Goal: Information Seeking & Learning: Check status

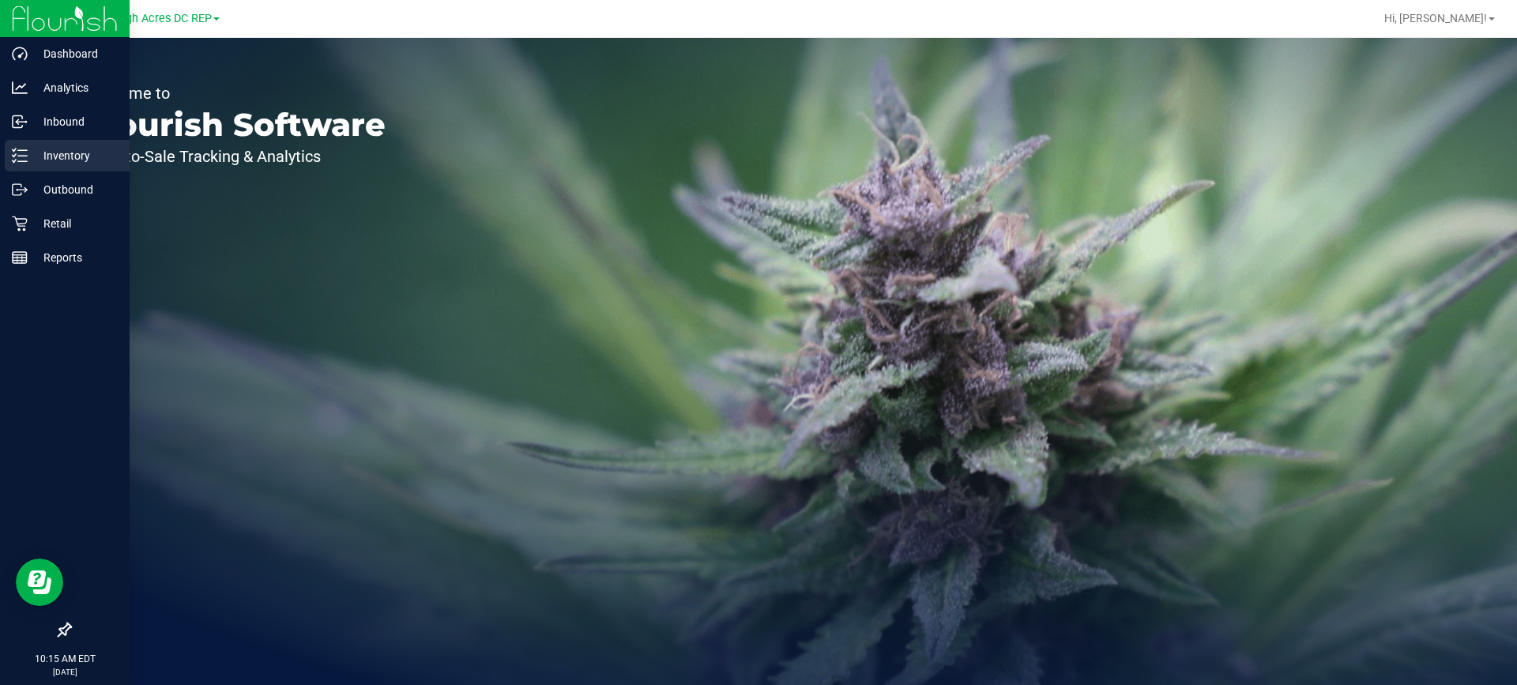
click at [58, 152] on p "Inventory" at bounding box center [75, 155] width 95 height 19
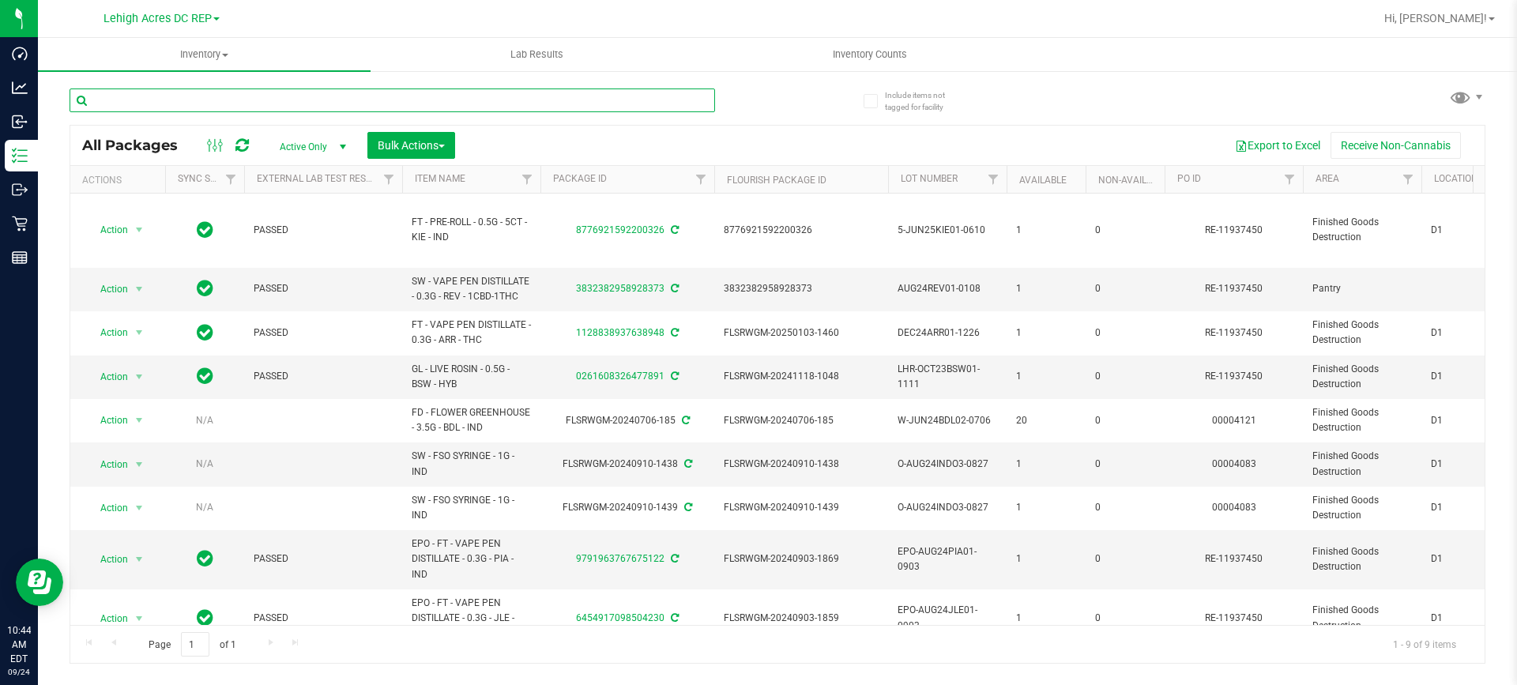
click at [271, 92] on input "text" at bounding box center [393, 101] width 646 height 24
paste input "1128838937638948"
type input "1128838937638948"
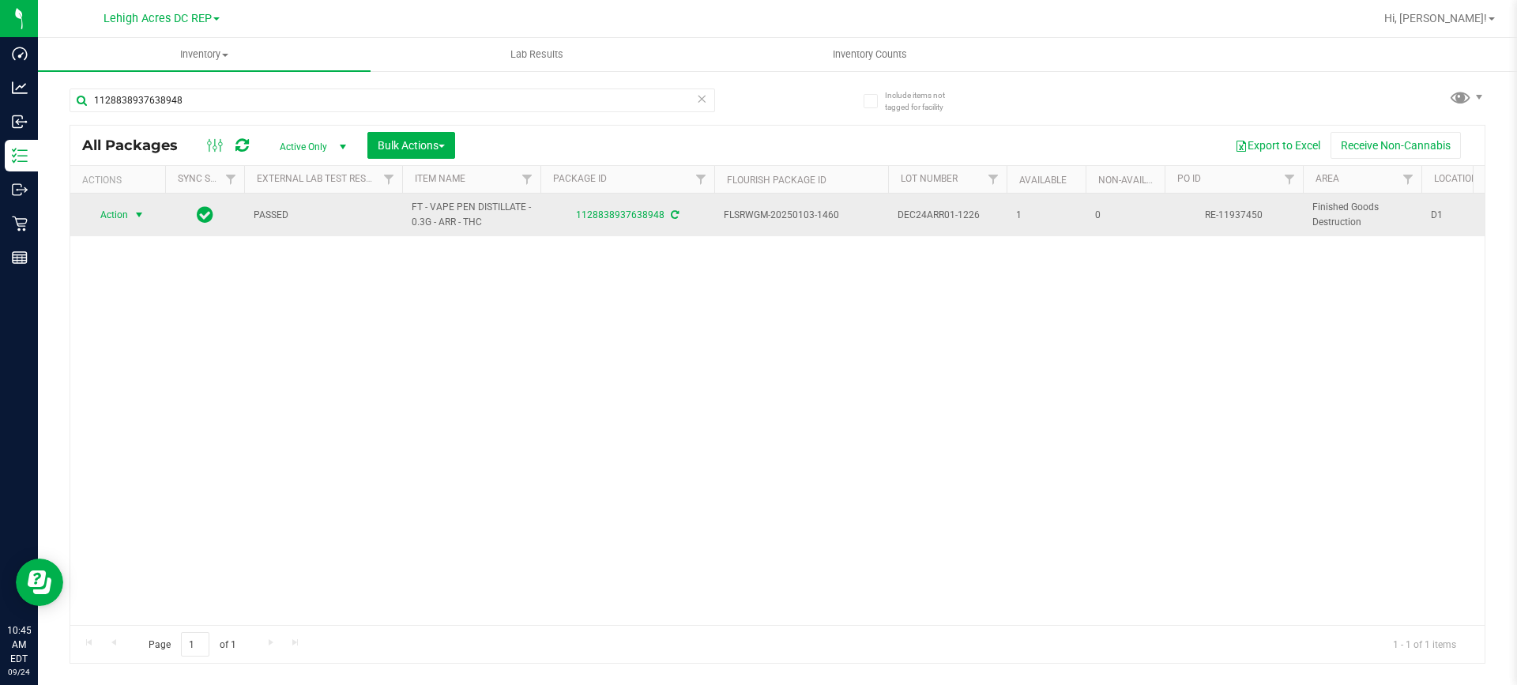
click at [92, 204] on span "Action" at bounding box center [107, 215] width 43 height 22
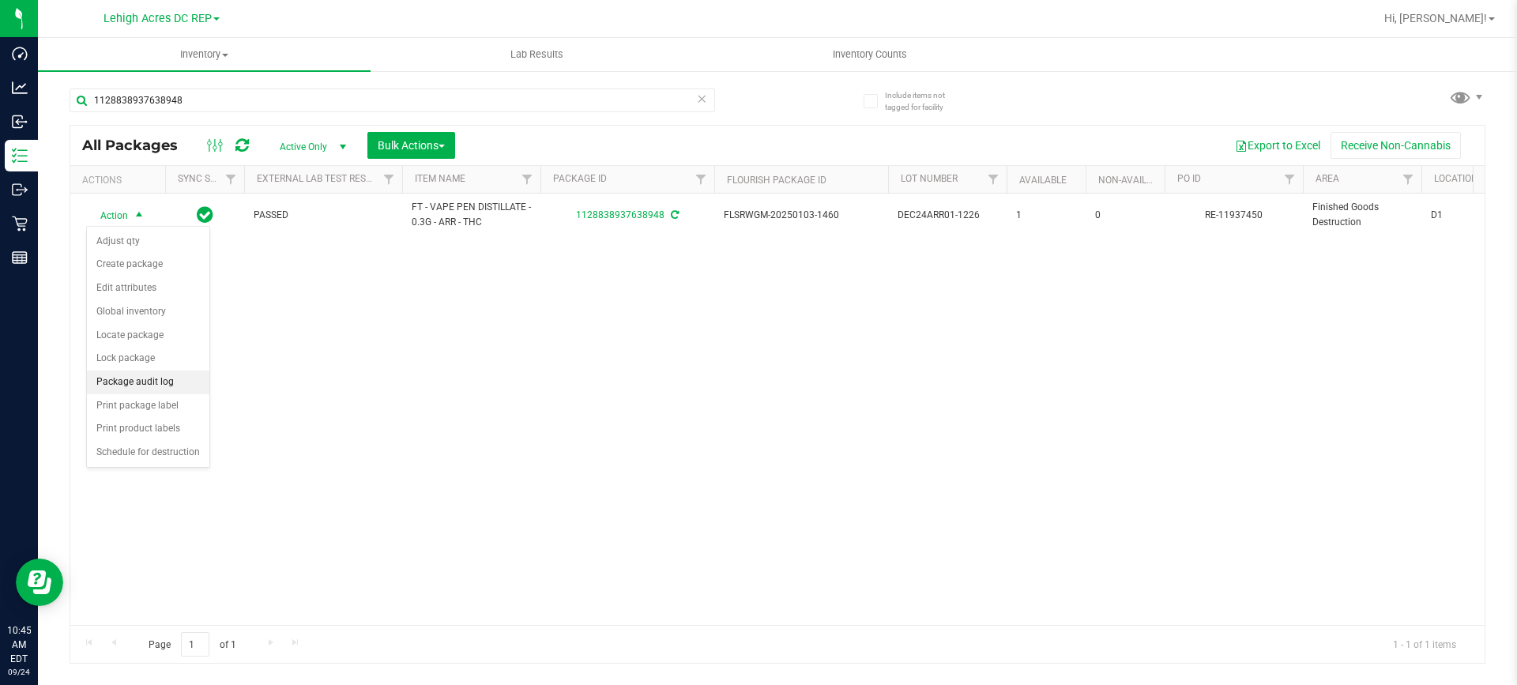
click at [164, 385] on li "Package audit log" at bounding box center [148, 383] width 122 height 24
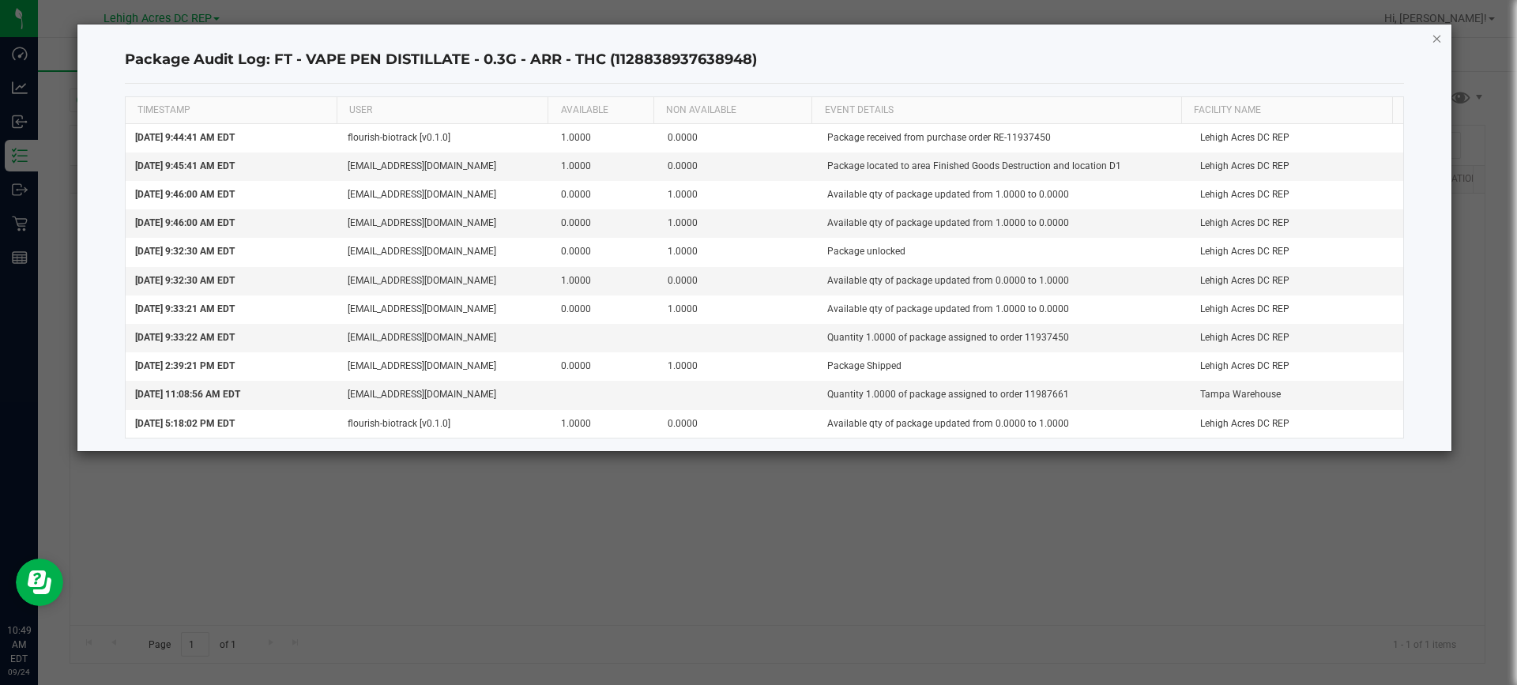
click at [1434, 37] on icon "button" at bounding box center [1437, 37] width 11 height 19
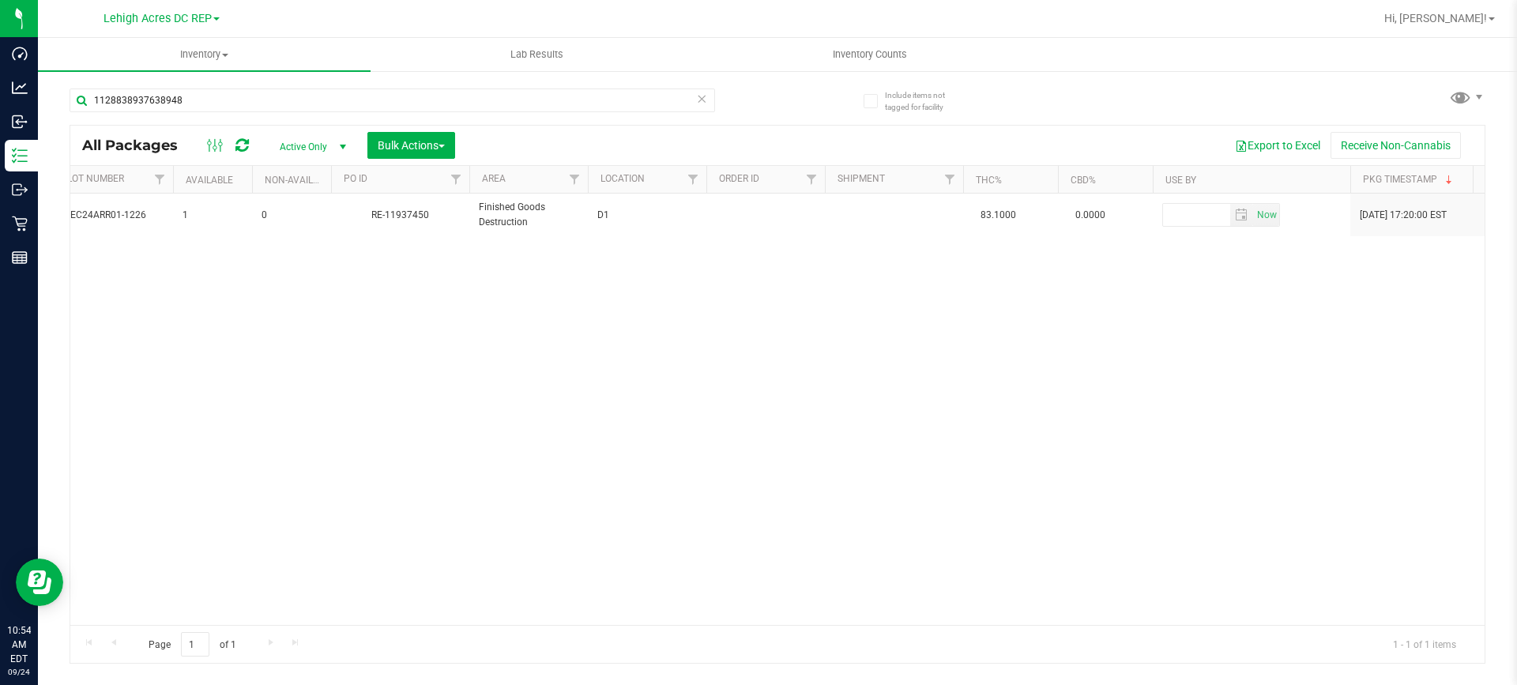
scroll to position [0, 523]
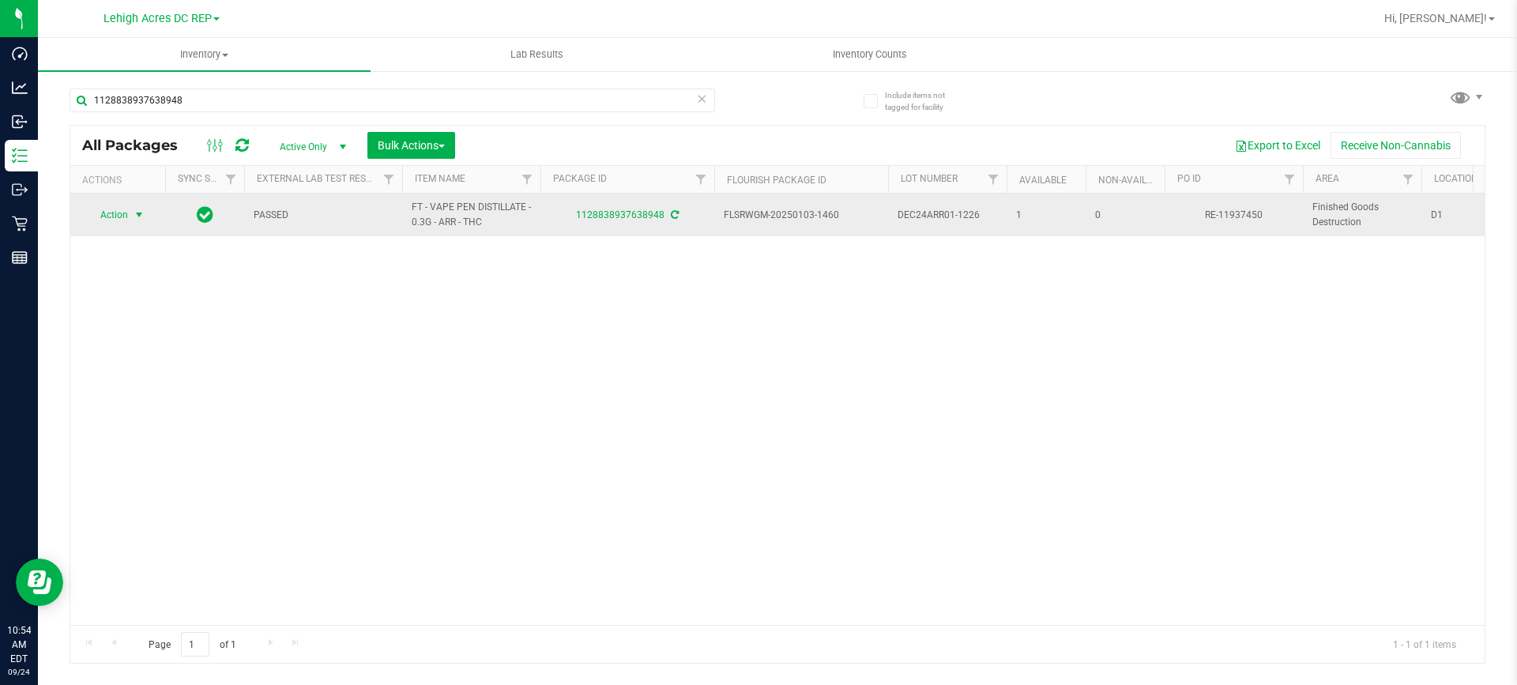
click at [132, 217] on span "select" at bounding box center [140, 215] width 20 height 22
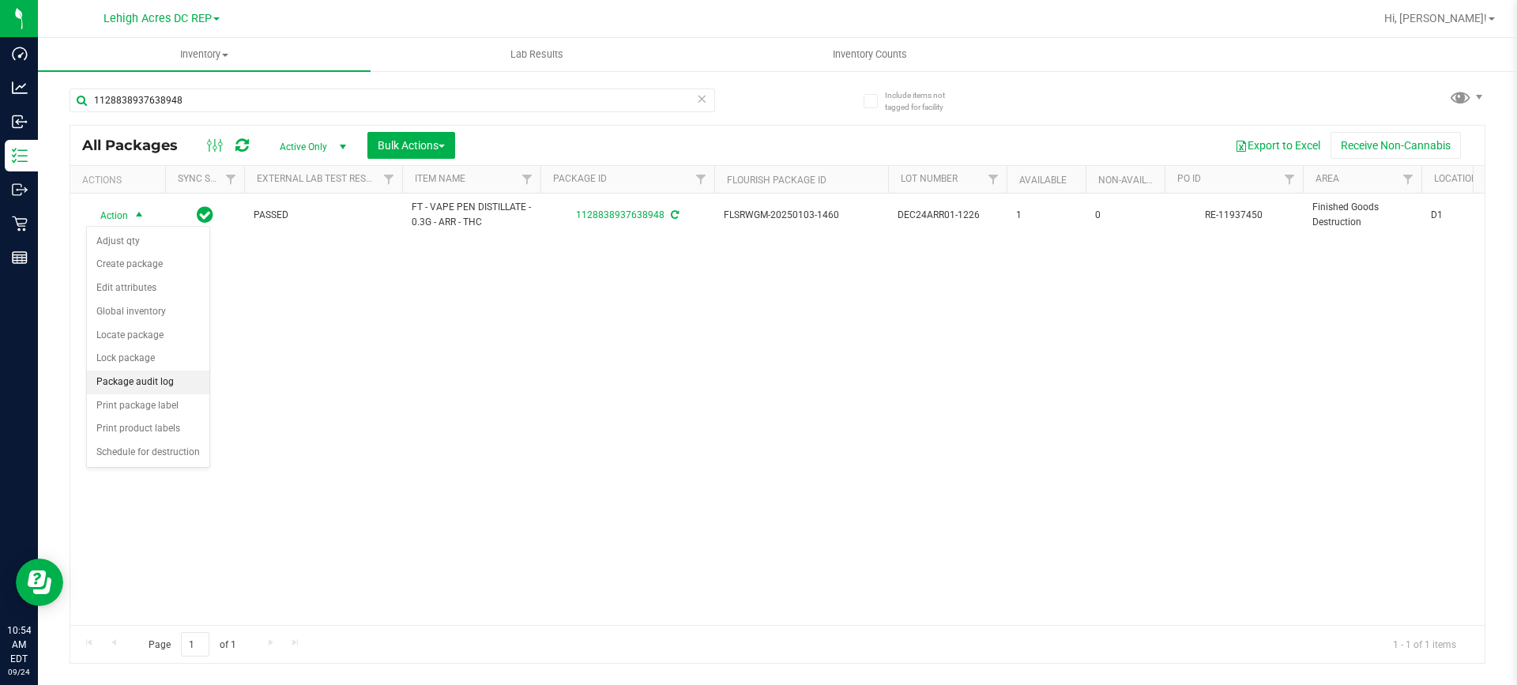
click at [177, 385] on li "Package audit log" at bounding box center [148, 383] width 122 height 24
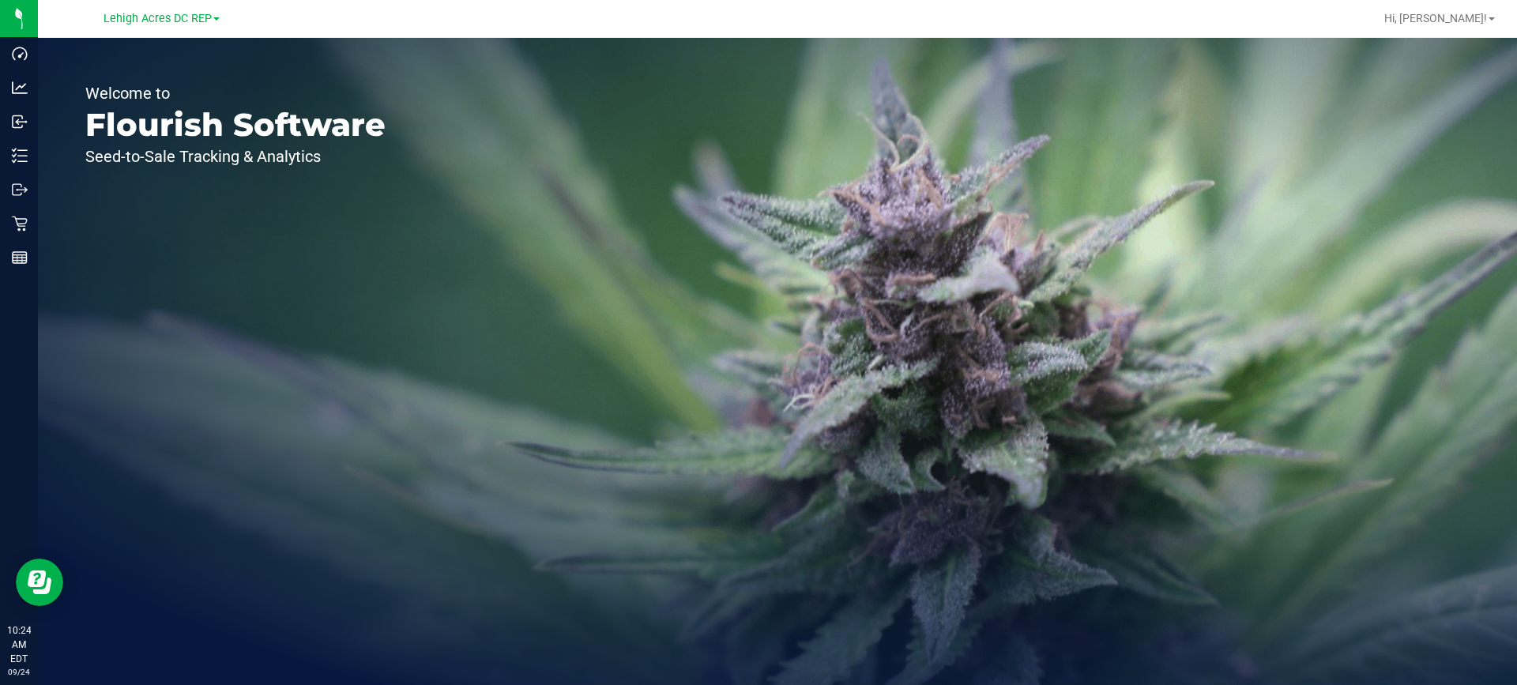
click at [73, 227] on div "Welcome to Flourish Software Seed-to-Sale Tracking & Analytics" at bounding box center [235, 361] width 395 height 647
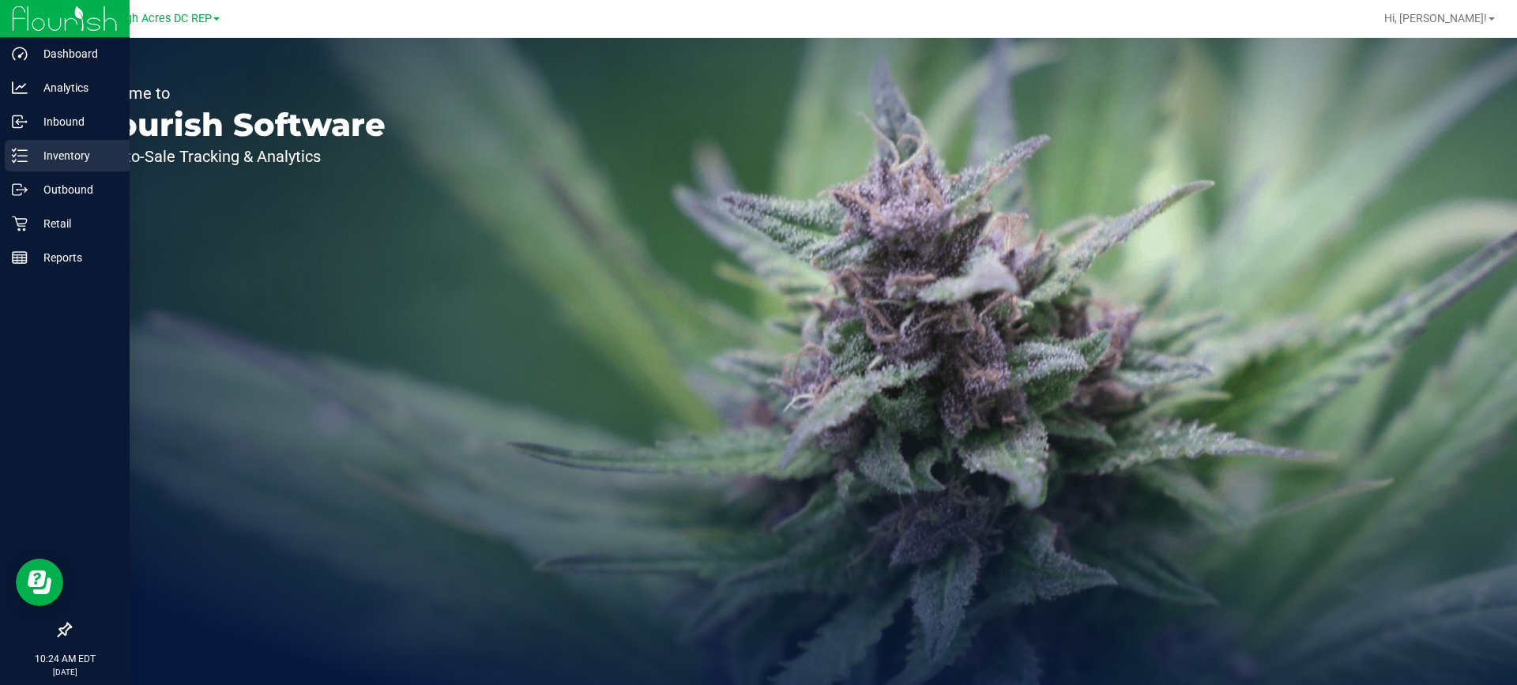
click at [32, 153] on p "Inventory" at bounding box center [75, 155] width 95 height 19
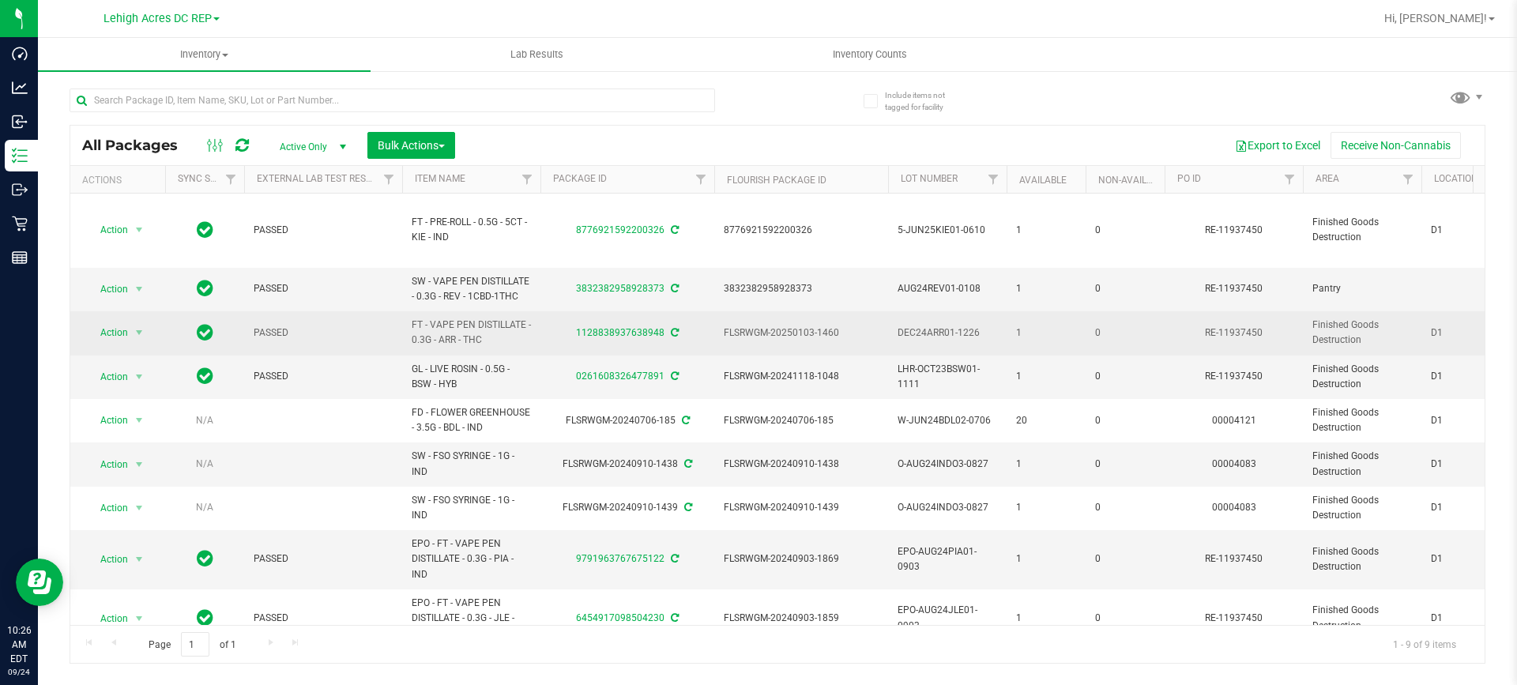
scroll to position [34, 0]
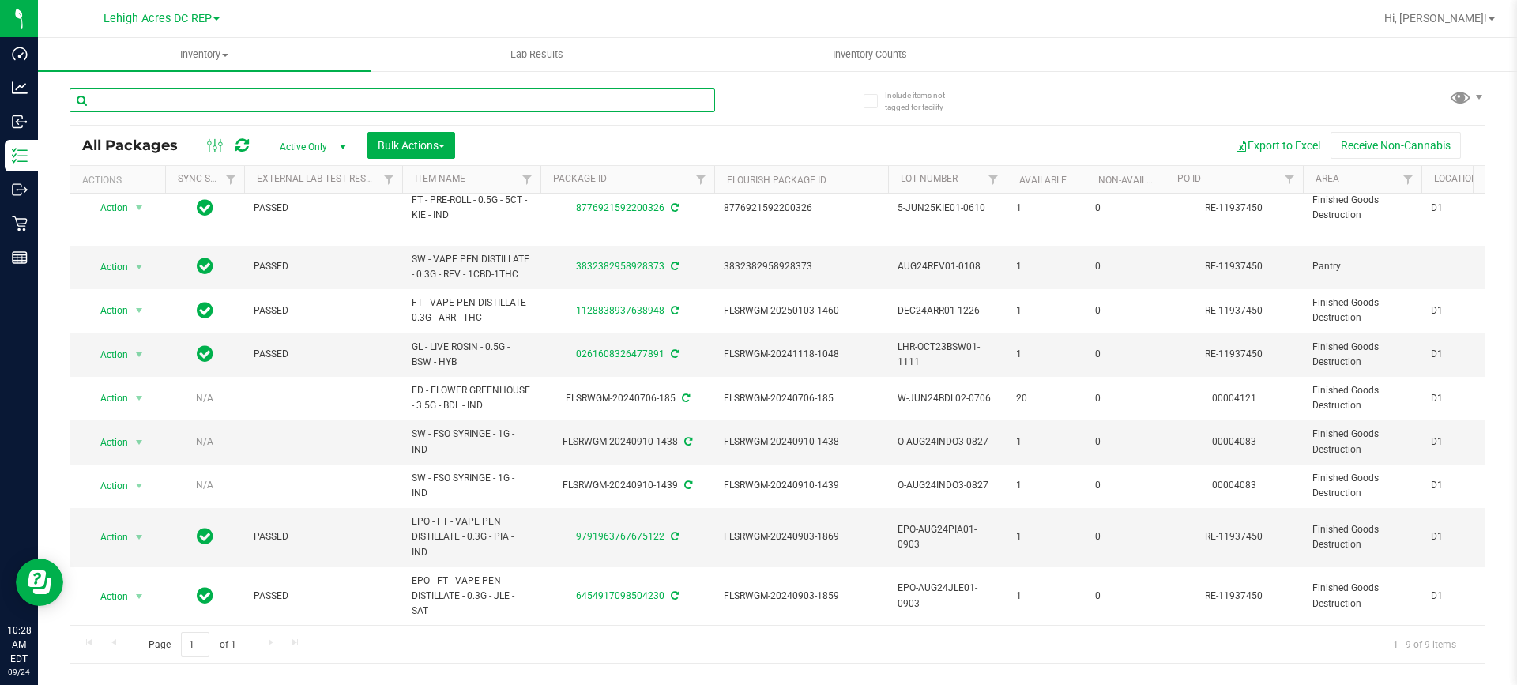
click at [141, 93] on input "text" at bounding box center [393, 101] width 646 height 24
paste input "2295414413475728"
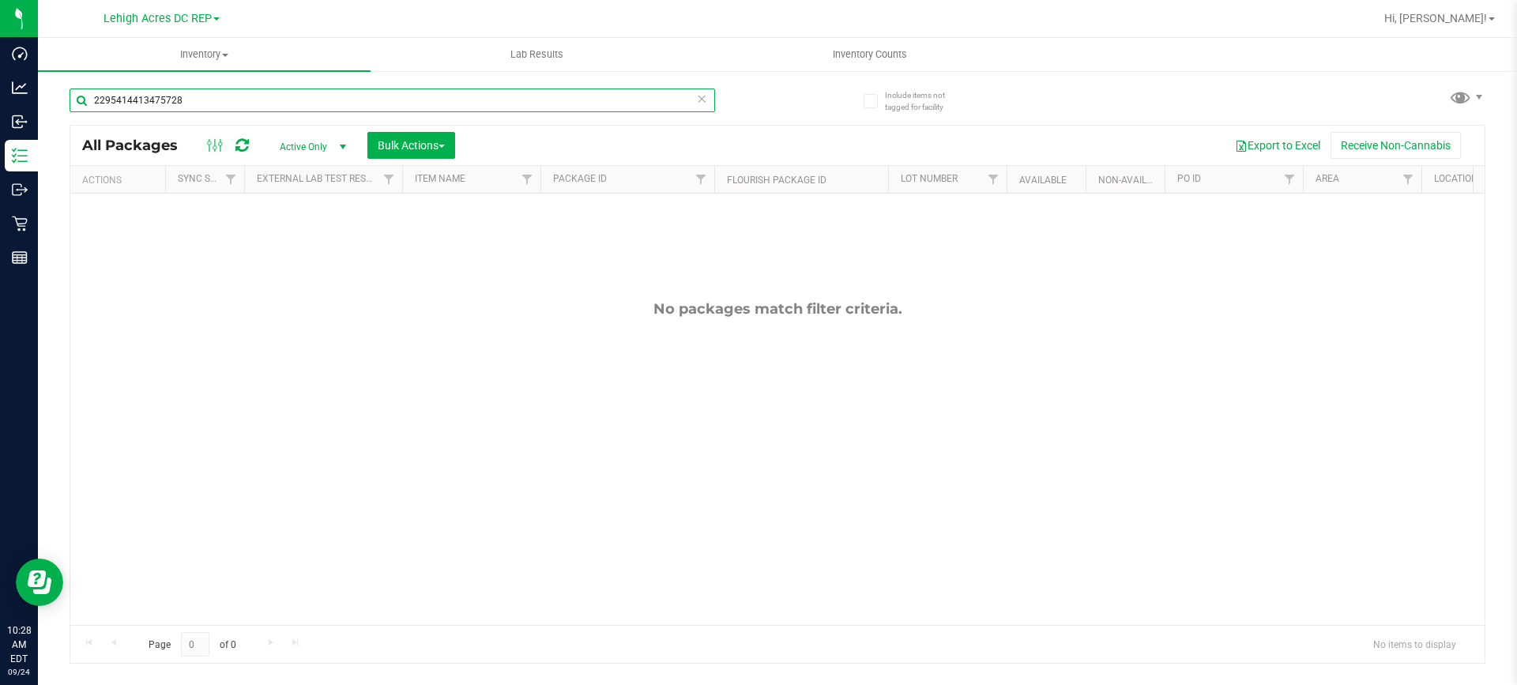
type input "2295414413475728"
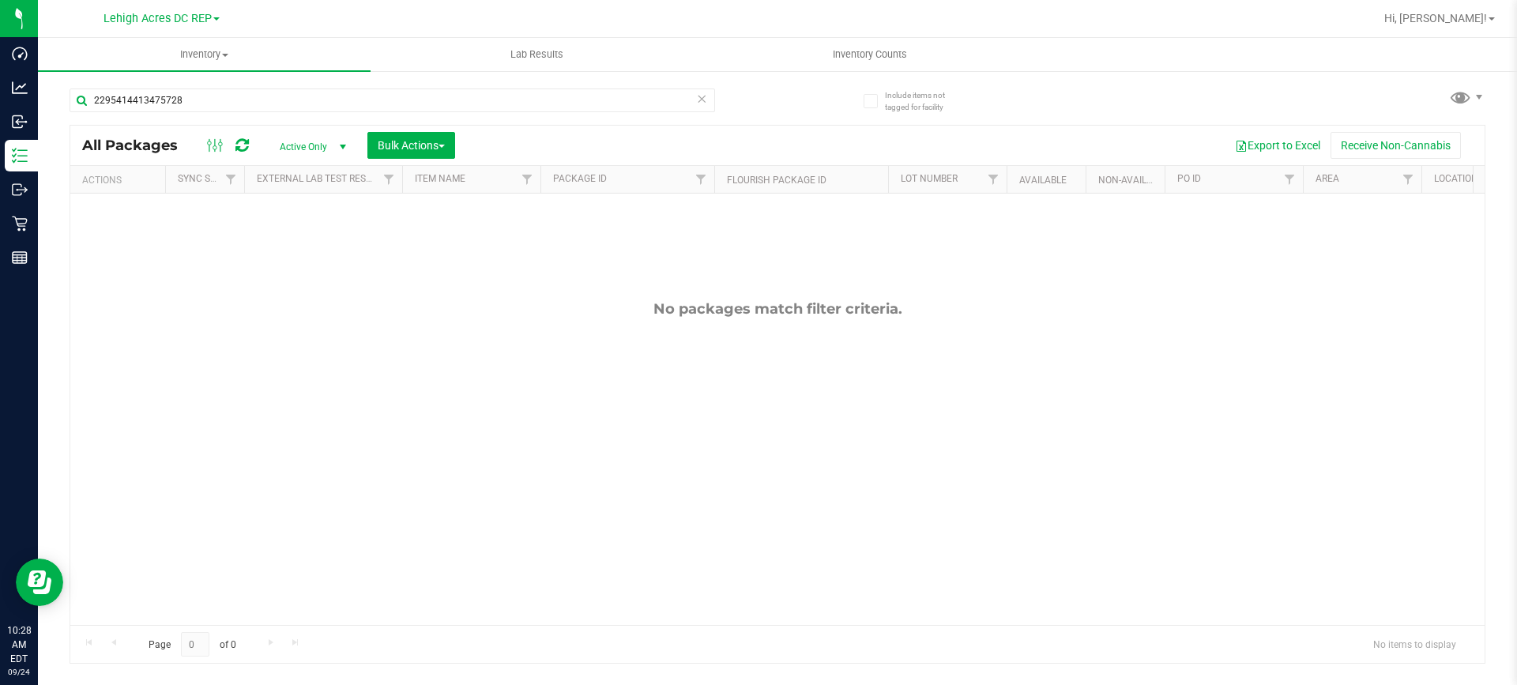
click at [315, 149] on span "Active Only" at bounding box center [309, 147] width 87 height 22
click at [284, 239] on li "All" at bounding box center [308, 243] width 85 height 24
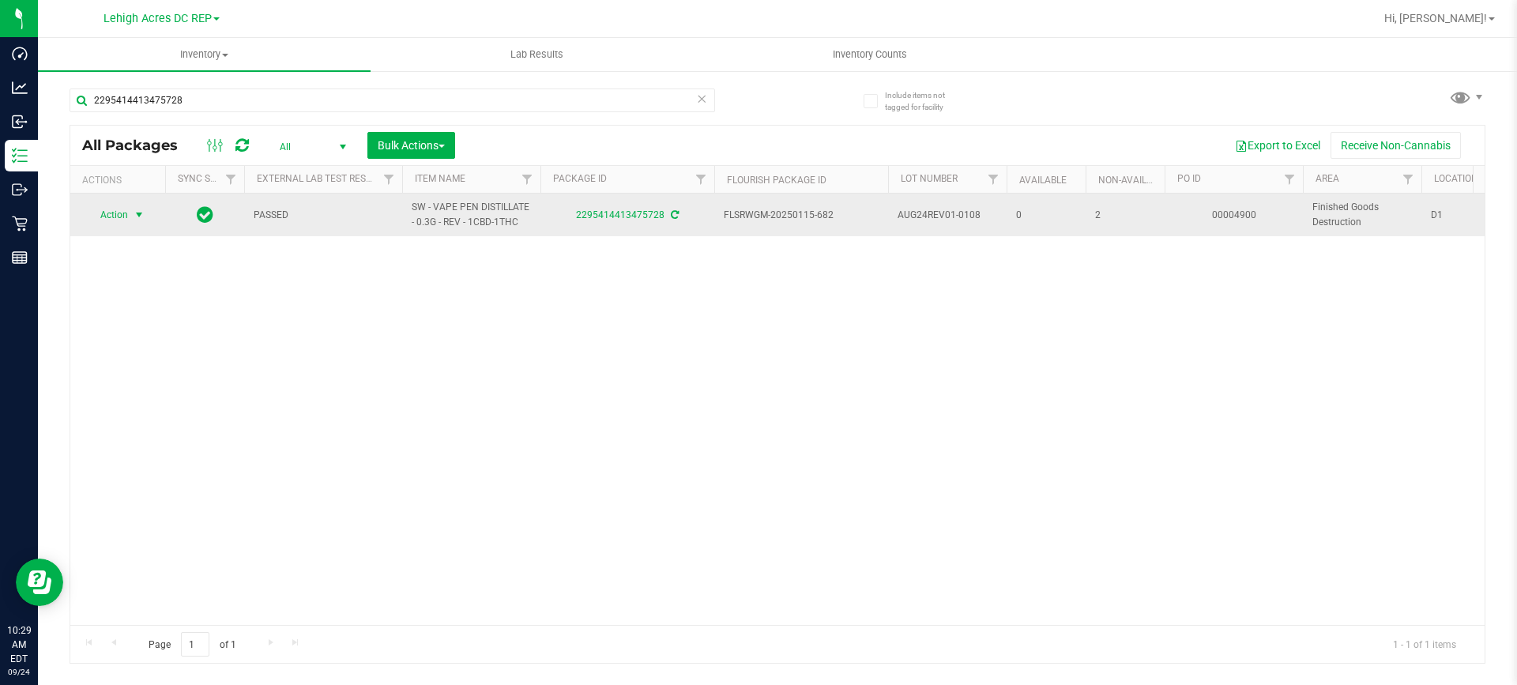
click at [113, 213] on span "Action" at bounding box center [107, 215] width 43 height 22
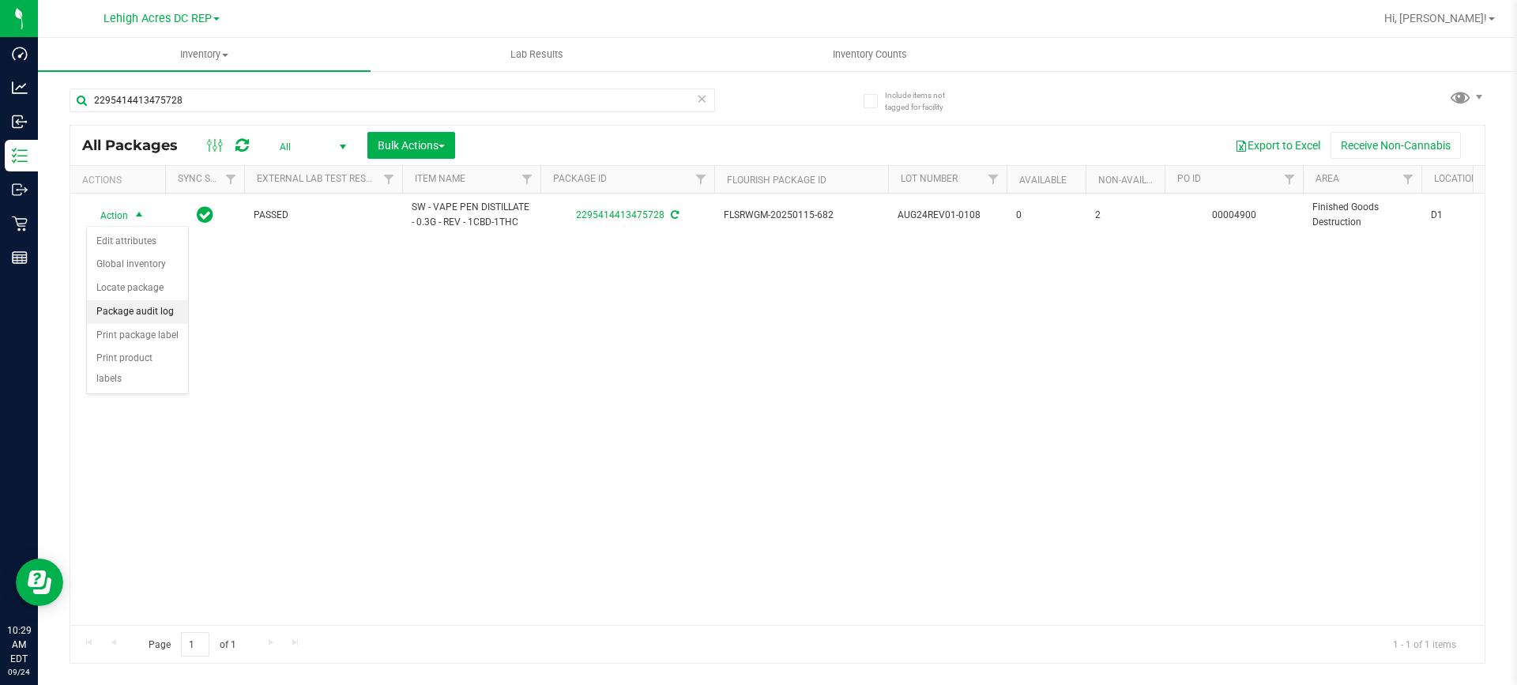
click at [134, 312] on li "Package audit log" at bounding box center [137, 312] width 101 height 24
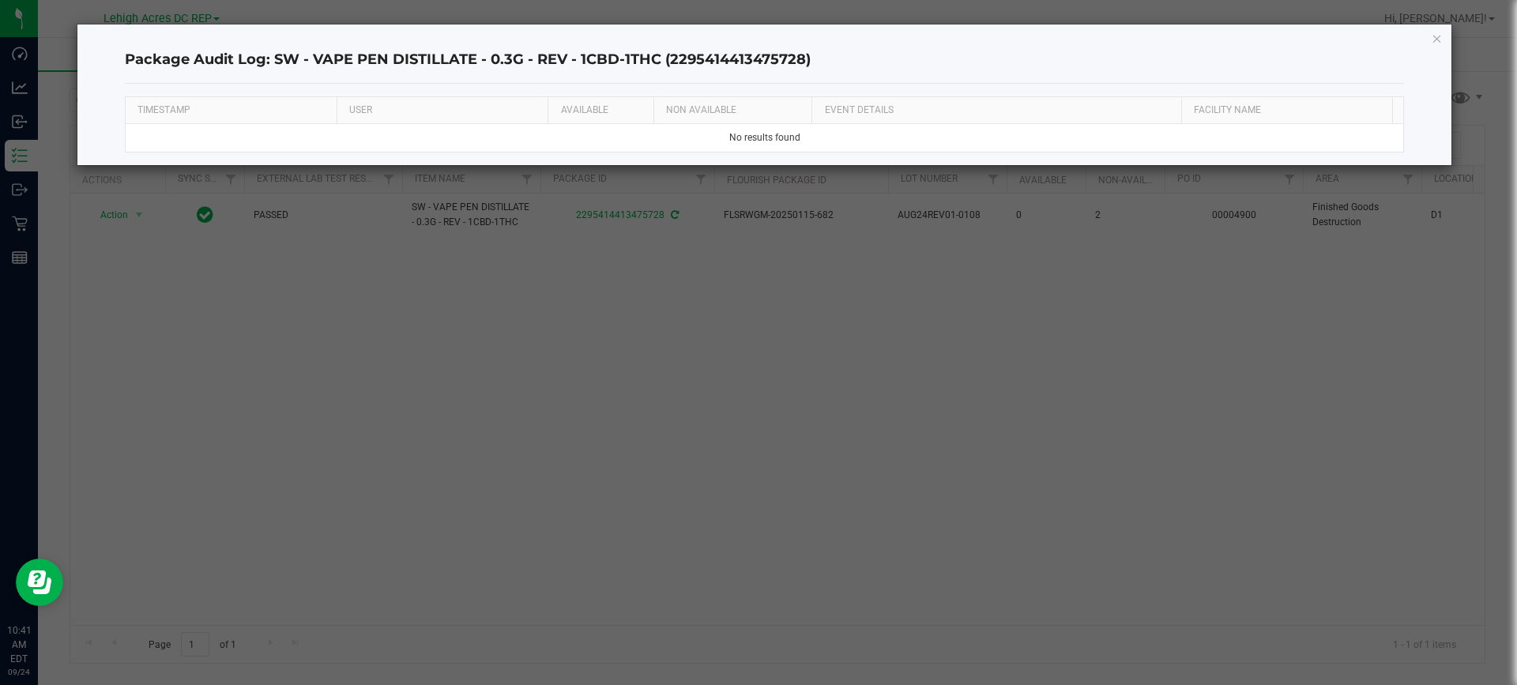
click at [316, 492] on ngb-modal-window "Package Audit Log: SW - VAPE PEN DISTILLATE - 0.3G - REV - 1CBD-1THC (229541441…" at bounding box center [764, 342] width 1529 height 685
drag, startPoint x: 804, startPoint y: 62, endPoint x: 673, endPoint y: 59, distance: 131.2
click at [673, 59] on h4 "Package Audit Log: SW - VAPE PEN DISTILLATE - 0.3G - REV - 1CBD-1THC (229541441…" at bounding box center [765, 60] width 1280 height 21
copy h4 "2295414413475728"
click at [677, 352] on ngb-modal-window "Package Audit Log: SW - VAPE PEN DISTILLATE - 0.3G - REV - 1CBD-1THC (229541441…" at bounding box center [764, 342] width 1529 height 685
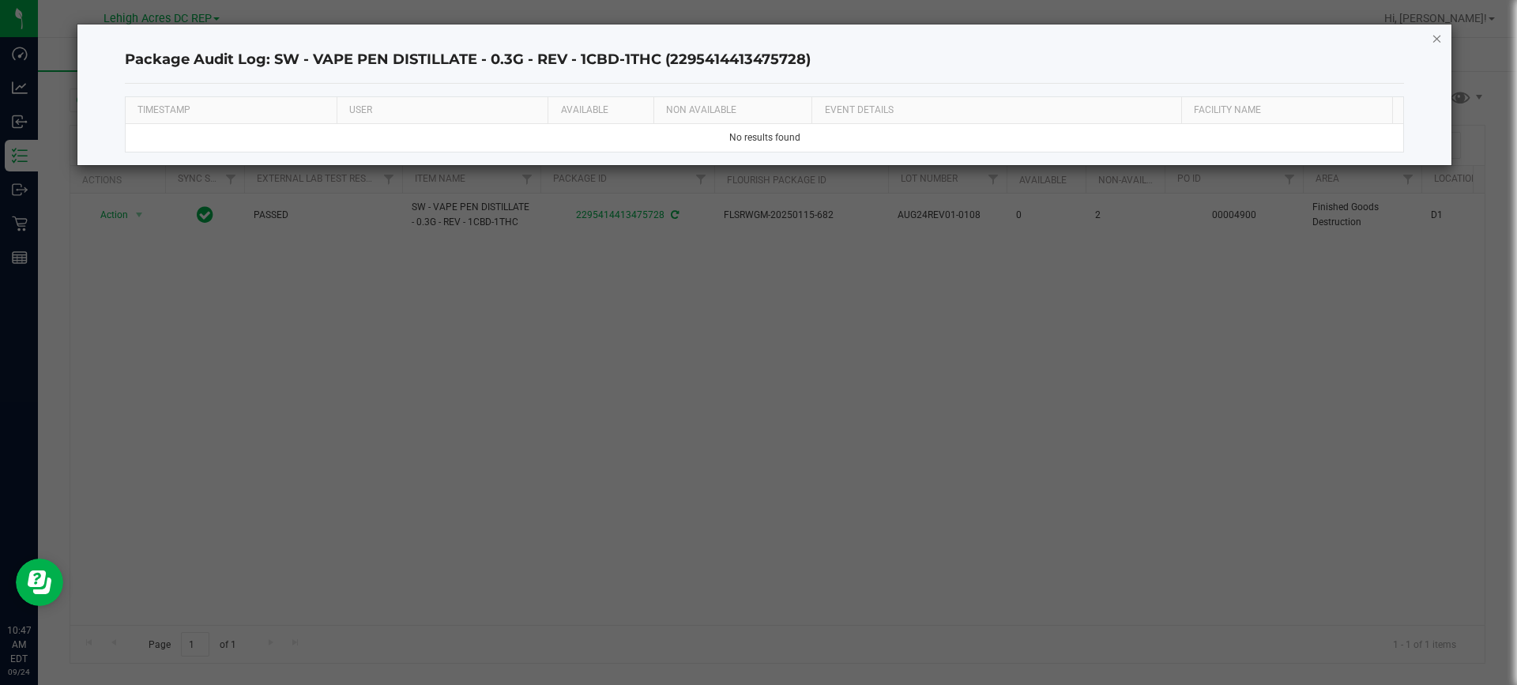
click at [1436, 38] on icon "button" at bounding box center [1437, 37] width 11 height 19
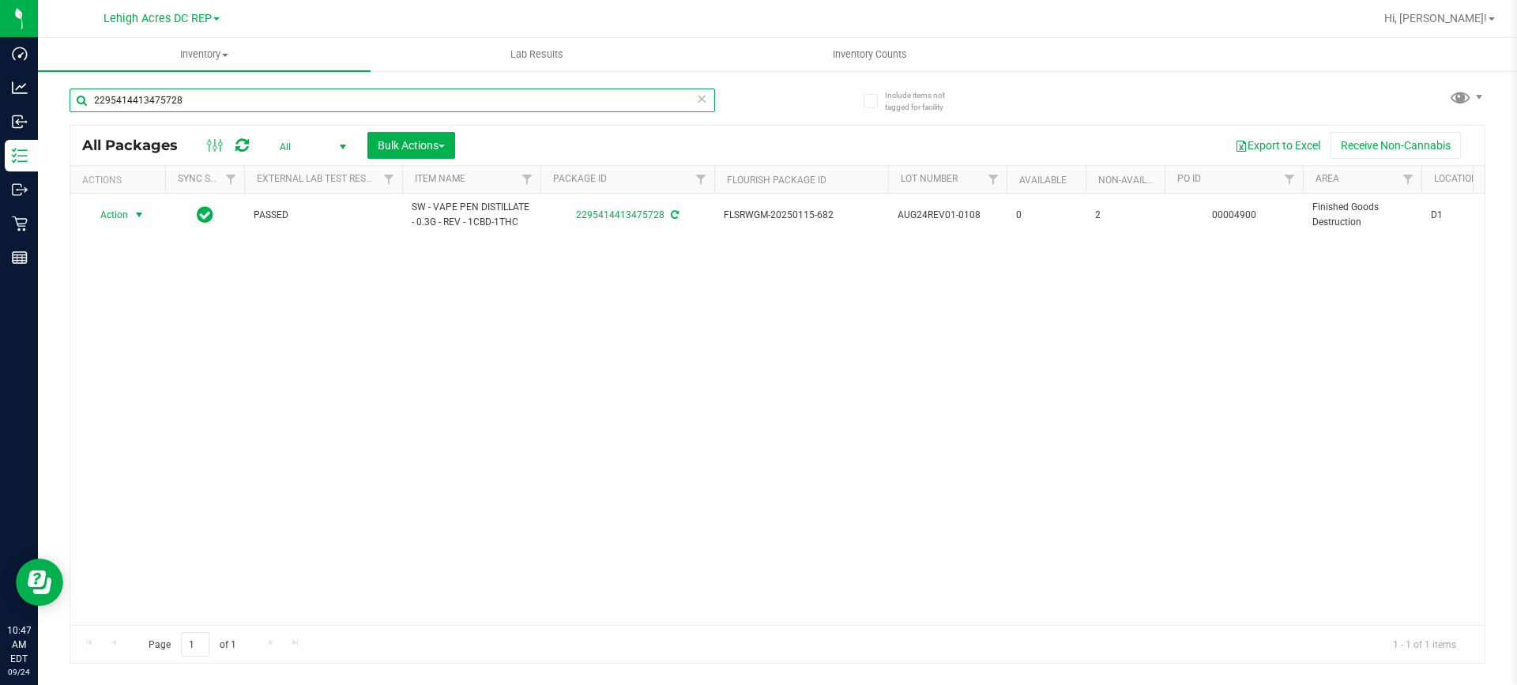
click at [220, 98] on input "2295414413475728" at bounding box center [393, 101] width 646 height 24
type input "2"
paste input "1128838937638948"
type input "1128838937638948"
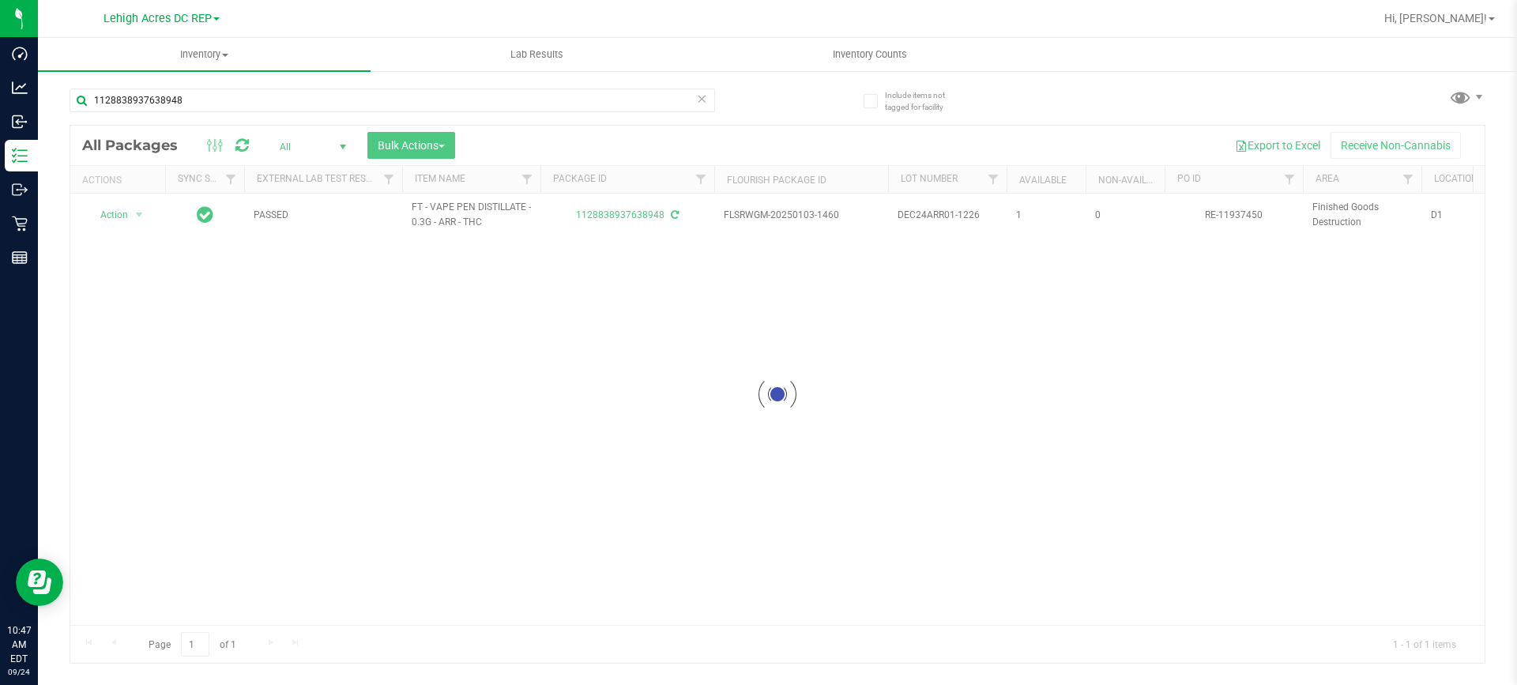
click at [213, 11] on link "Lehigh Acres DC REP" at bounding box center [162, 17] width 116 height 15
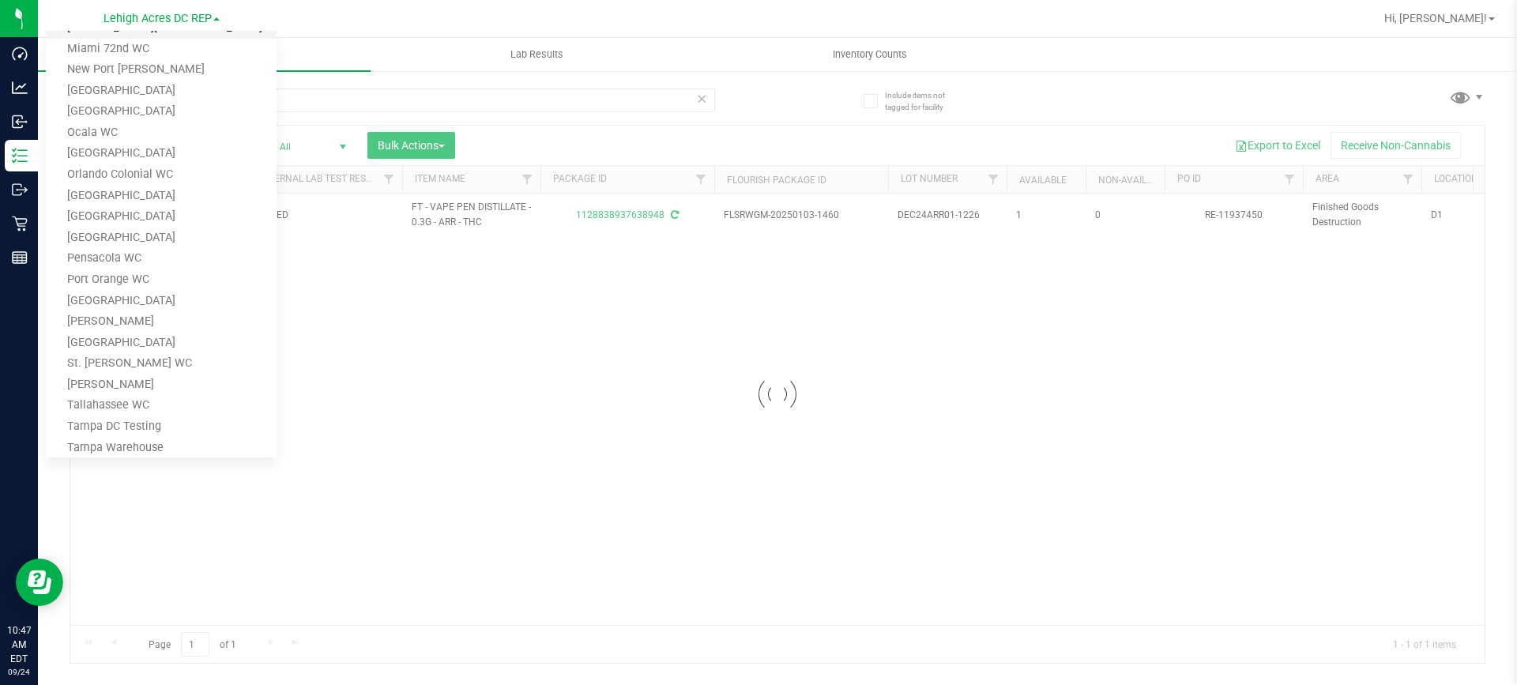
scroll to position [526, 0]
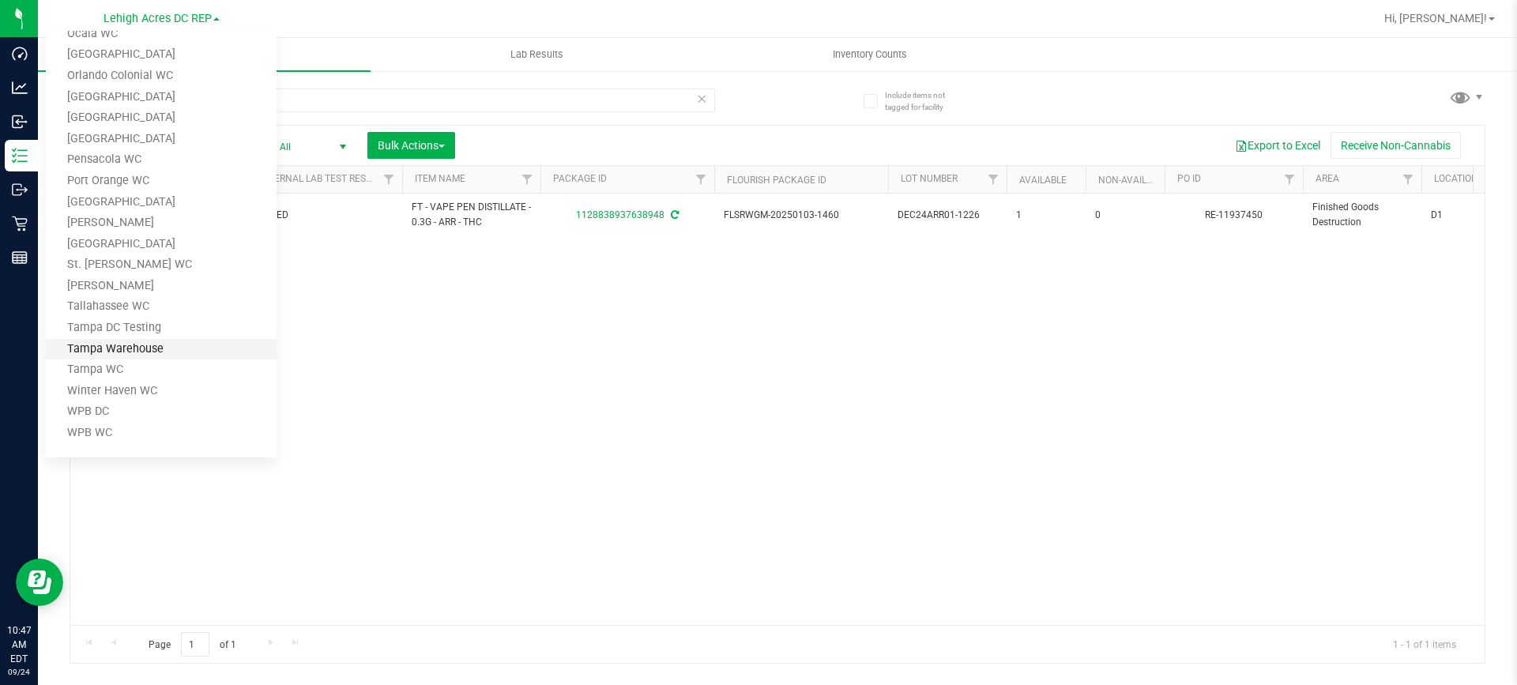
click at [167, 341] on link "Tampa Warehouse" at bounding box center [161, 349] width 231 height 21
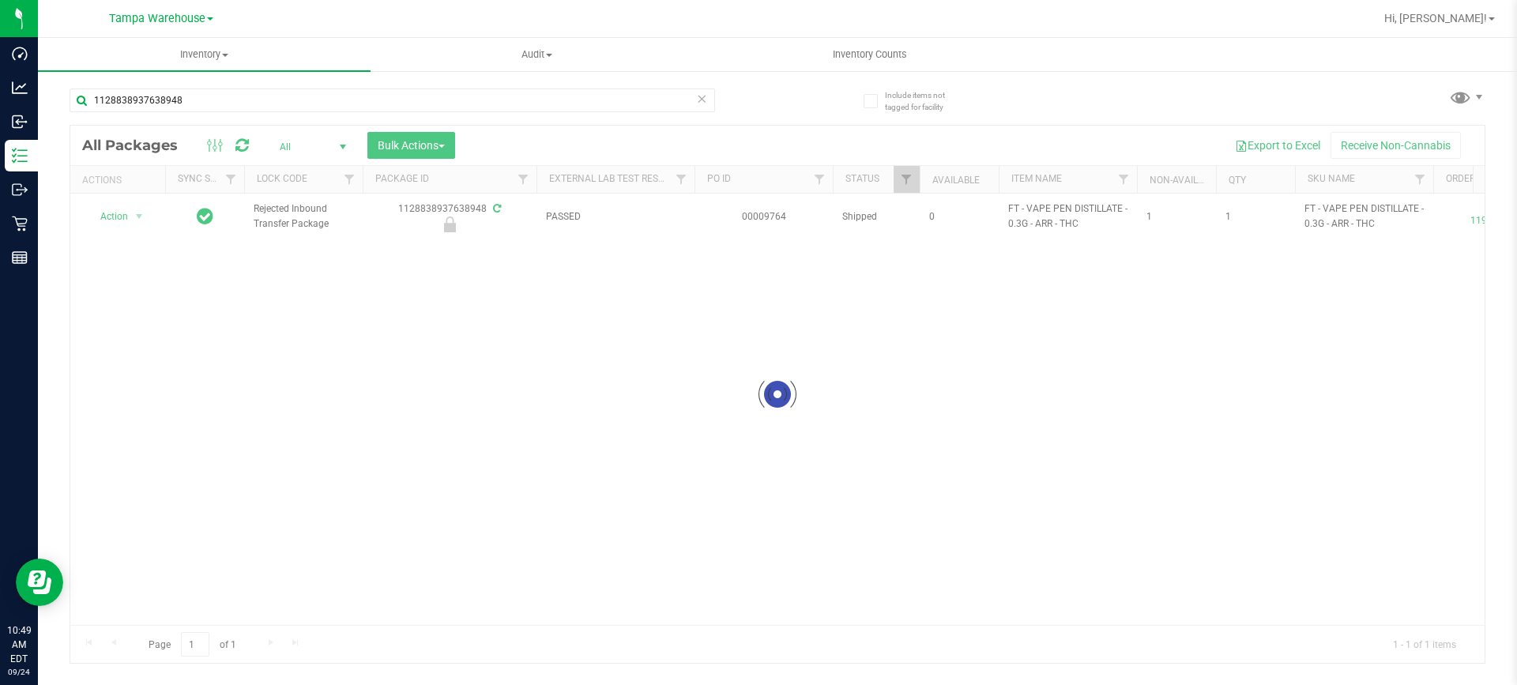
drag, startPoint x: 269, startPoint y: 618, endPoint x: 627, endPoint y: 618, distance: 358.0
click at [627, 618] on div at bounding box center [777, 394] width 1415 height 537
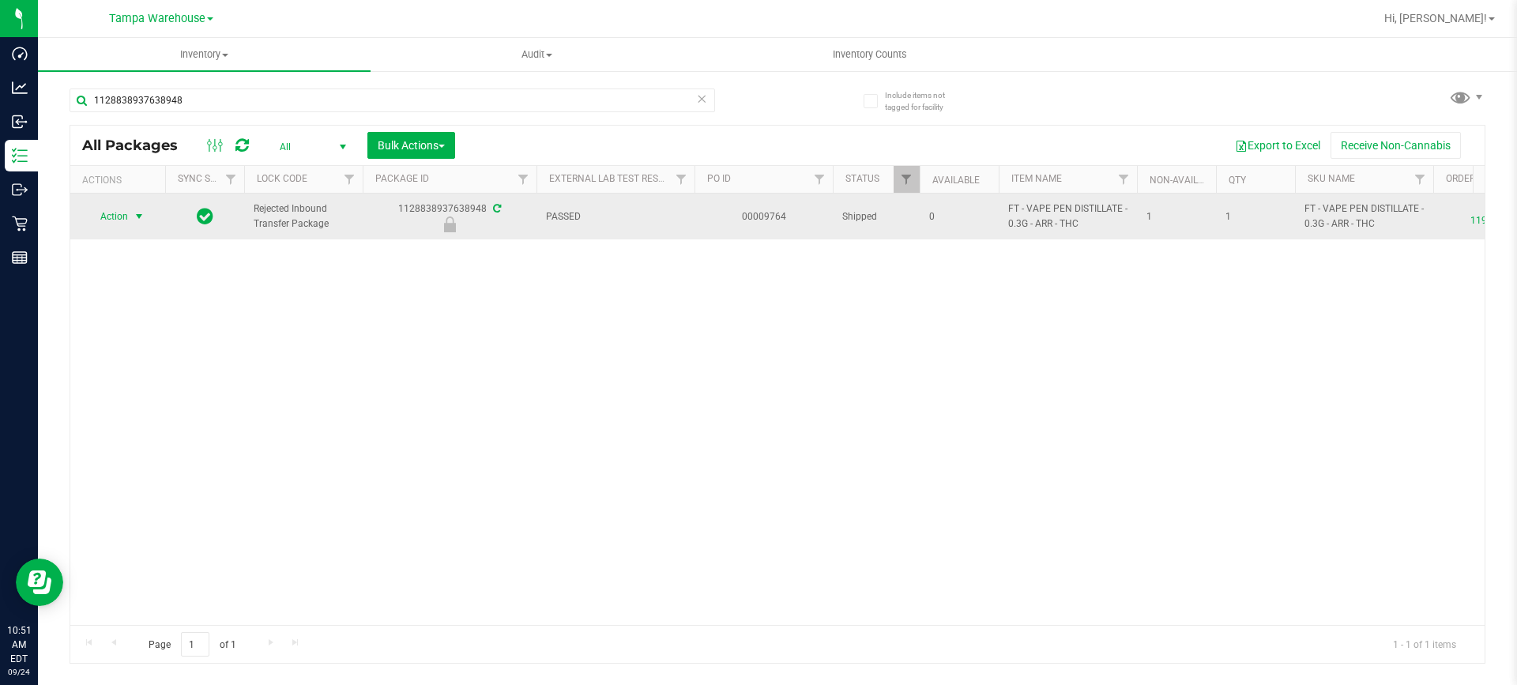
click at [112, 228] on span "Action" at bounding box center [107, 216] width 43 height 22
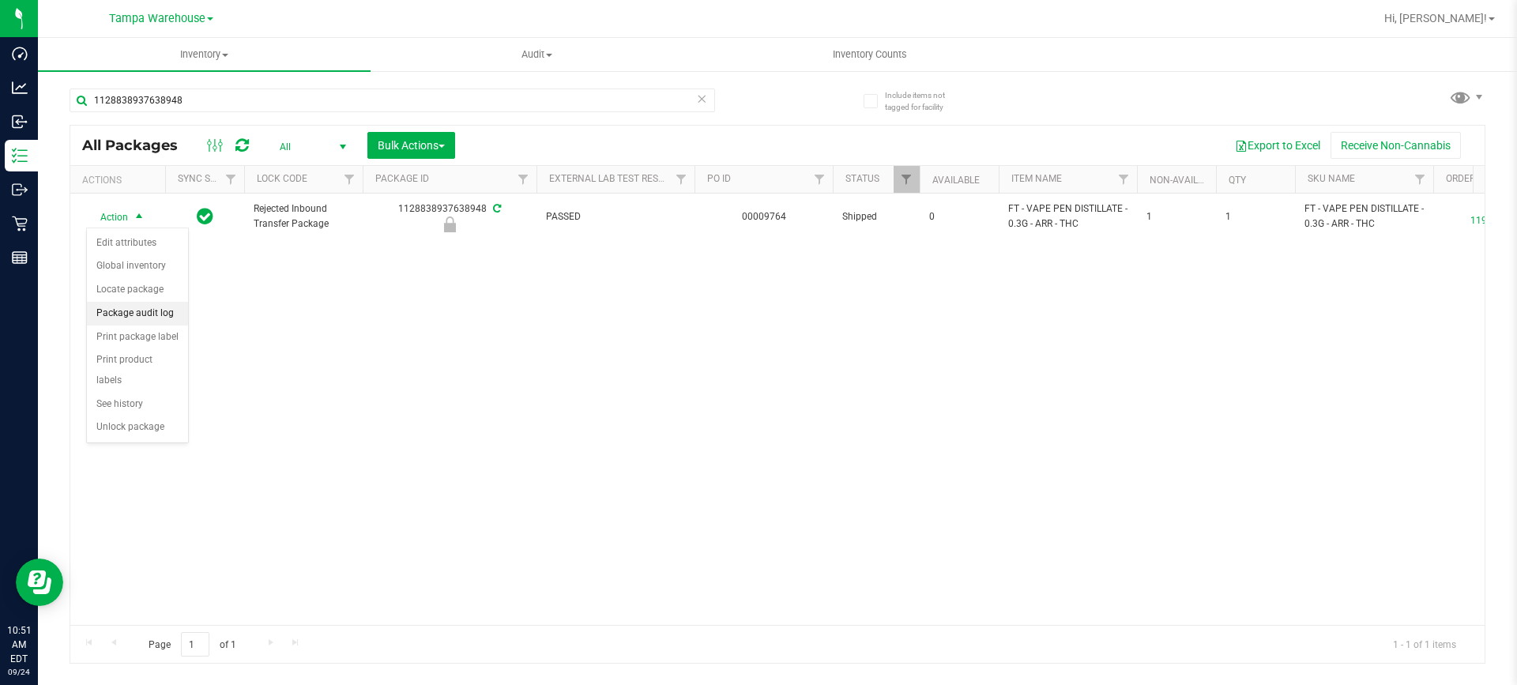
click at [167, 312] on li "Package audit log" at bounding box center [137, 314] width 101 height 24
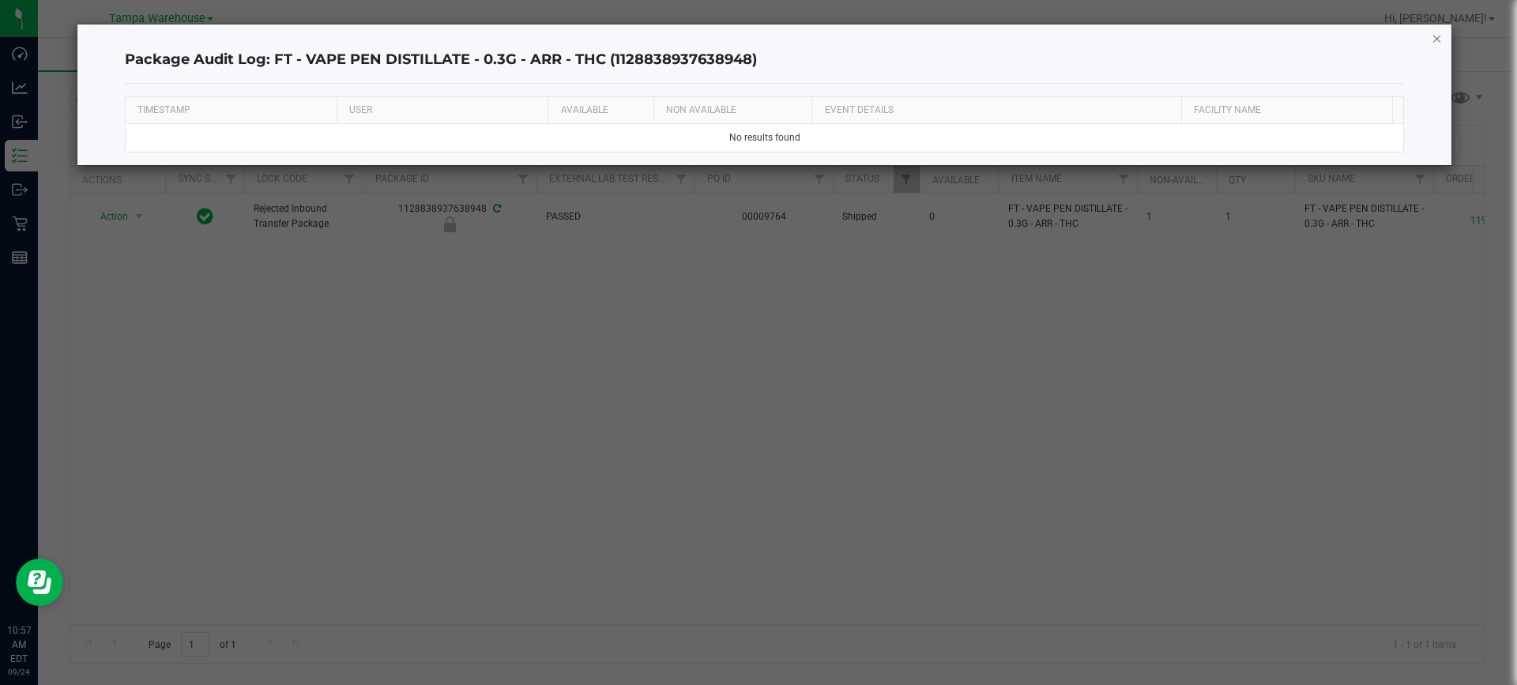
click at [1442, 38] on icon "button" at bounding box center [1437, 37] width 11 height 19
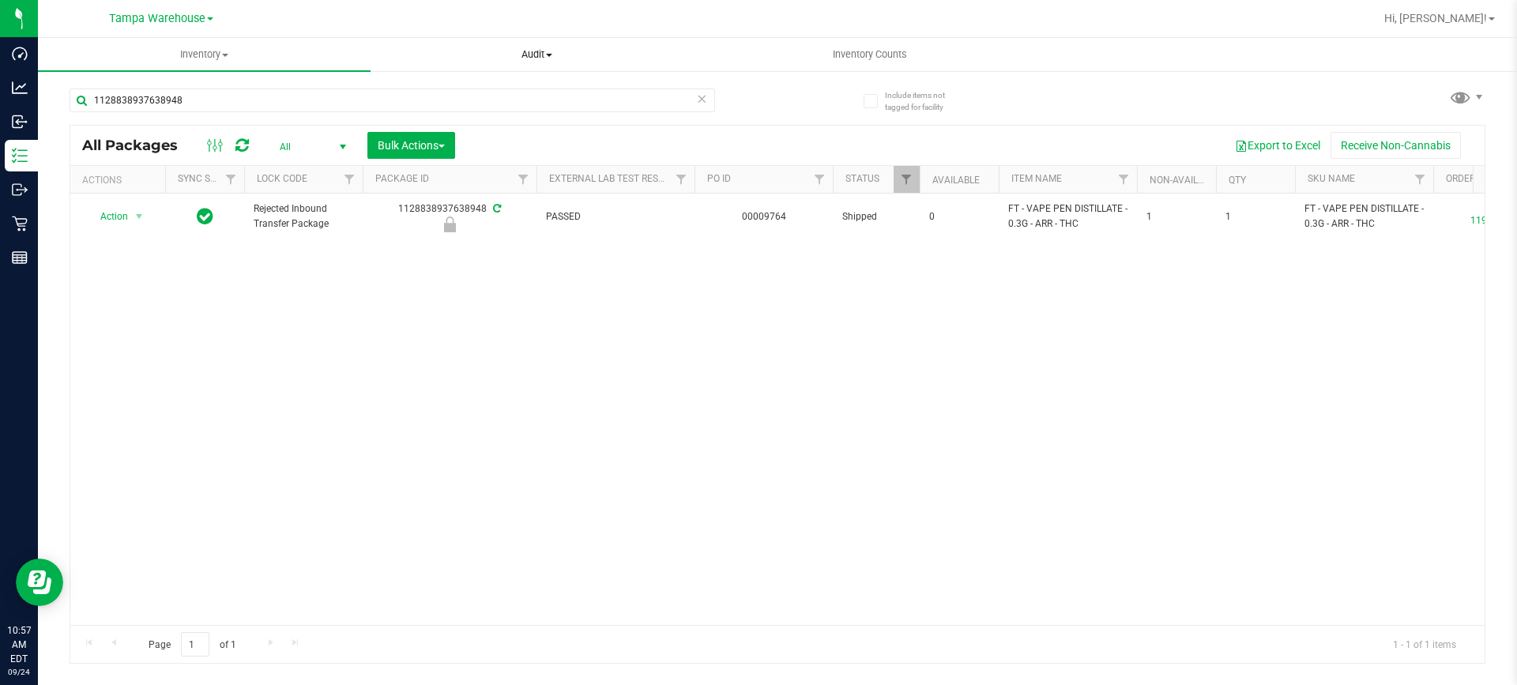
click at [462, 64] on uib-tab-heading "Audit Inventory auditing Package history" at bounding box center [536, 55] width 331 height 32
click at [242, 109] on input "1128838937638948" at bounding box center [393, 101] width 646 height 24
type input "1"
paste input "6454917098504230"
type input "6454917098504230"
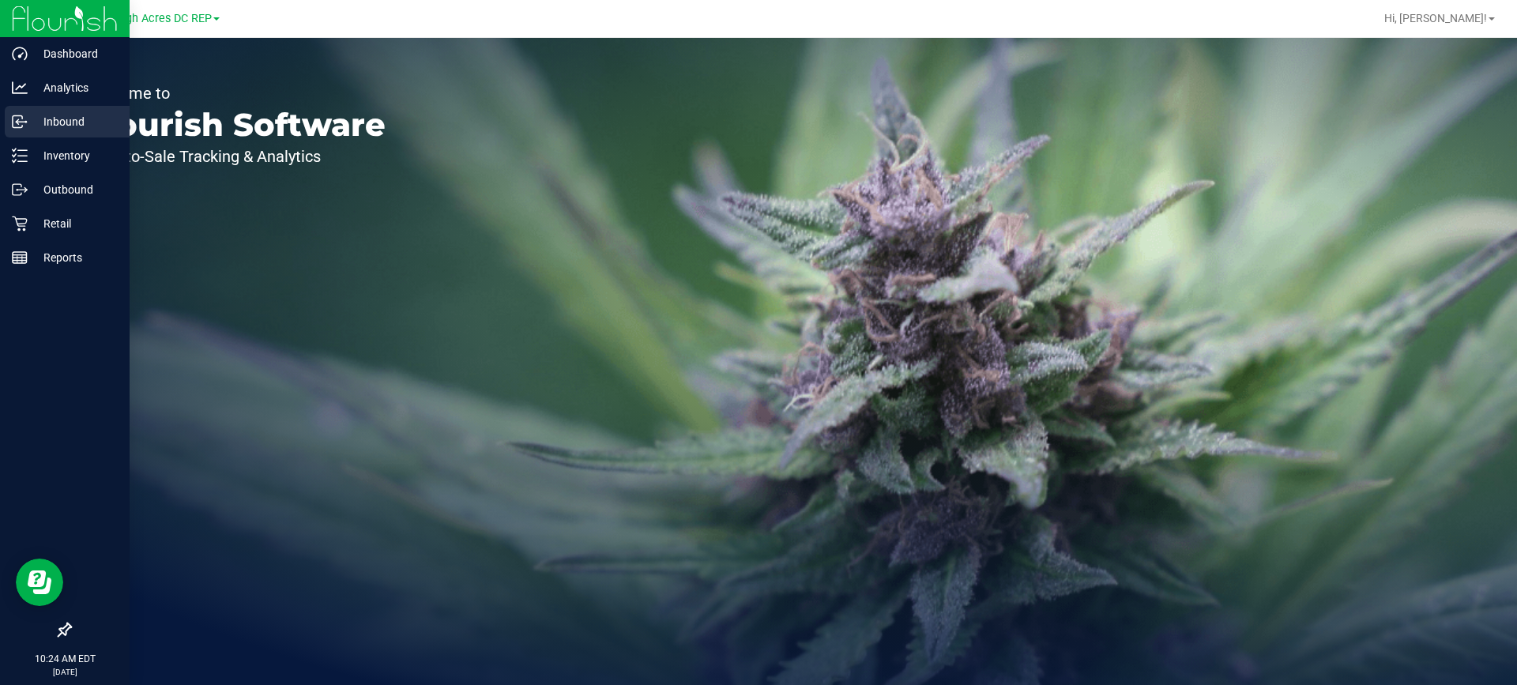
click at [54, 119] on p "Inbound" at bounding box center [75, 121] width 95 height 19
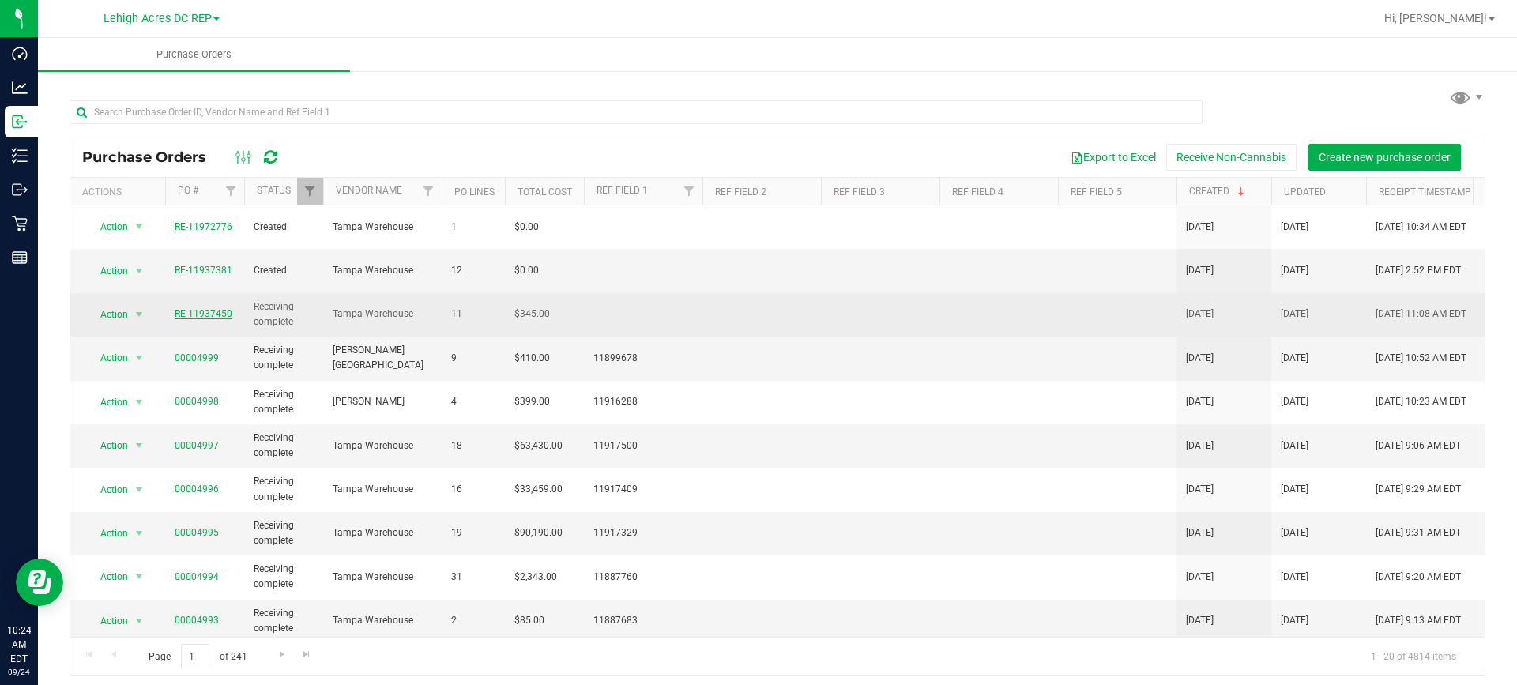
click at [202, 308] on link "RE-11937450" at bounding box center [204, 313] width 58 height 11
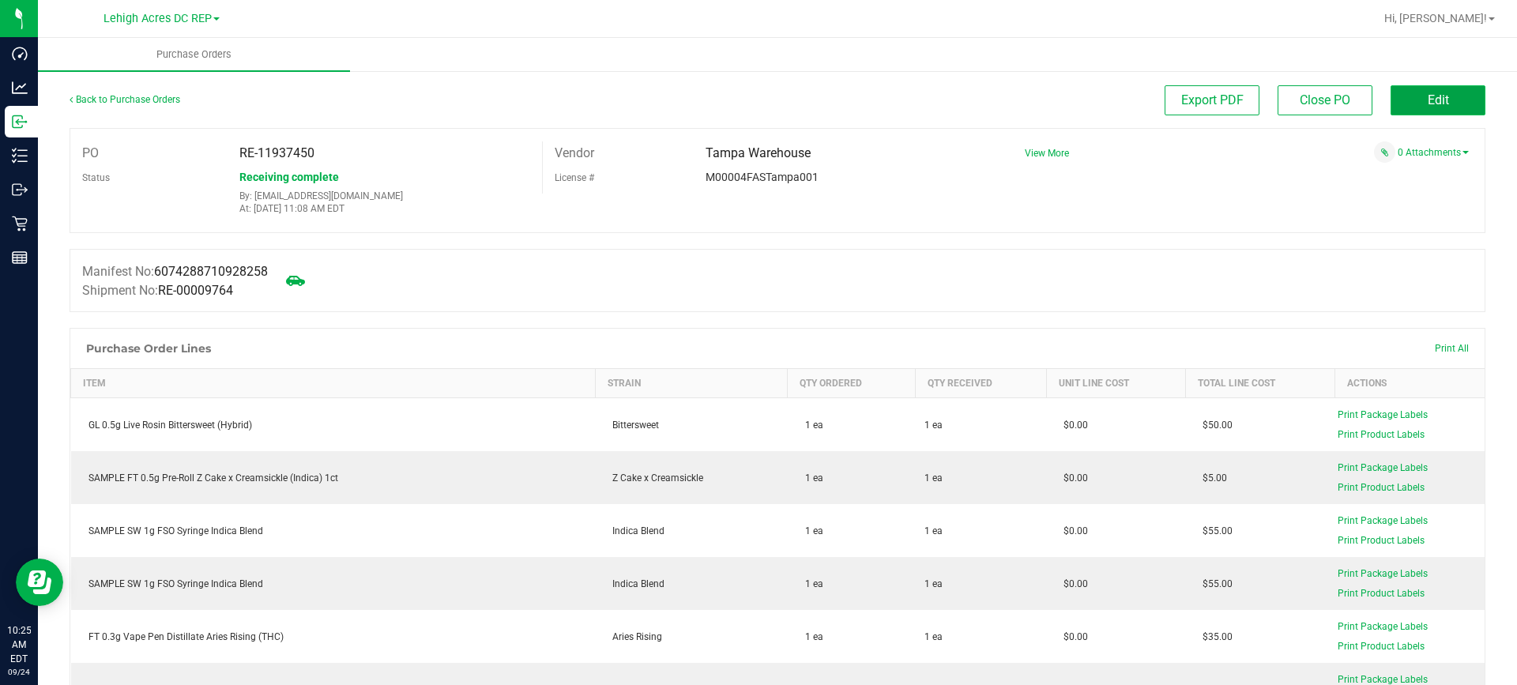
click at [1430, 104] on span "Edit" at bounding box center [1438, 99] width 21 height 15
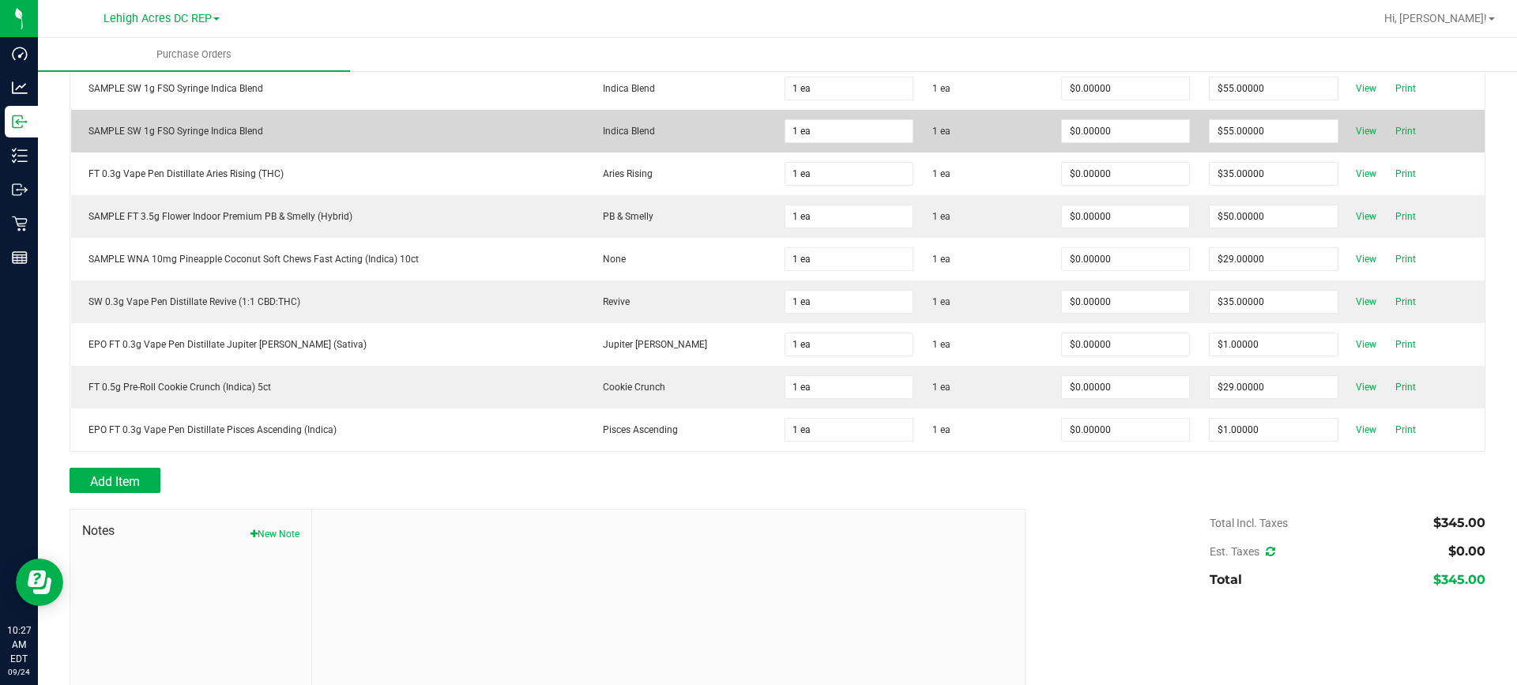
scroll to position [470, 0]
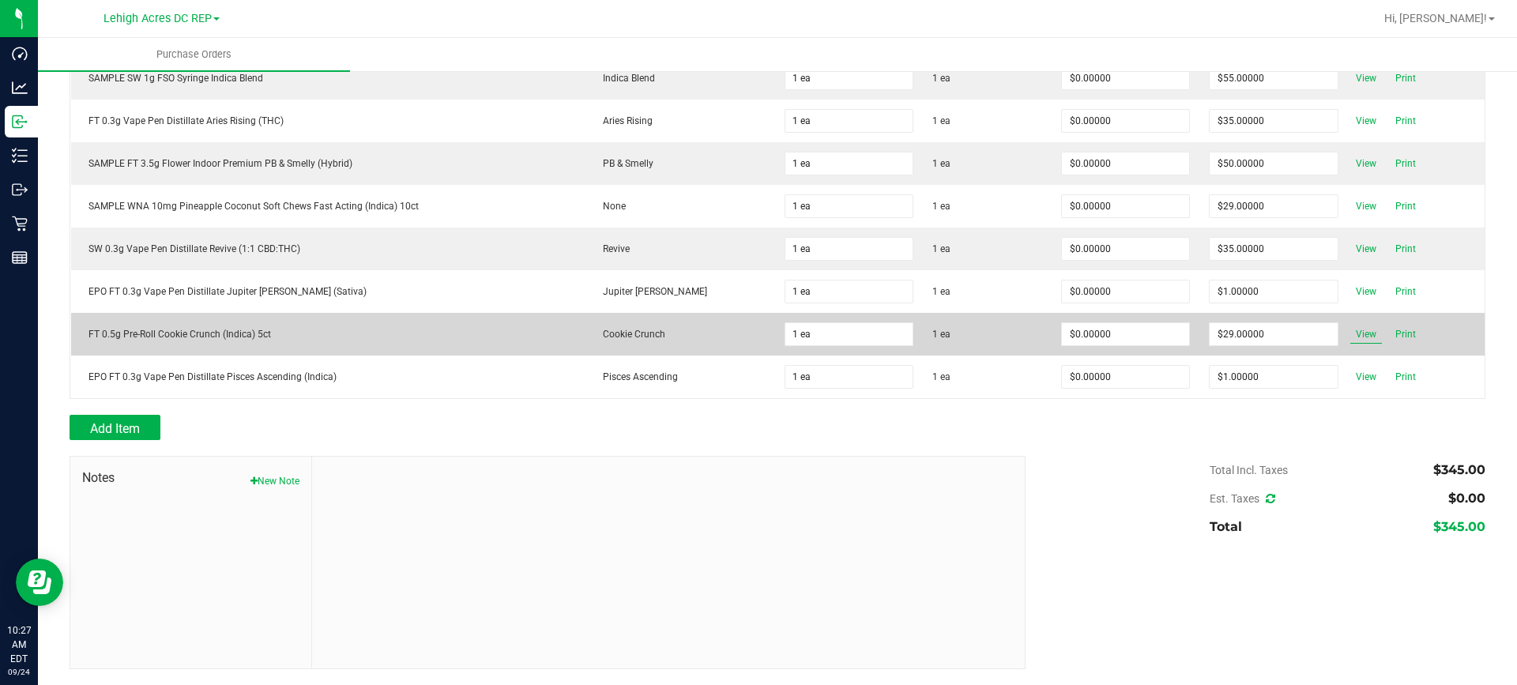
click at [1357, 340] on span "View" at bounding box center [1367, 334] width 32 height 19
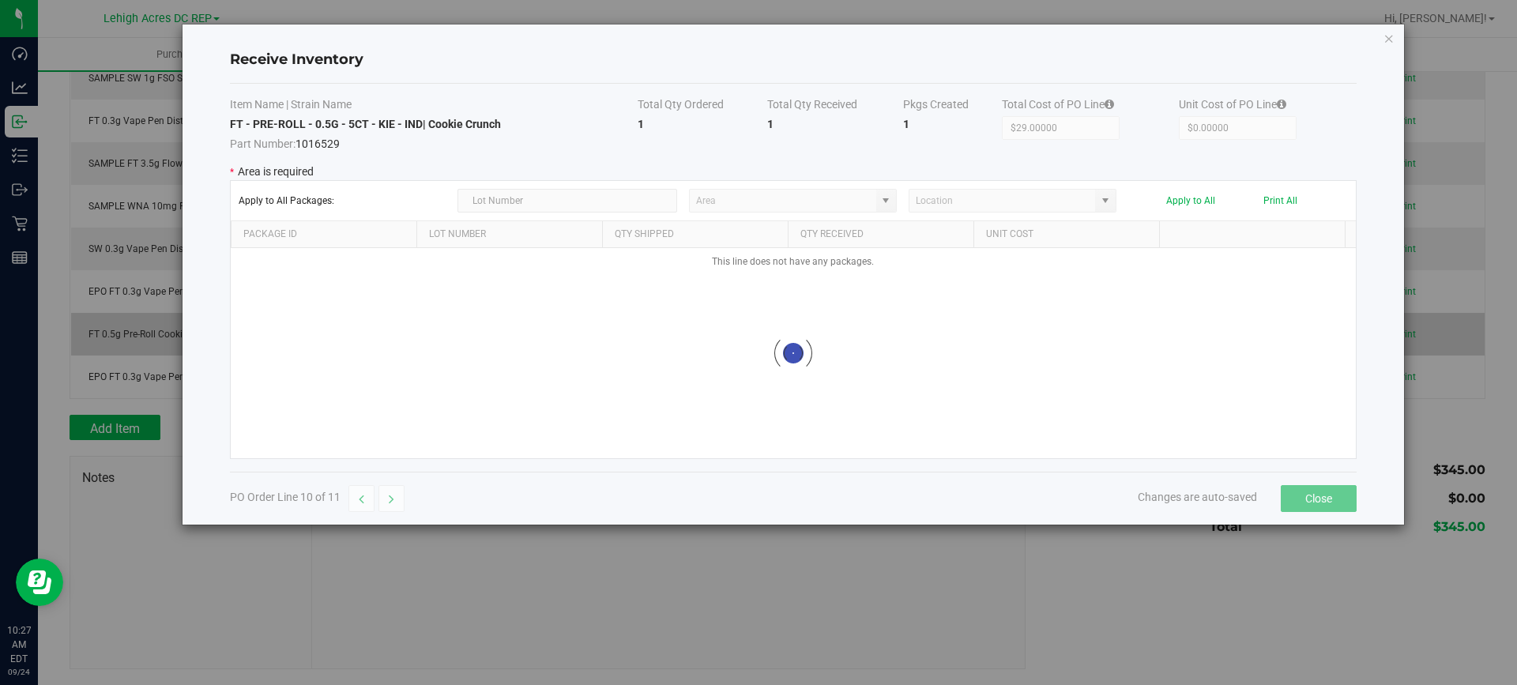
type input "Pantry"
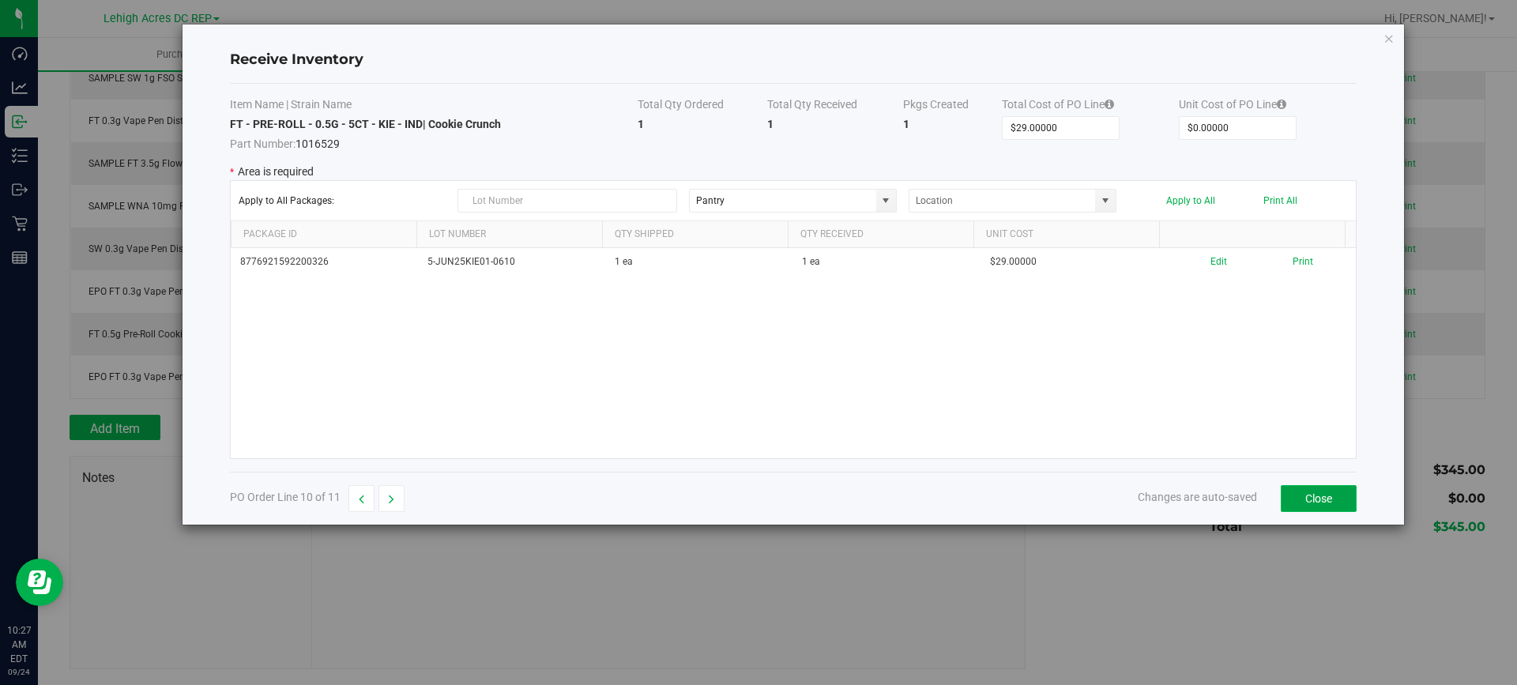
click at [1317, 491] on button "Close" at bounding box center [1319, 498] width 76 height 27
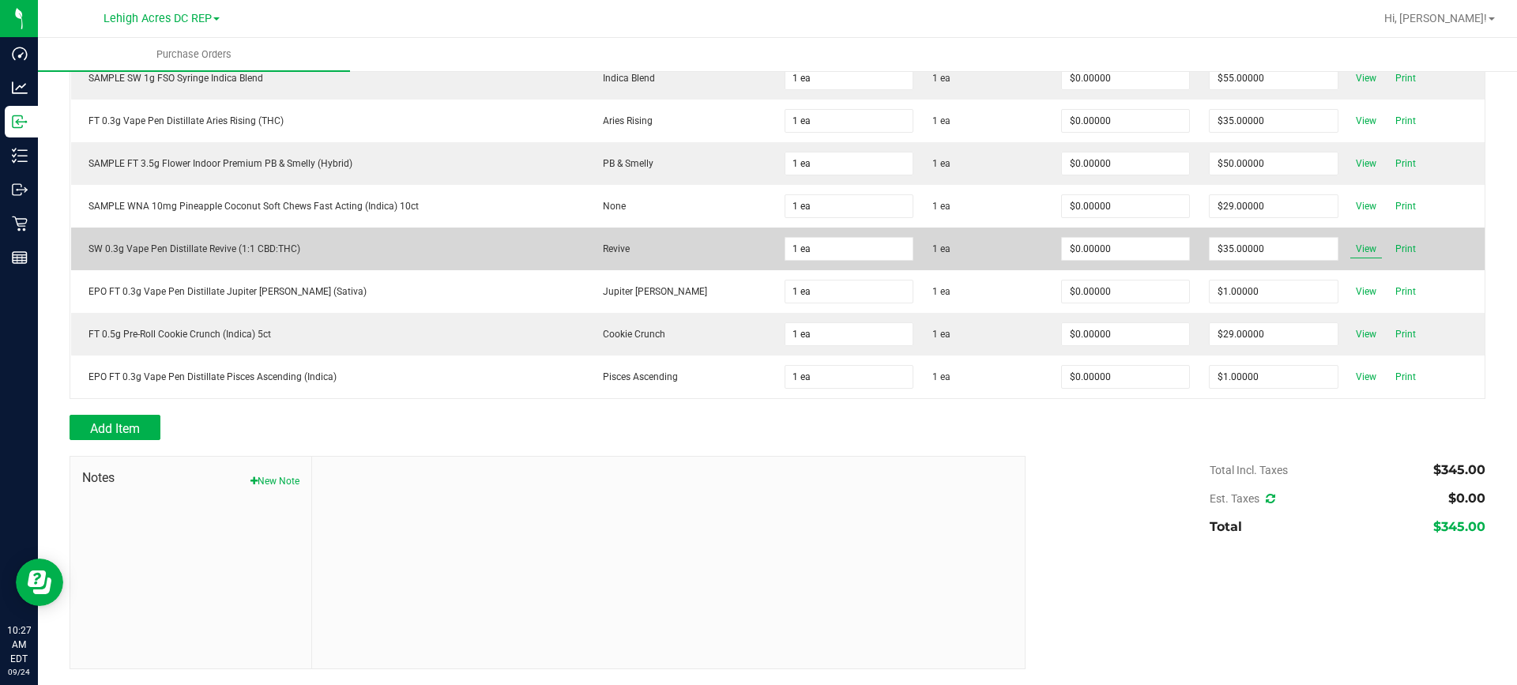
click at [1355, 248] on span "View" at bounding box center [1367, 248] width 32 height 19
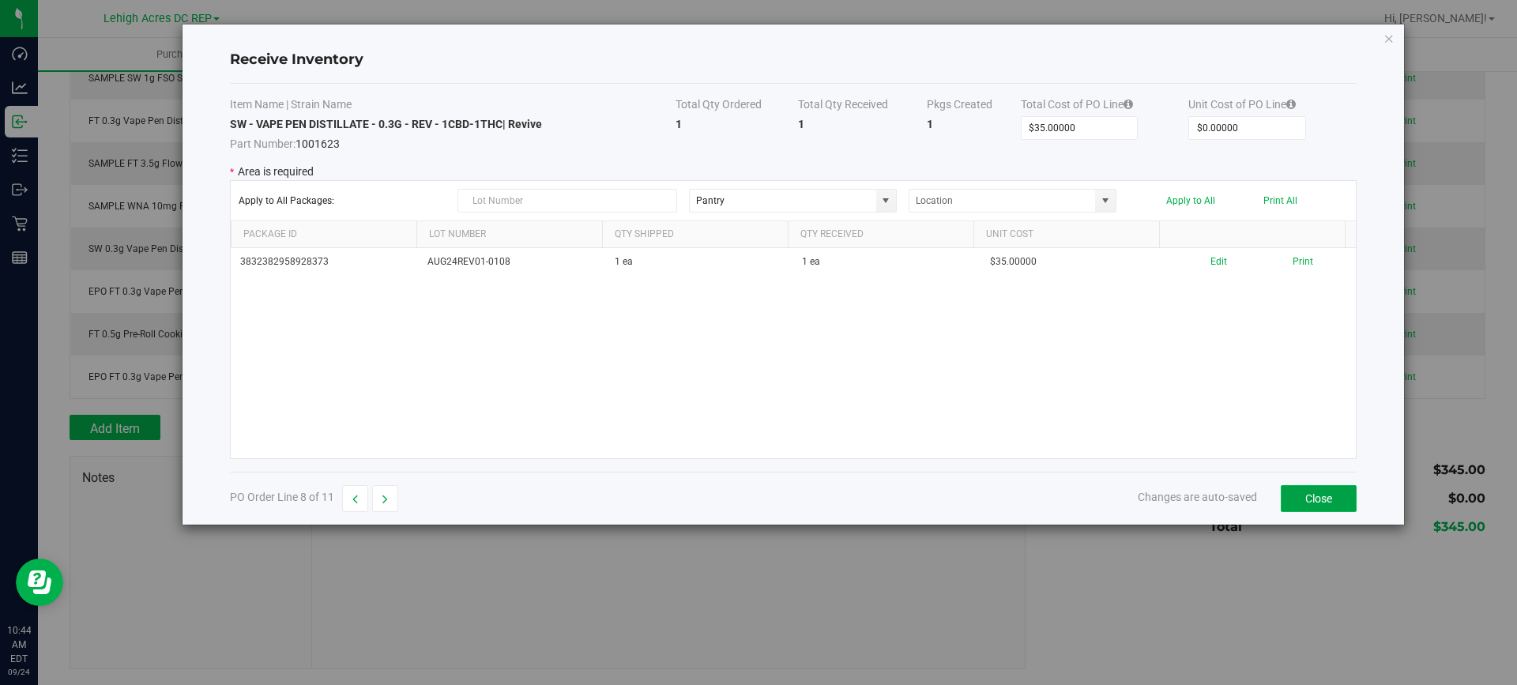
click at [1297, 499] on button "Close" at bounding box center [1319, 498] width 76 height 27
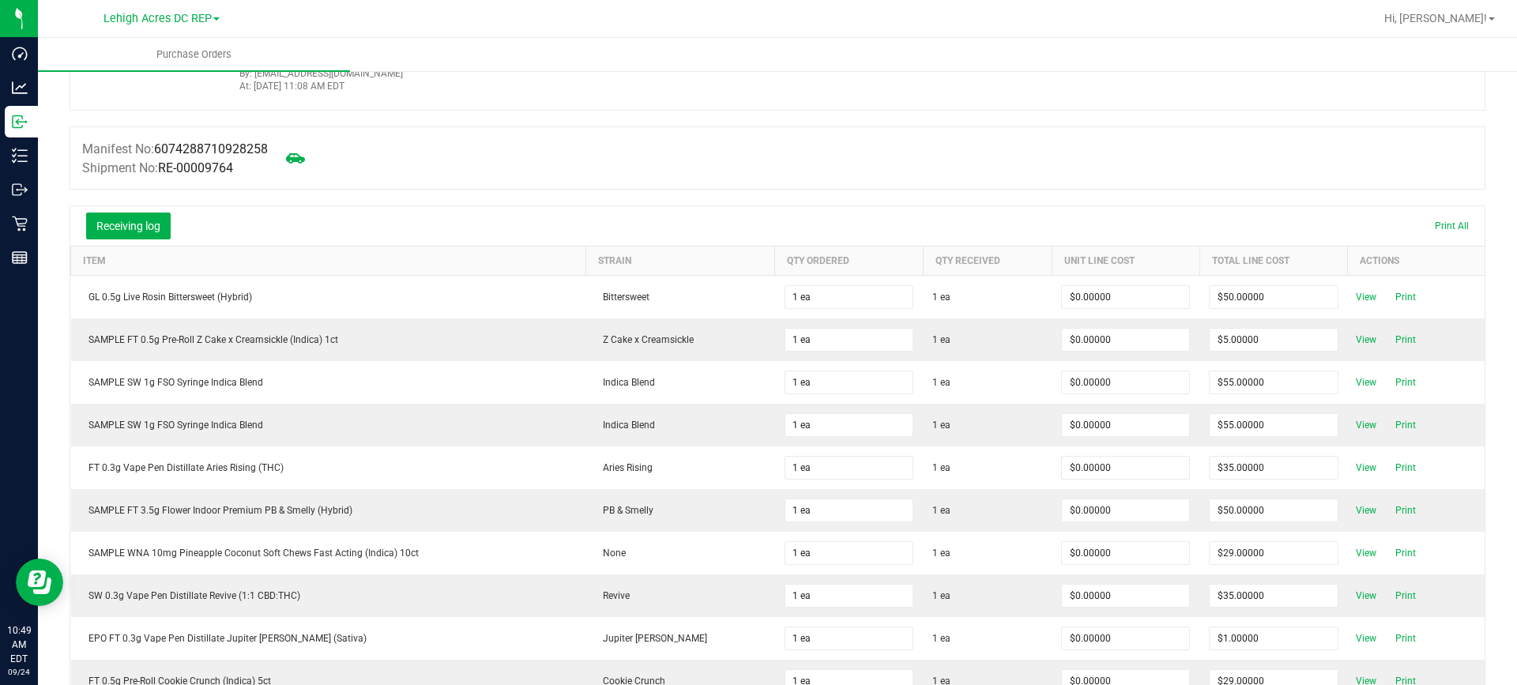
scroll to position [0, 0]
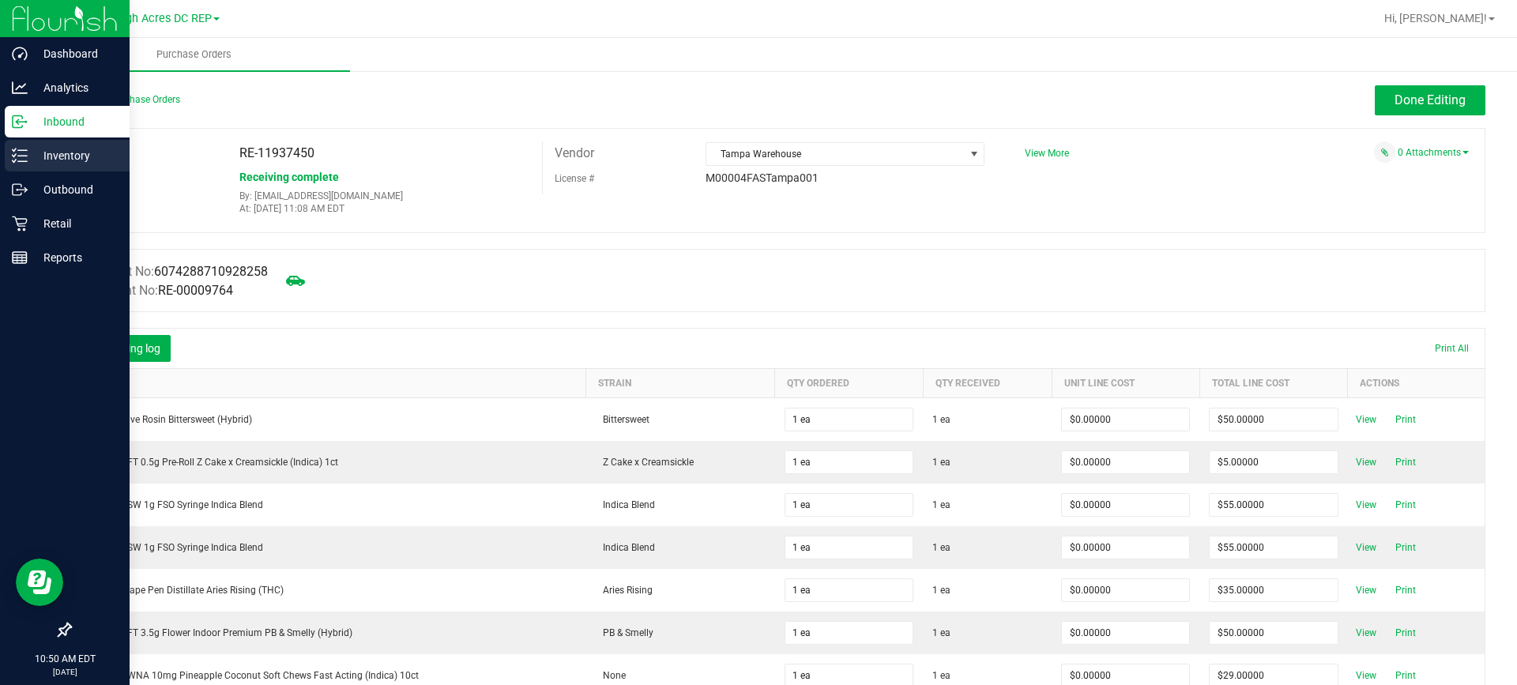
click at [36, 153] on p "Inventory" at bounding box center [75, 155] width 95 height 19
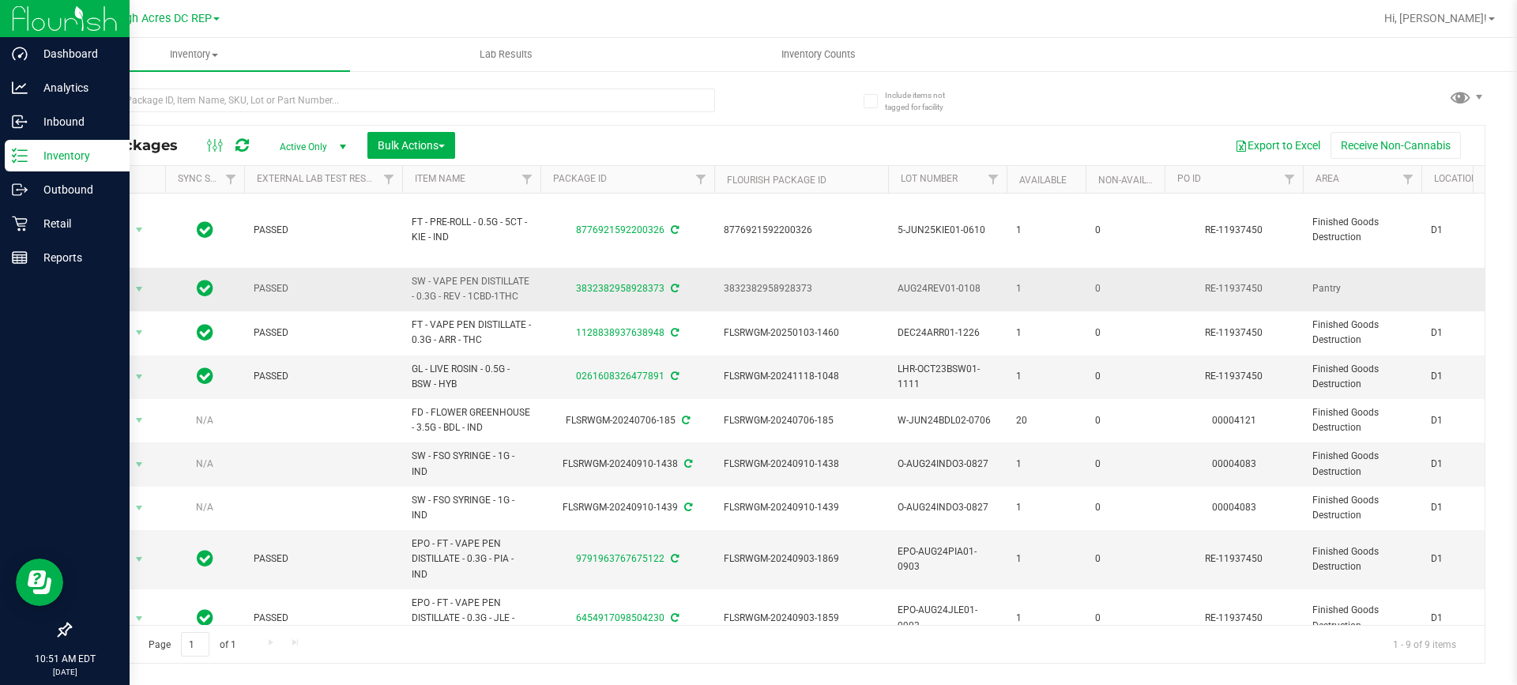
scroll to position [34, 0]
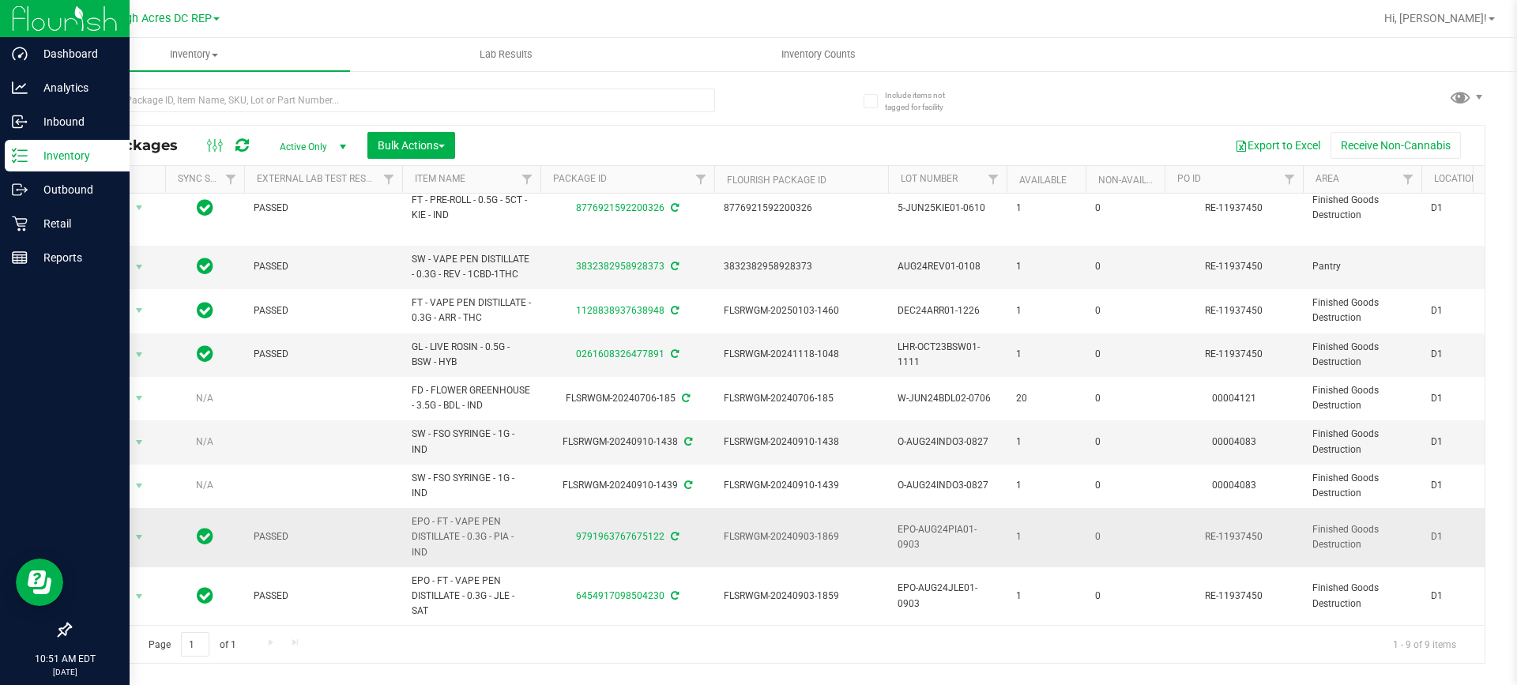
drag, startPoint x: 628, startPoint y: 527, endPoint x: 717, endPoint y: 541, distance: 90.4
click at [717, 541] on td "FLSRWGM-20240903-1869" at bounding box center [801, 537] width 174 height 59
drag, startPoint x: 567, startPoint y: 523, endPoint x: 649, endPoint y: 530, distance: 81.6
click at [649, 530] on div "9791963767675122" at bounding box center [627, 537] width 179 height 15
copy link "9791963767675122"
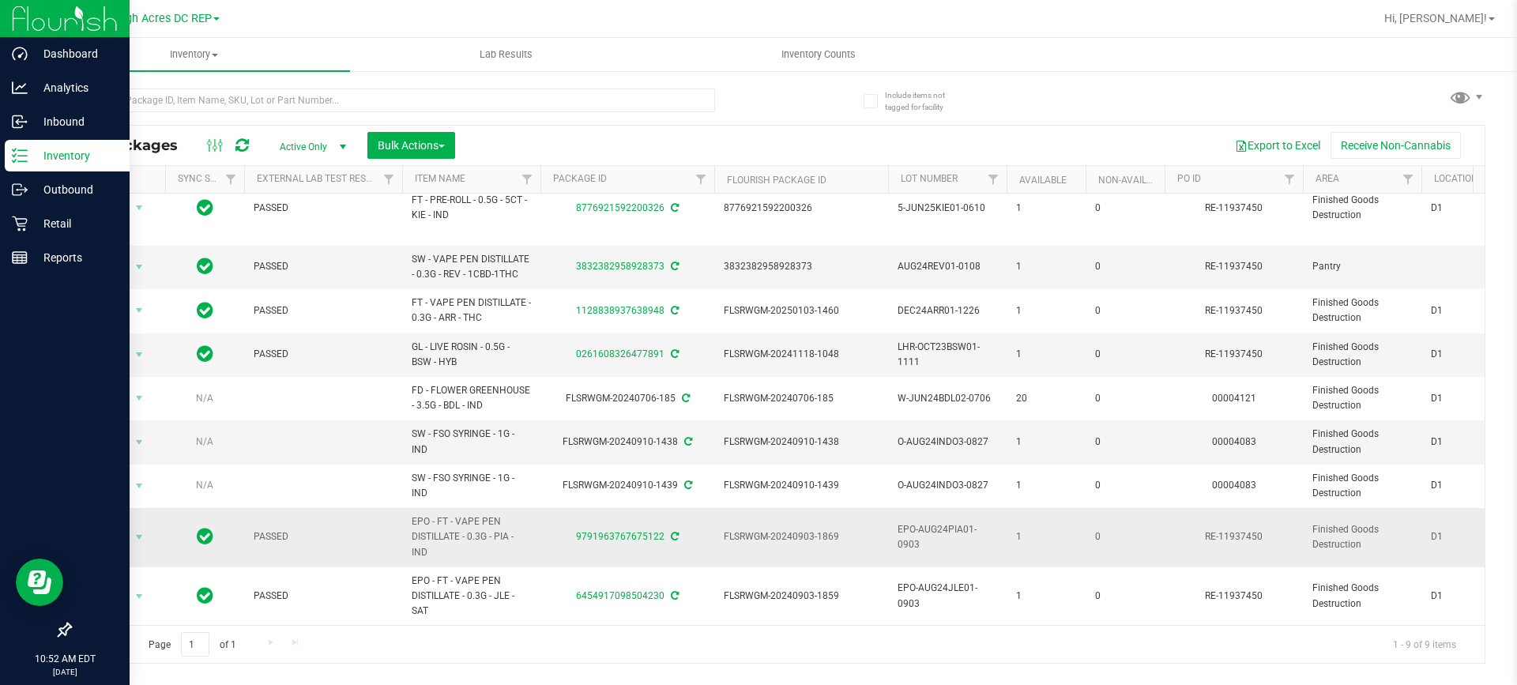
drag, startPoint x: 427, startPoint y: 537, endPoint x: 389, endPoint y: 518, distance: 42.4
click at [363, 530] on span "PASSED" at bounding box center [323, 537] width 139 height 15
drag, startPoint x: 416, startPoint y: 507, endPoint x: 455, endPoint y: 526, distance: 43.8
click at [455, 526] on span "EPO - FT - VAPE PEN DISTILLATE - 0.3G - PIA - IND" at bounding box center [471, 537] width 119 height 46
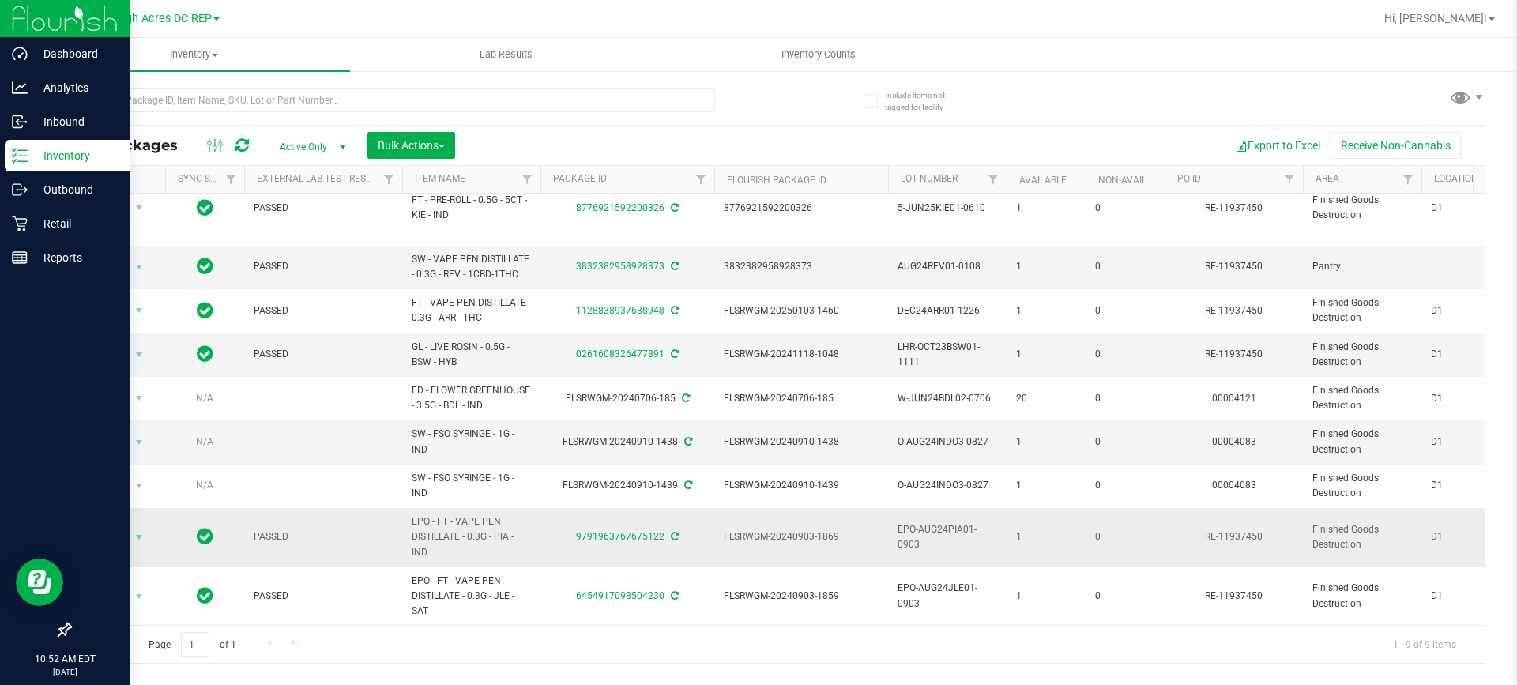
click at [450, 551] on td "EPO - FT - VAPE PEN DISTILLATE - 0.3G - PIA - IND" at bounding box center [471, 537] width 138 height 59
drag, startPoint x: 413, startPoint y: 507, endPoint x: 426, endPoint y: 540, distance: 35.1
click at [426, 540] on span "EPO - FT - VAPE PEN DISTILLATE - 0.3G - PIA - IND" at bounding box center [471, 537] width 119 height 46
copy span "EPO - FT - VAPE PEN DISTILLATE - 0.3G - PIA - IND"
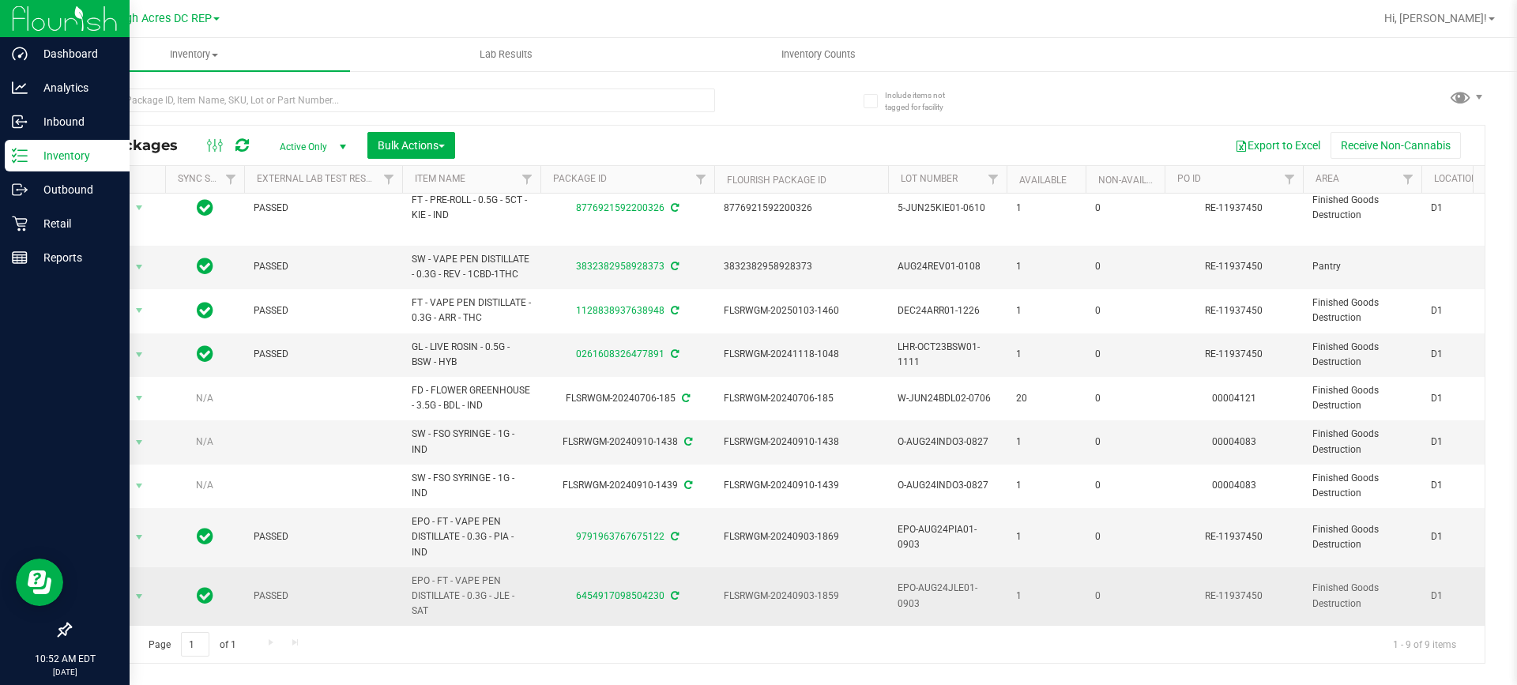
click at [587, 607] on td "6454917098504230" at bounding box center [628, 596] width 174 height 58
click at [578, 590] on link "6454917098504230" at bounding box center [620, 595] width 89 height 11
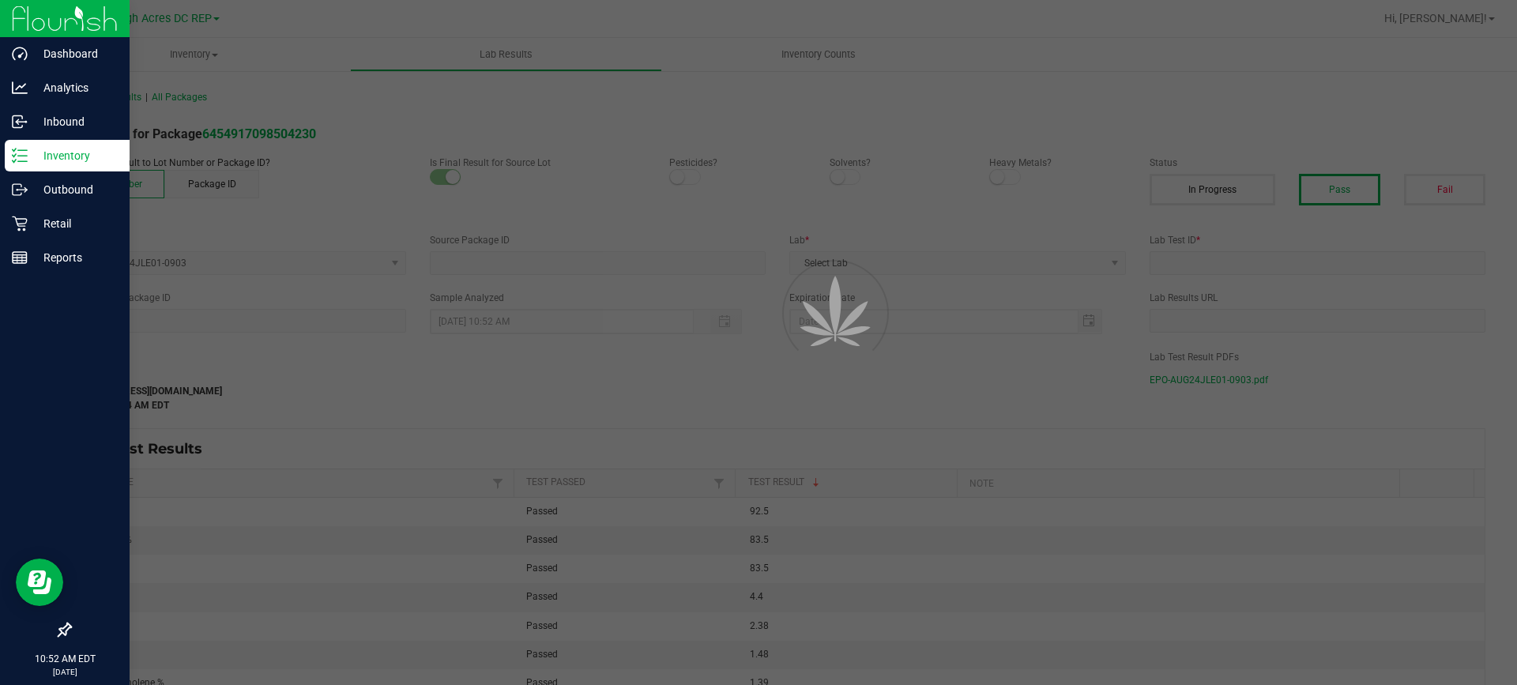
type input "6454917098504230"
type input "2409CBR0015-003"
type input "09/07/2024 9:24 AM"
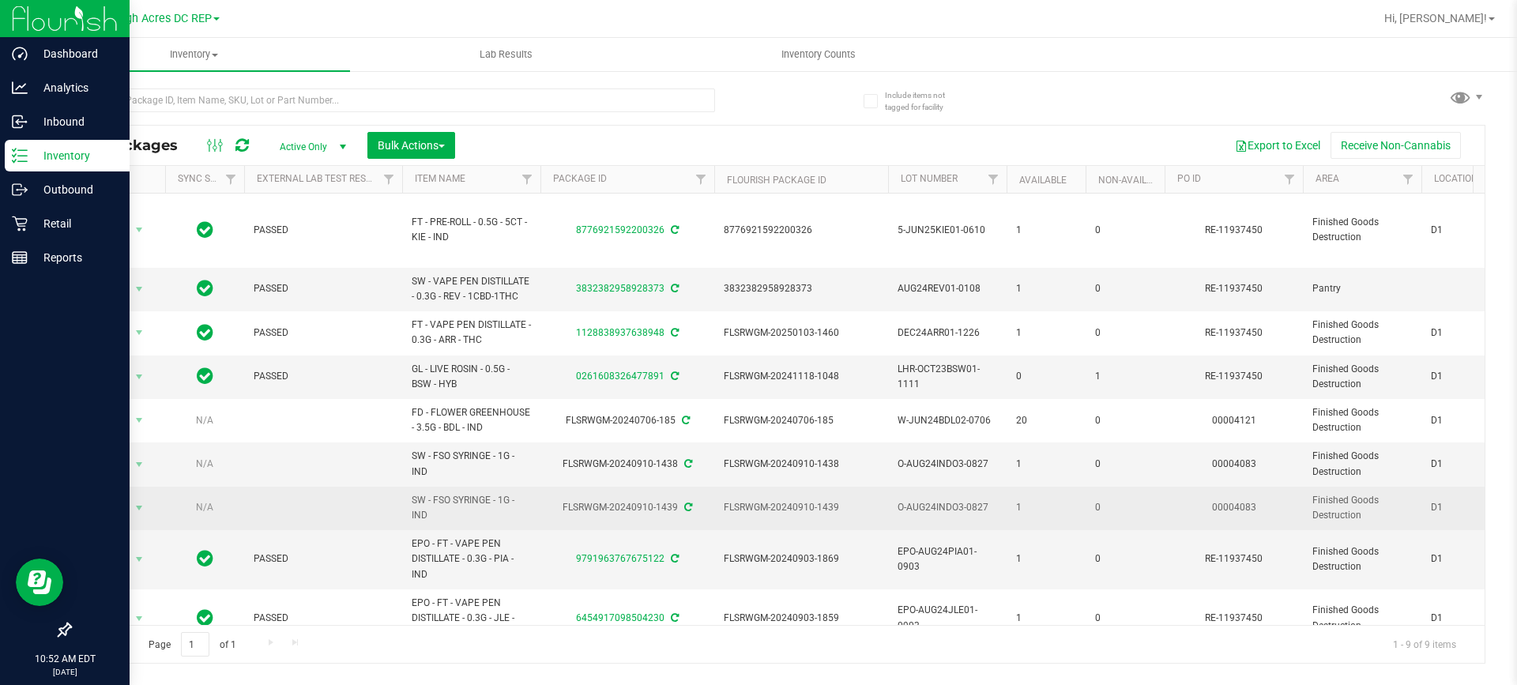
scroll to position [34, 0]
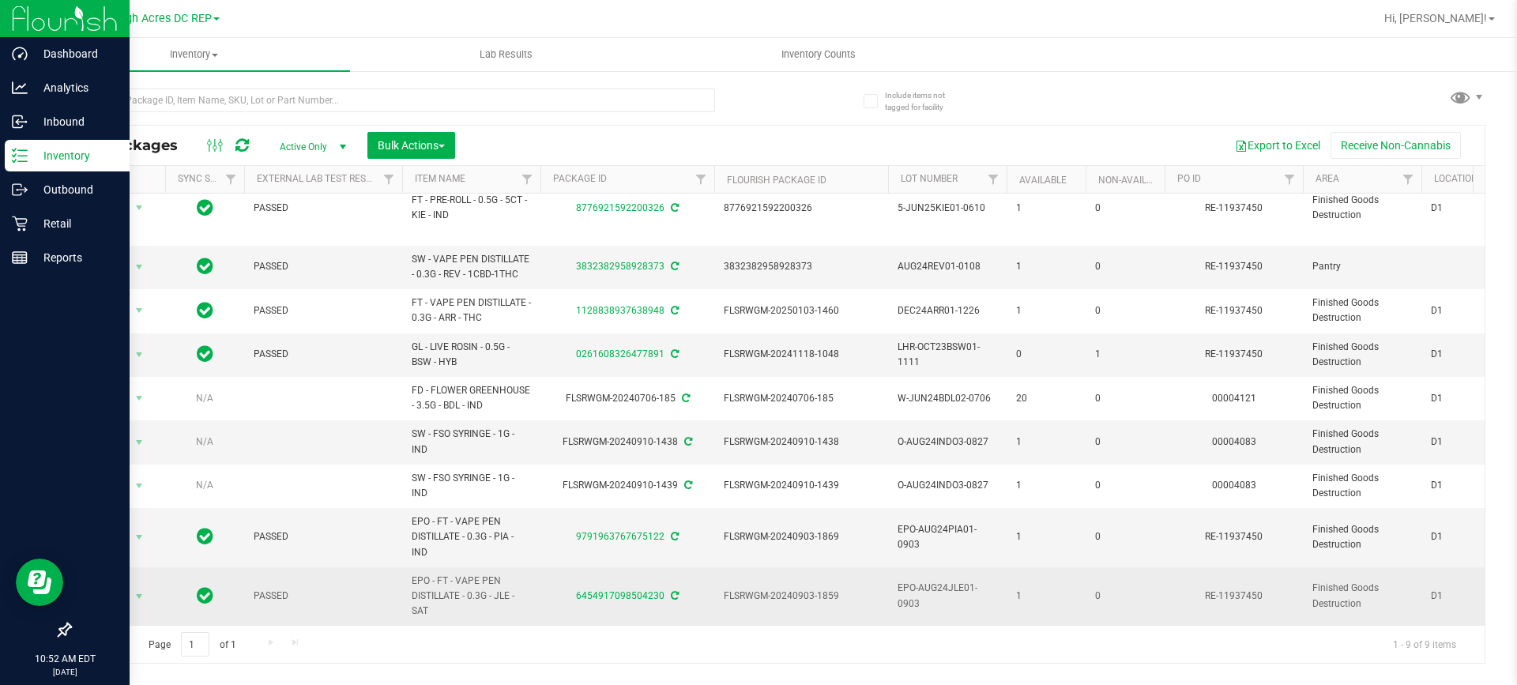
click at [706, 596] on td "6454917098504230" at bounding box center [628, 596] width 174 height 58
drag, startPoint x: 665, startPoint y: 583, endPoint x: 566, endPoint y: 578, distance: 99.7
click at [566, 589] on div "6454917098504230" at bounding box center [627, 596] width 179 height 15
copy div "6454917098504230"
drag, startPoint x: 412, startPoint y: 569, endPoint x: 428, endPoint y: 602, distance: 36.8
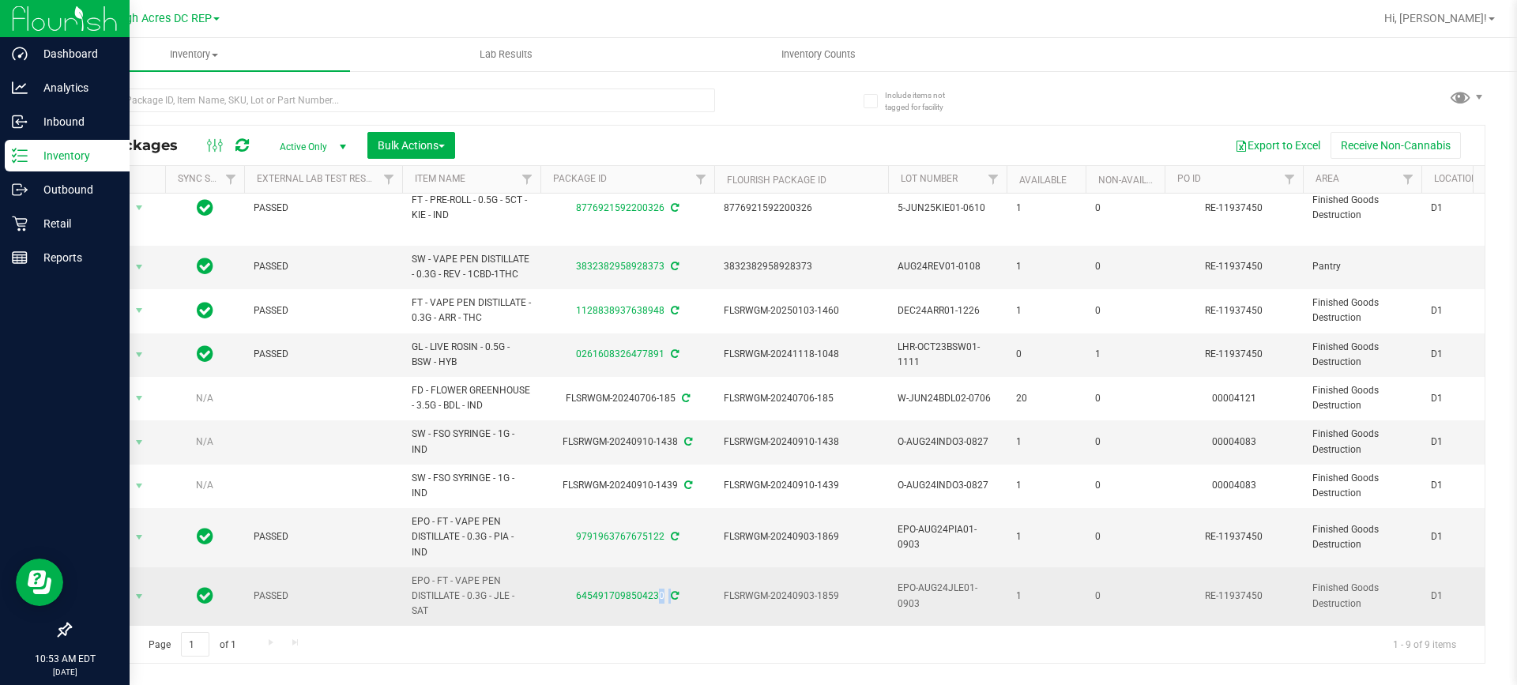
click at [428, 602] on span "EPO - FT - VAPE PEN DISTILLATE - 0.3G - JLE - SAT" at bounding box center [471, 597] width 119 height 46
copy span "EPO - FT - VAPE PEN DISTILLATE - 0.3G - JLE - SAT"
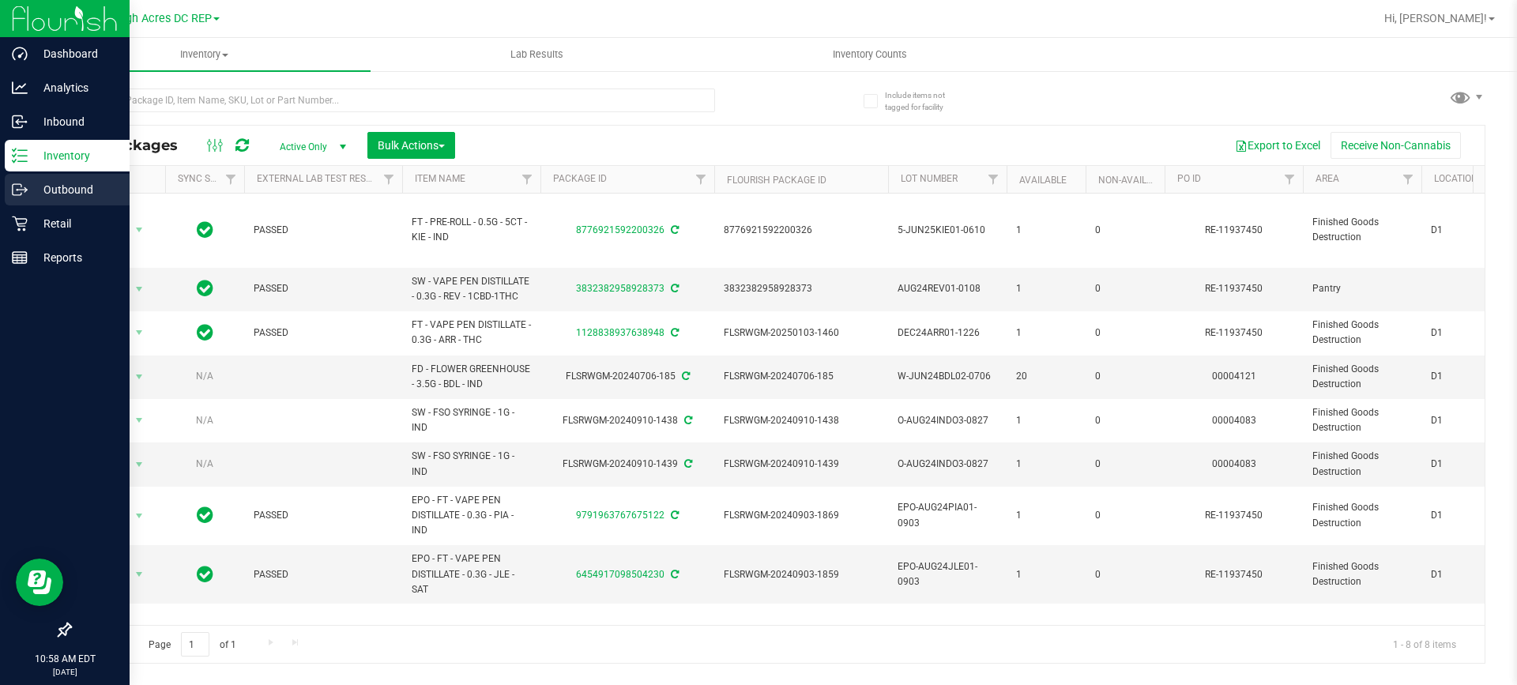
click at [70, 192] on p "Outbound" at bounding box center [75, 189] width 95 height 19
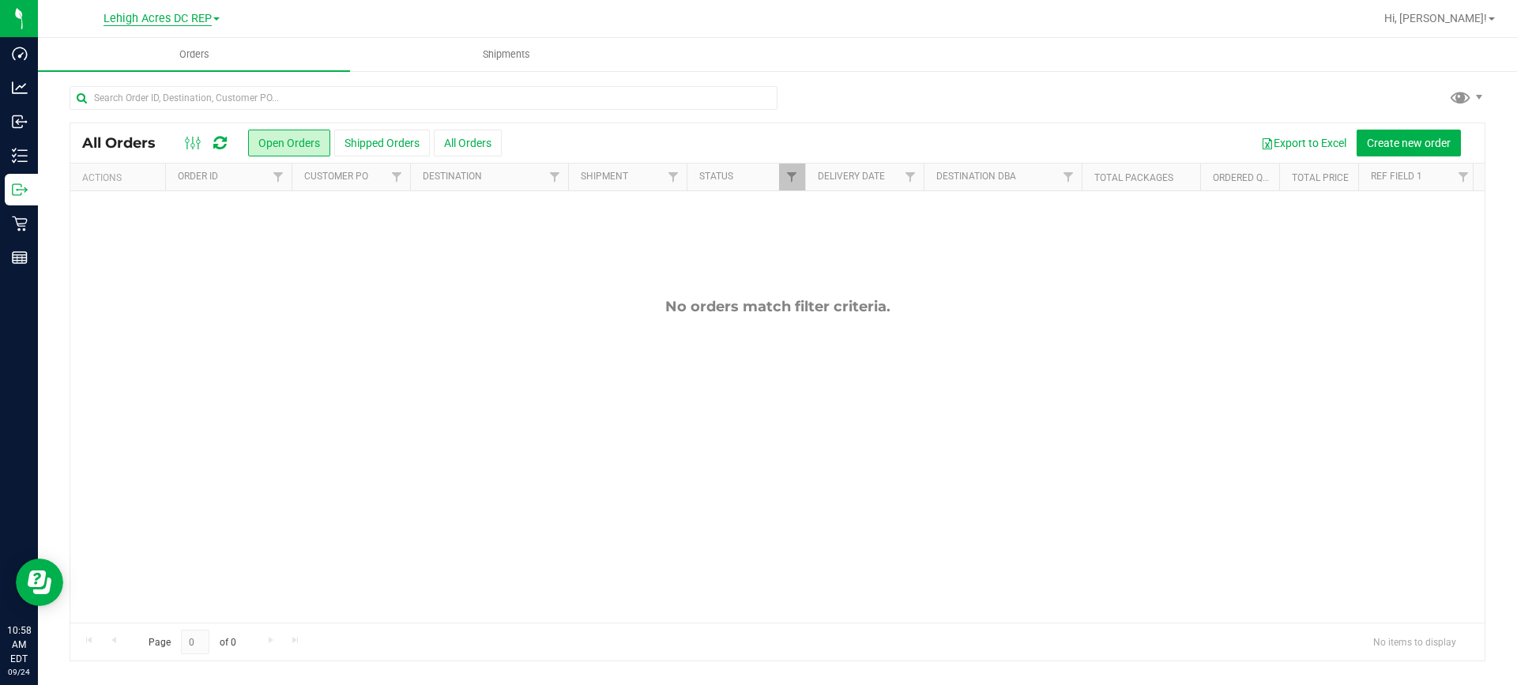
click at [202, 19] on span "Lehigh Acres DC REP" at bounding box center [158, 19] width 108 height 14
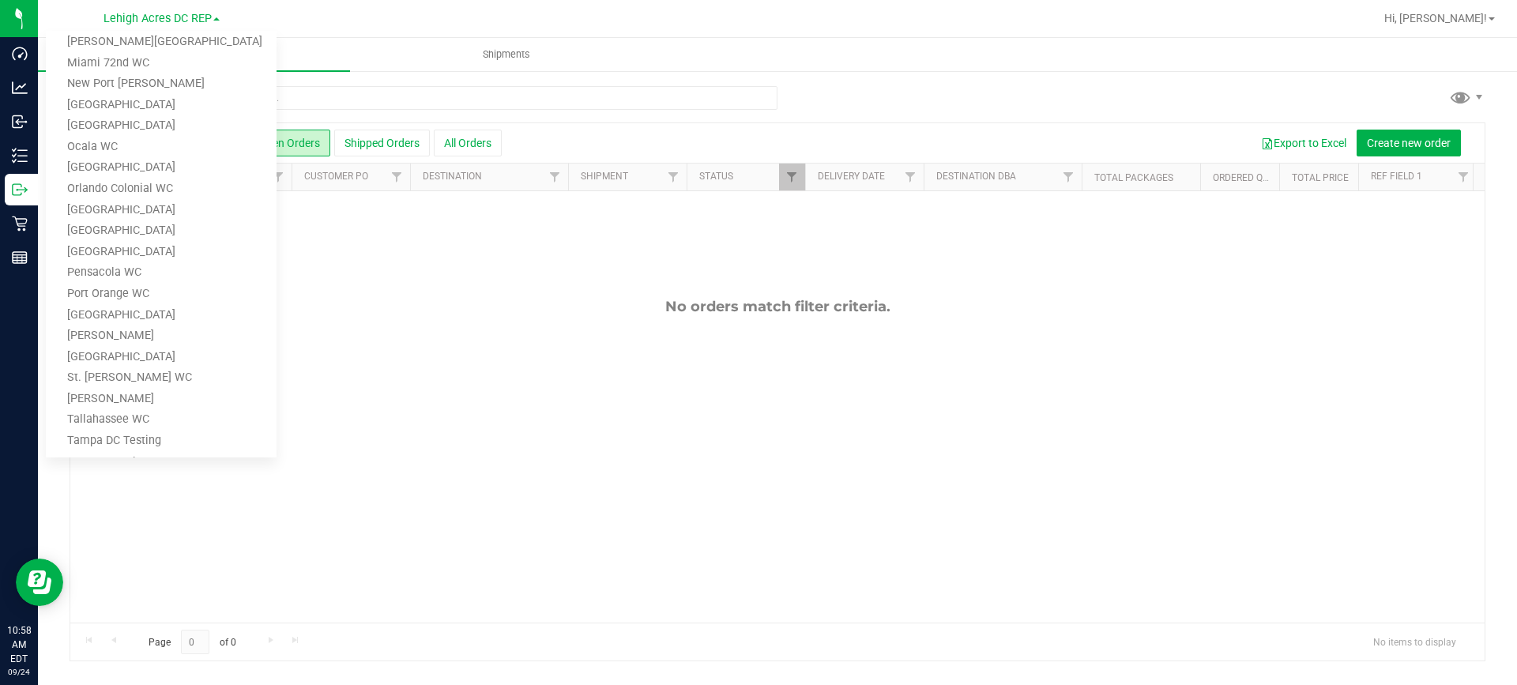
scroll to position [526, 0]
click at [186, 345] on link "Tampa Warehouse" at bounding box center [161, 349] width 231 height 21
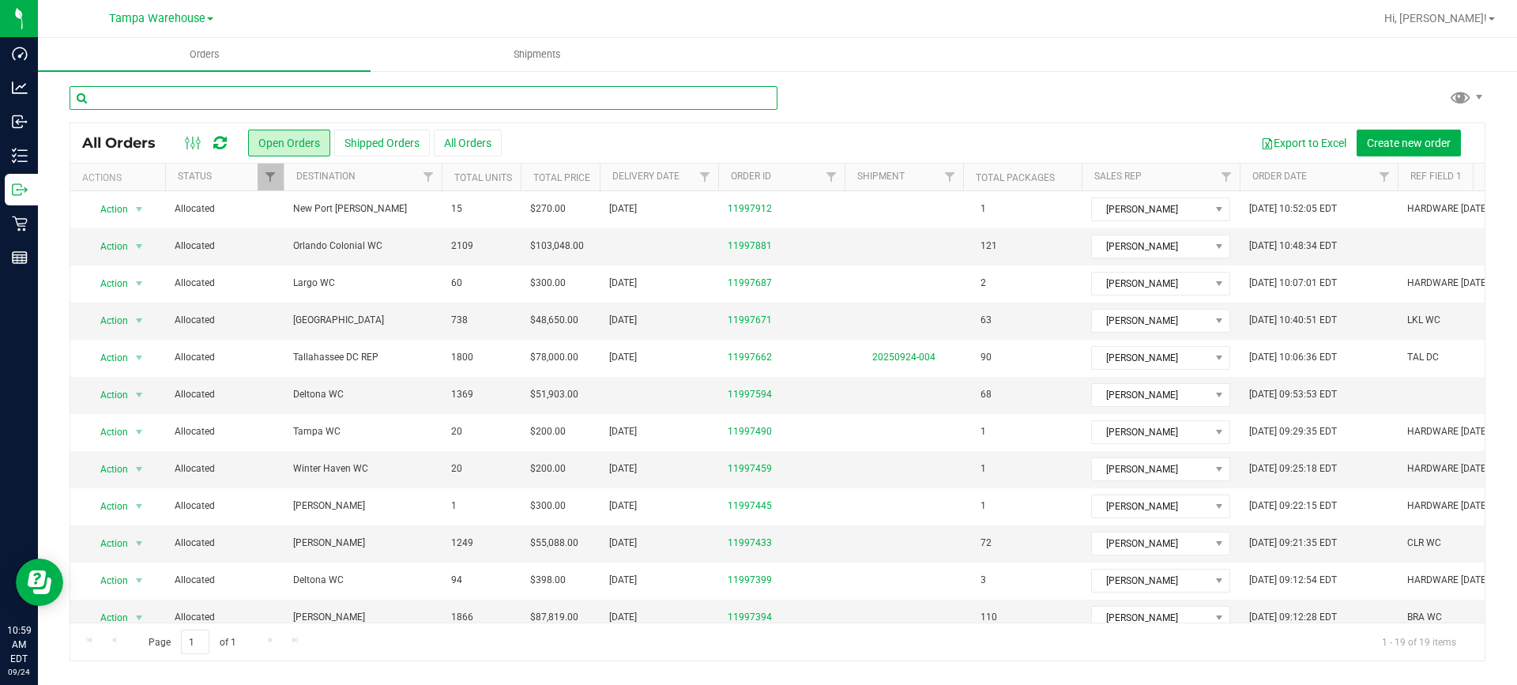
click at [111, 92] on input "text" at bounding box center [424, 98] width 708 height 24
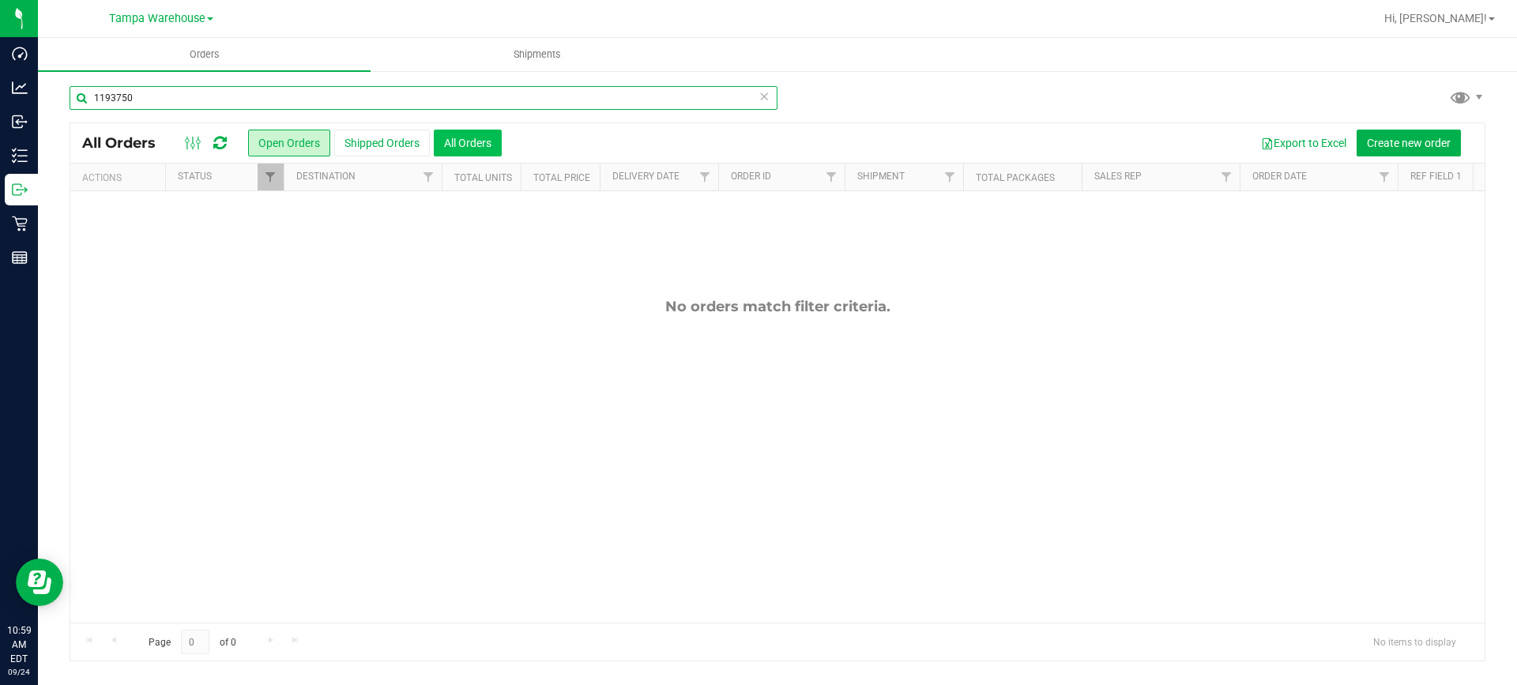
type input "1193750"
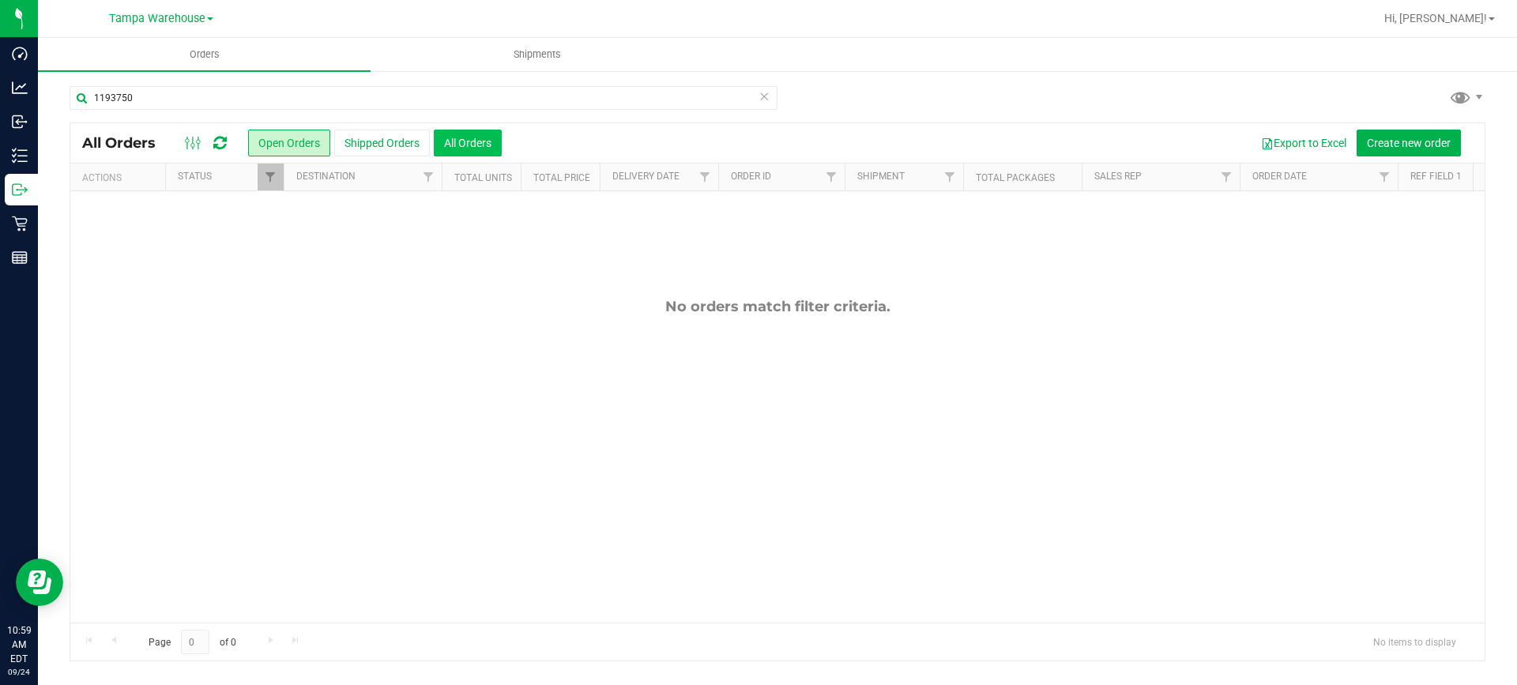
click at [469, 147] on button "All Orders" at bounding box center [468, 143] width 68 height 27
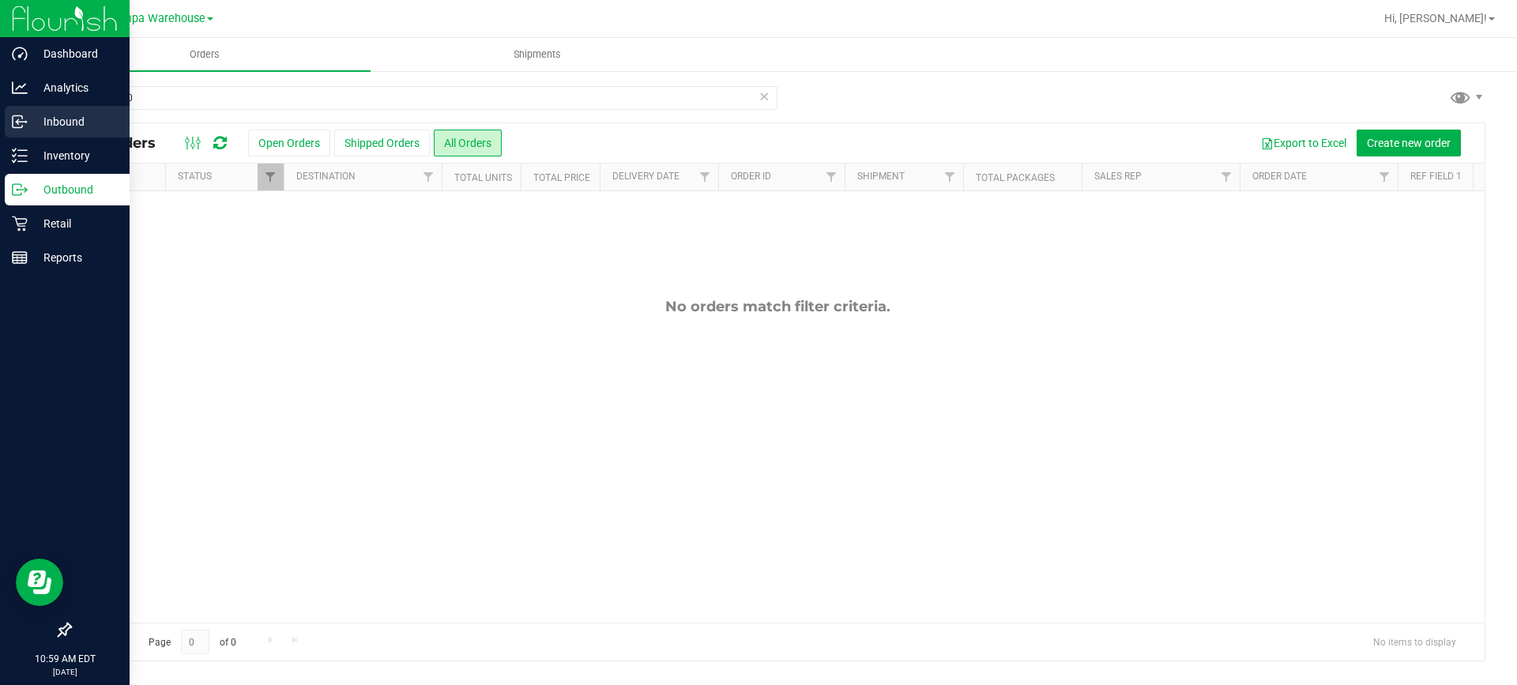
click at [36, 122] on p "Inbound" at bounding box center [75, 121] width 95 height 19
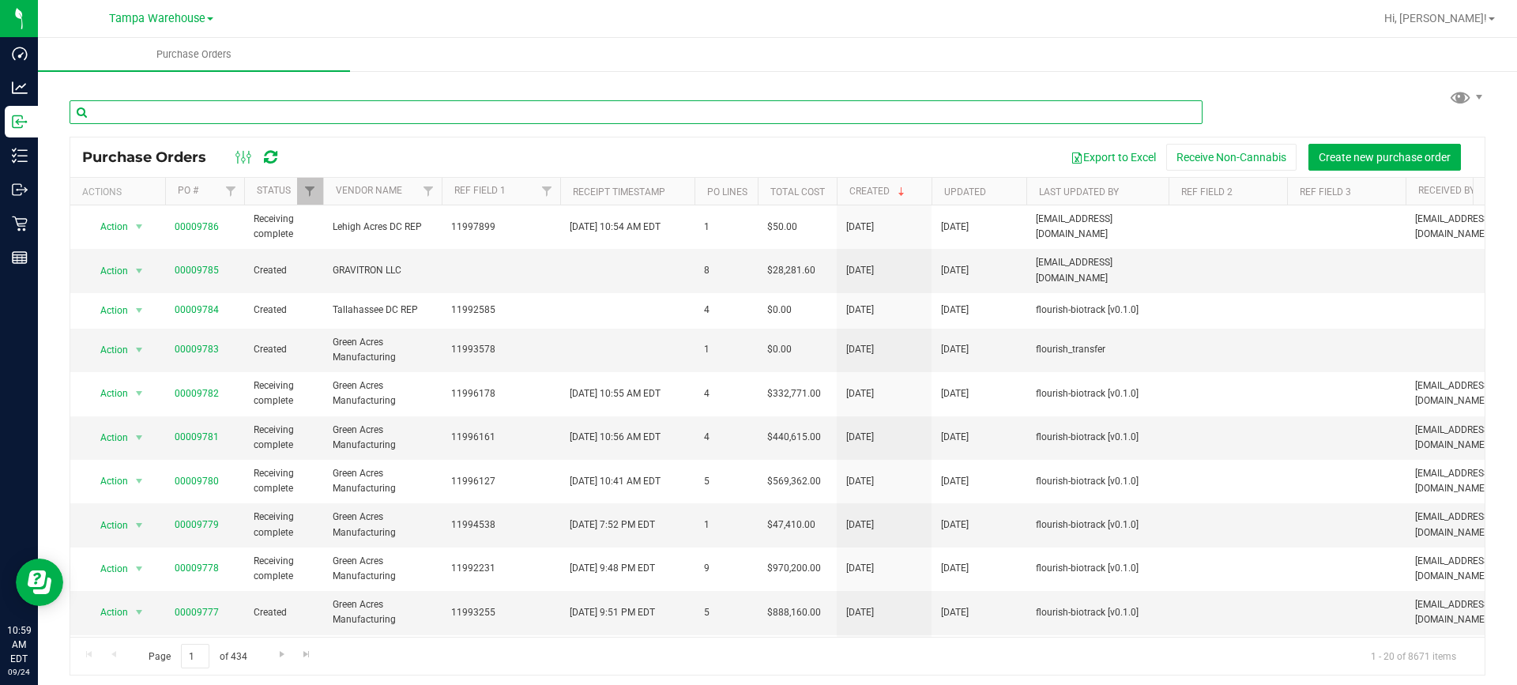
click at [254, 107] on input "text" at bounding box center [636, 112] width 1133 height 24
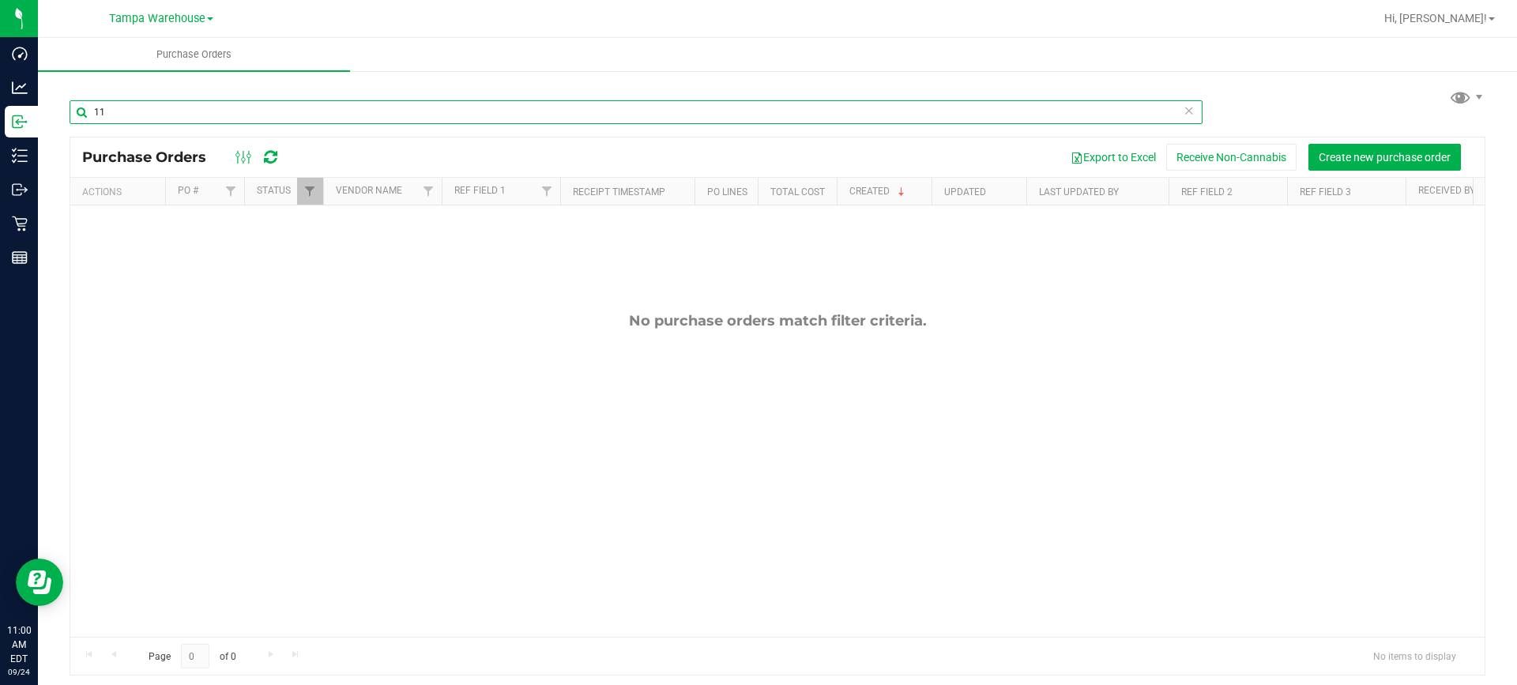
type input "1"
click at [230, 338] on div "No purchase orders match filter criteria." at bounding box center [777, 474] width 1415 height 538
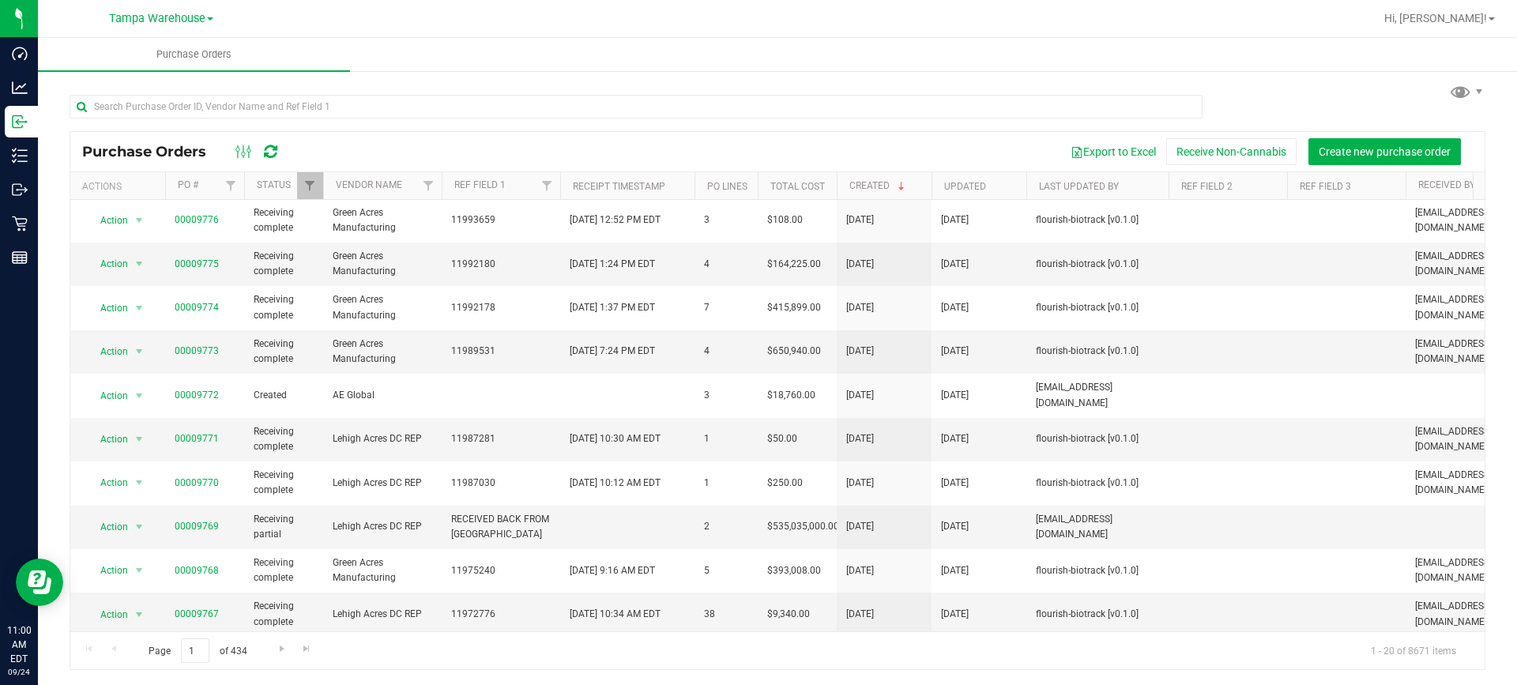
scroll to position [6, 0]
click at [545, 183] on span "Filter" at bounding box center [547, 185] width 13 height 13
paste input "6454917098504230"
type input "6"
type input "1193750"
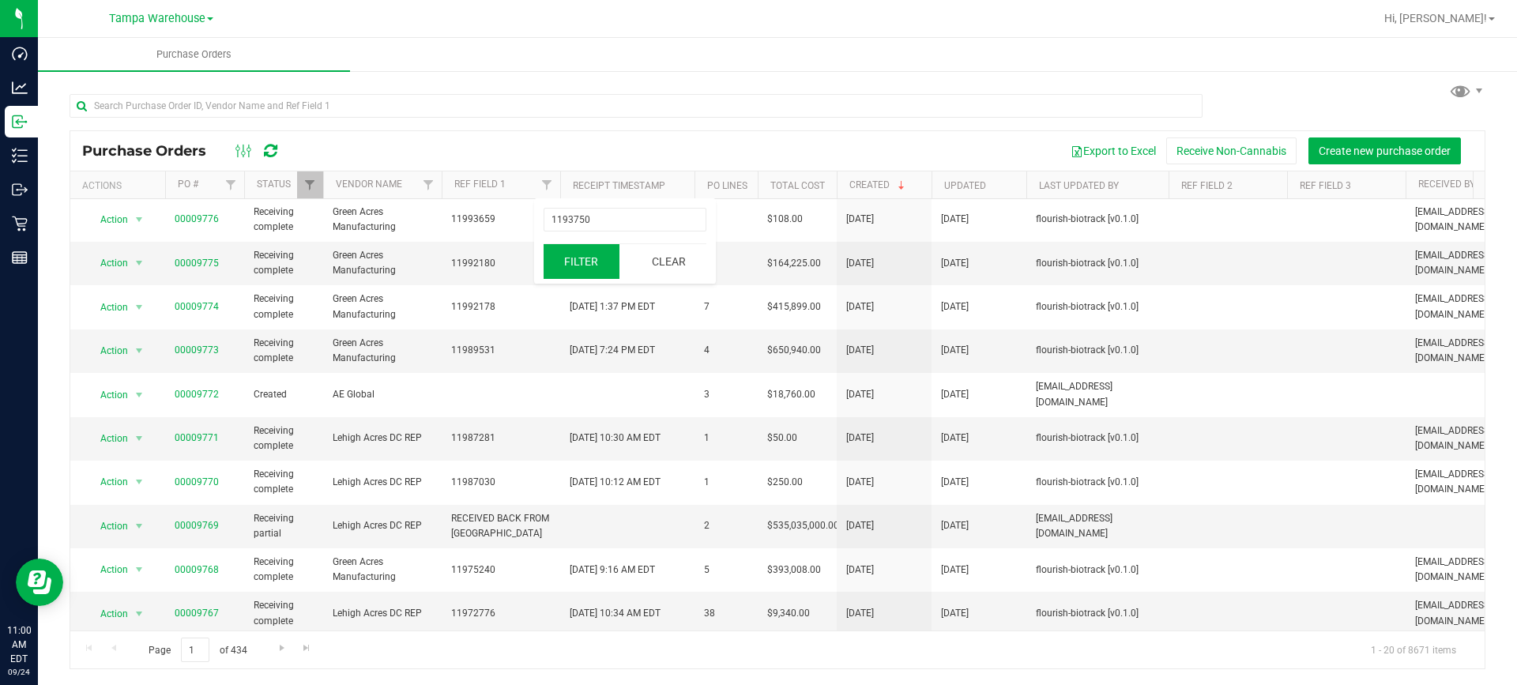
click at [582, 251] on button "Filter" at bounding box center [582, 261] width 76 height 35
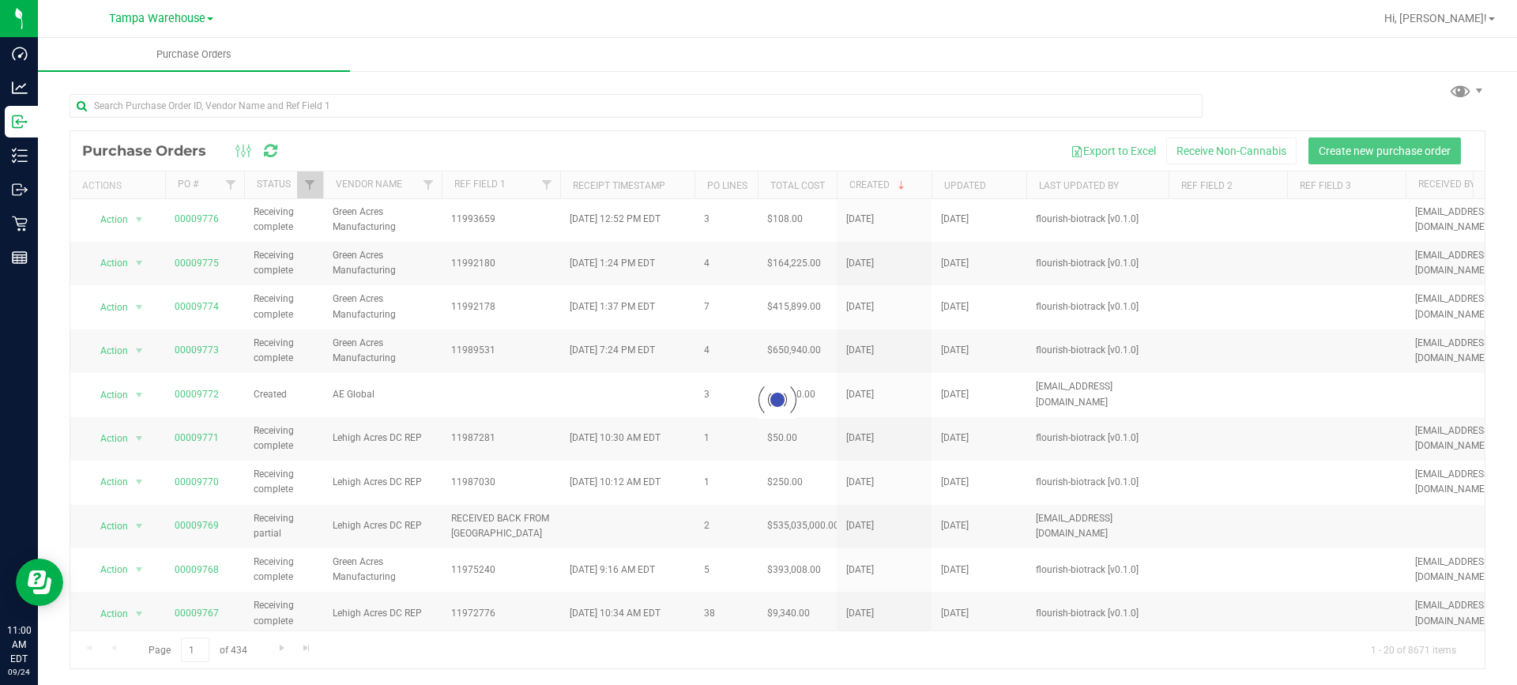
scroll to position [0, 0]
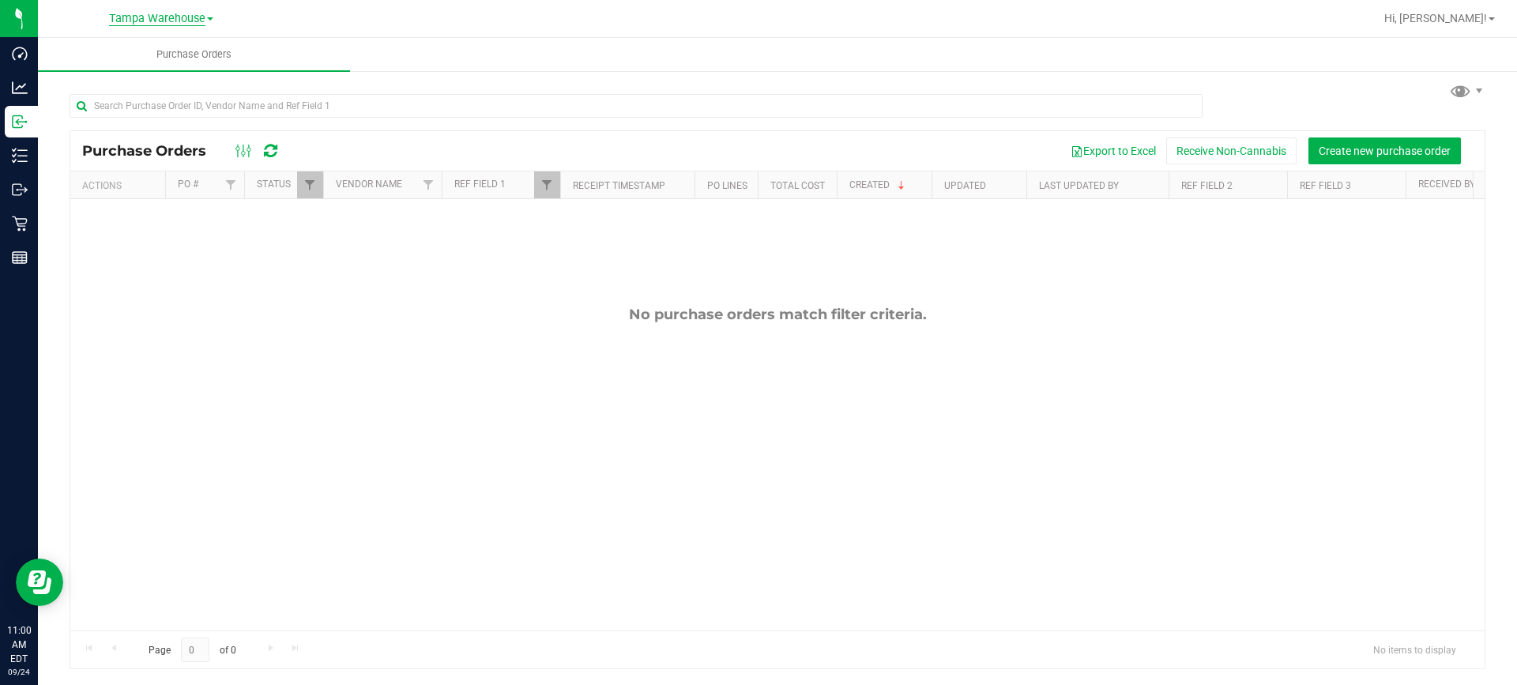
click at [159, 17] on span "Tampa Warehouse" at bounding box center [157, 19] width 96 height 14
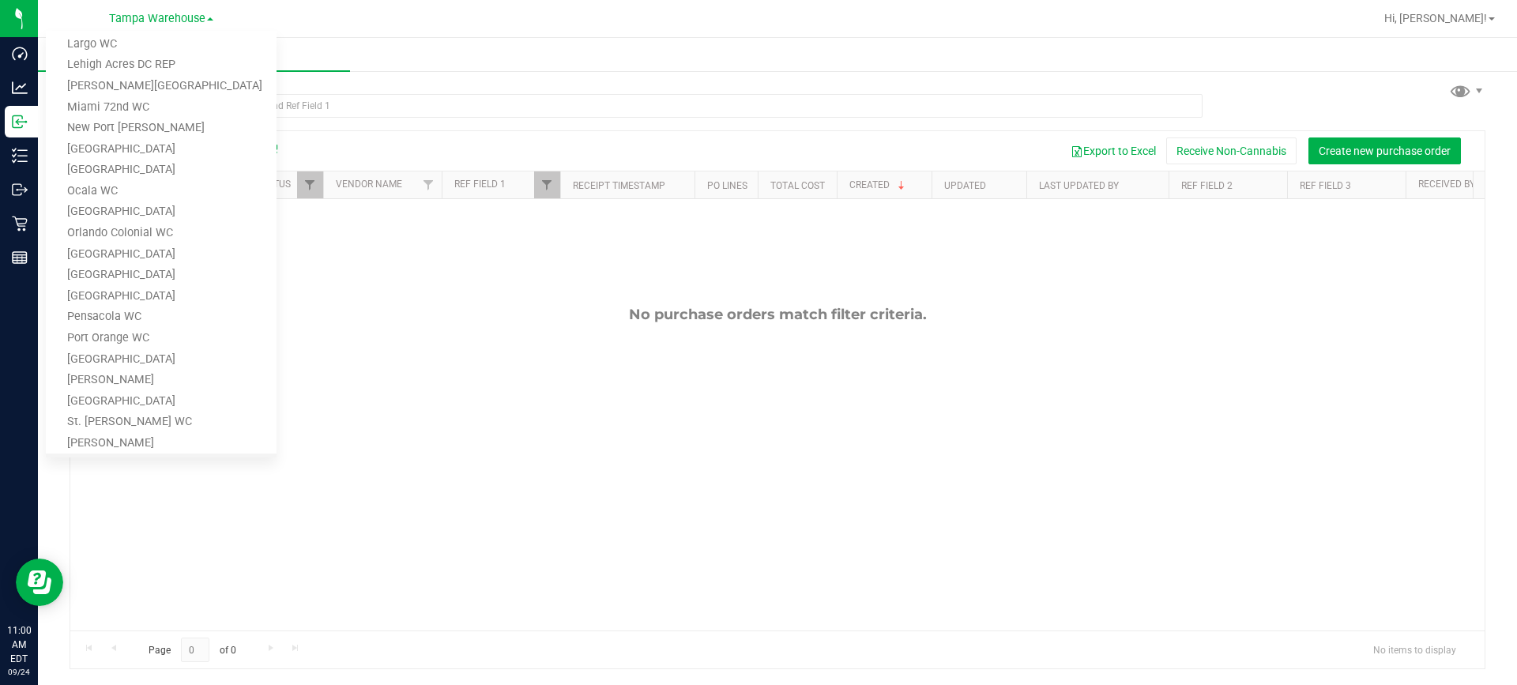
scroll to position [367, 0]
click at [199, 63] on link "Lehigh Acres DC REP" at bounding box center [161, 65] width 231 height 21
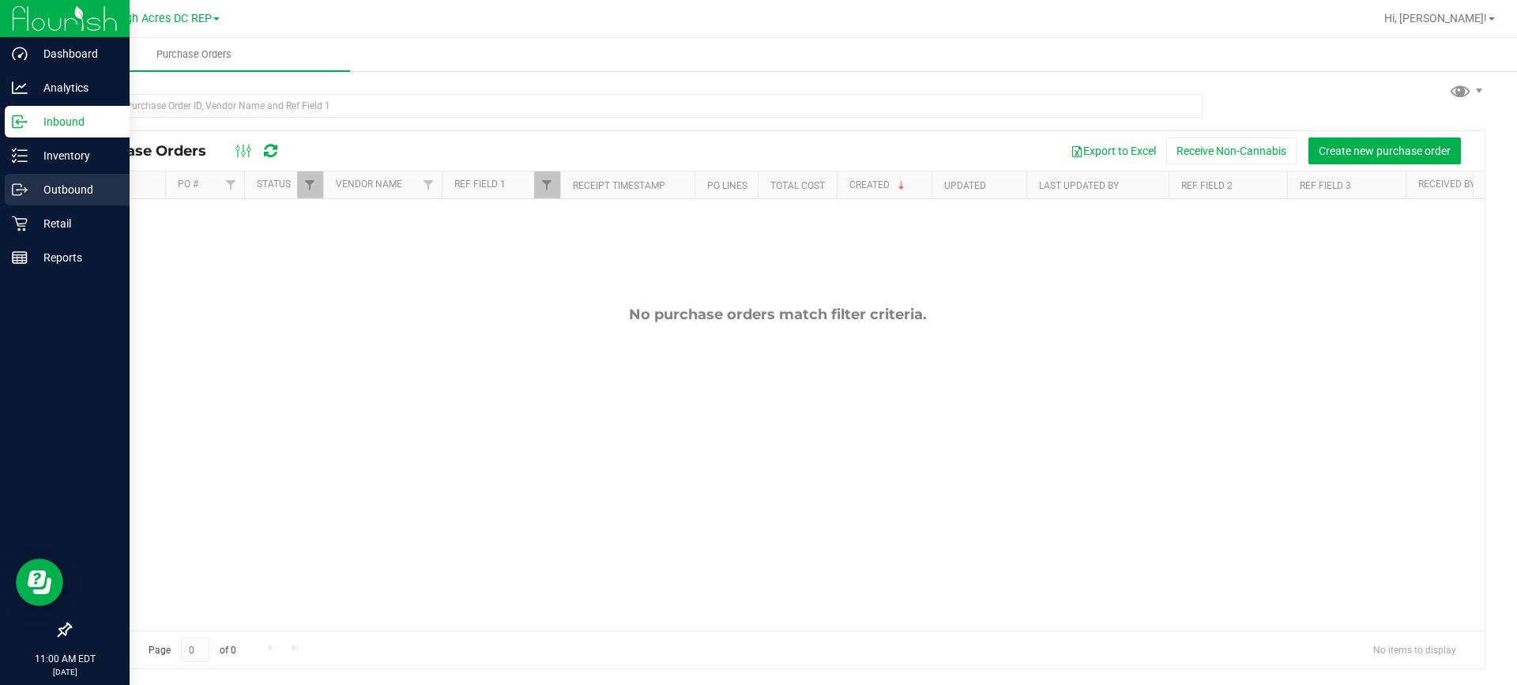
click at [62, 186] on p "Outbound" at bounding box center [75, 189] width 95 height 19
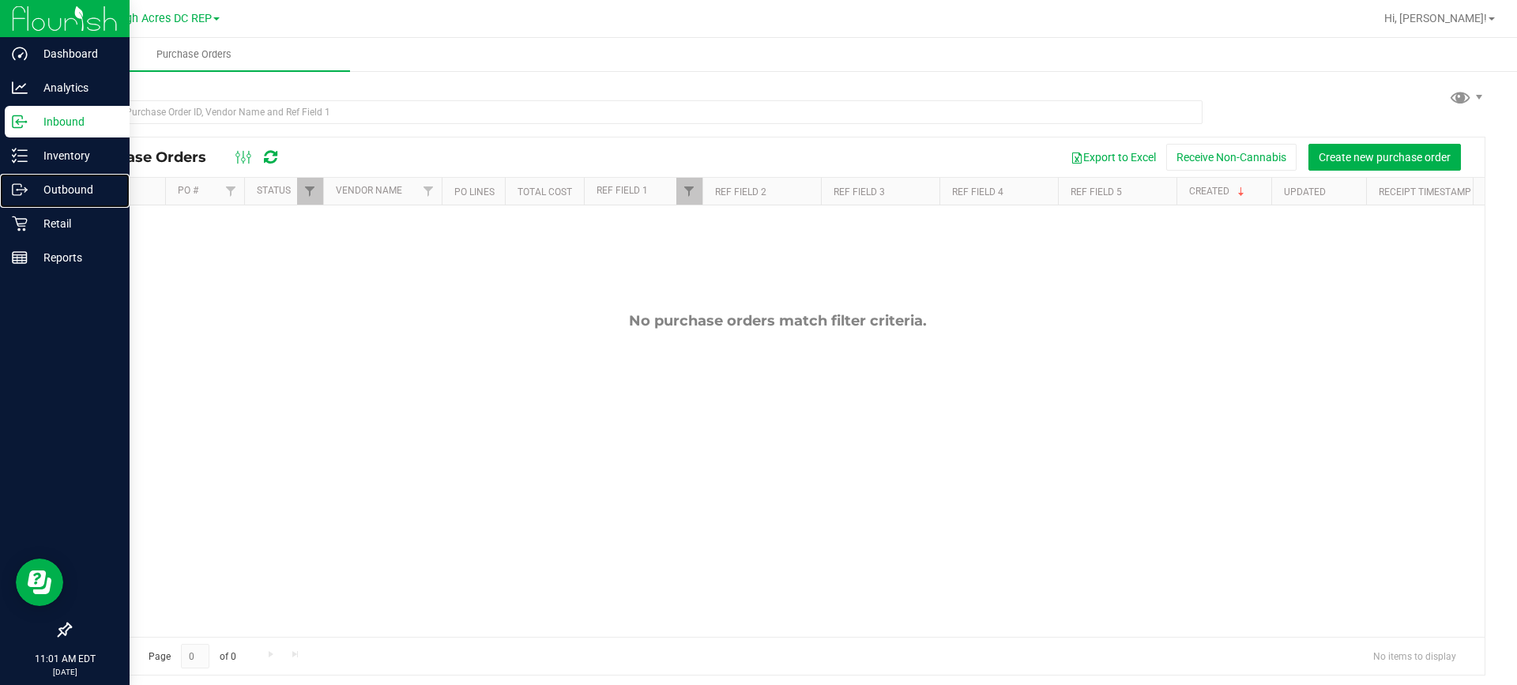
click at [62, 186] on p "Outbound" at bounding box center [75, 189] width 95 height 19
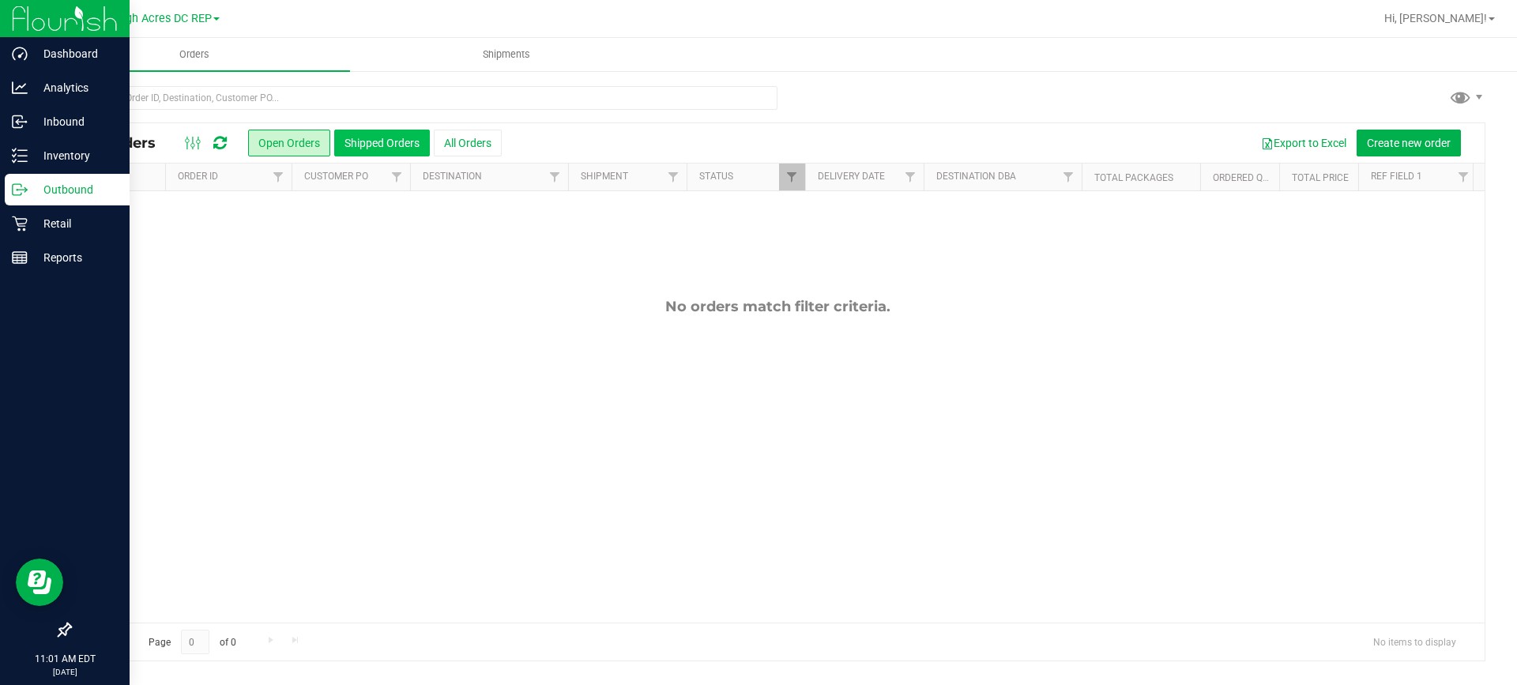
click at [404, 145] on button "Shipped Orders" at bounding box center [382, 143] width 96 height 27
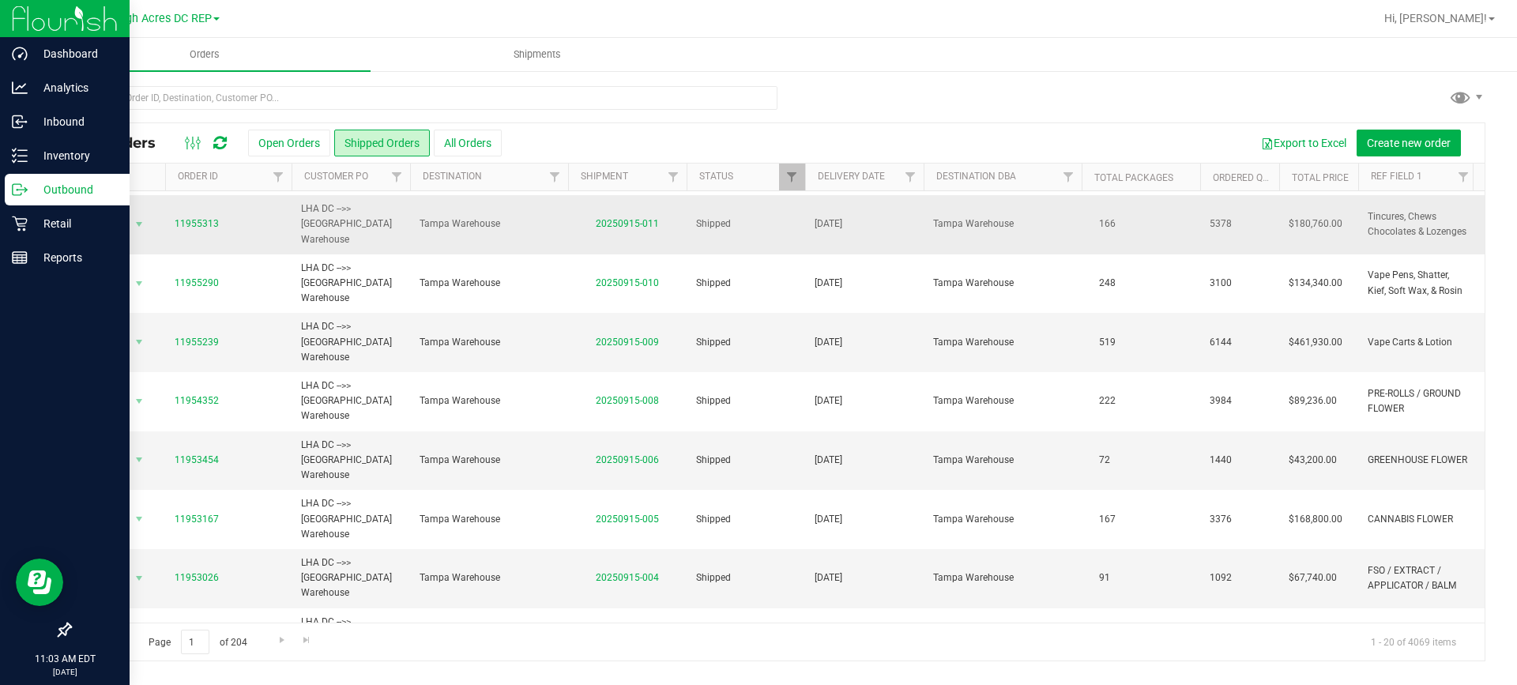
scroll to position [60, 0]
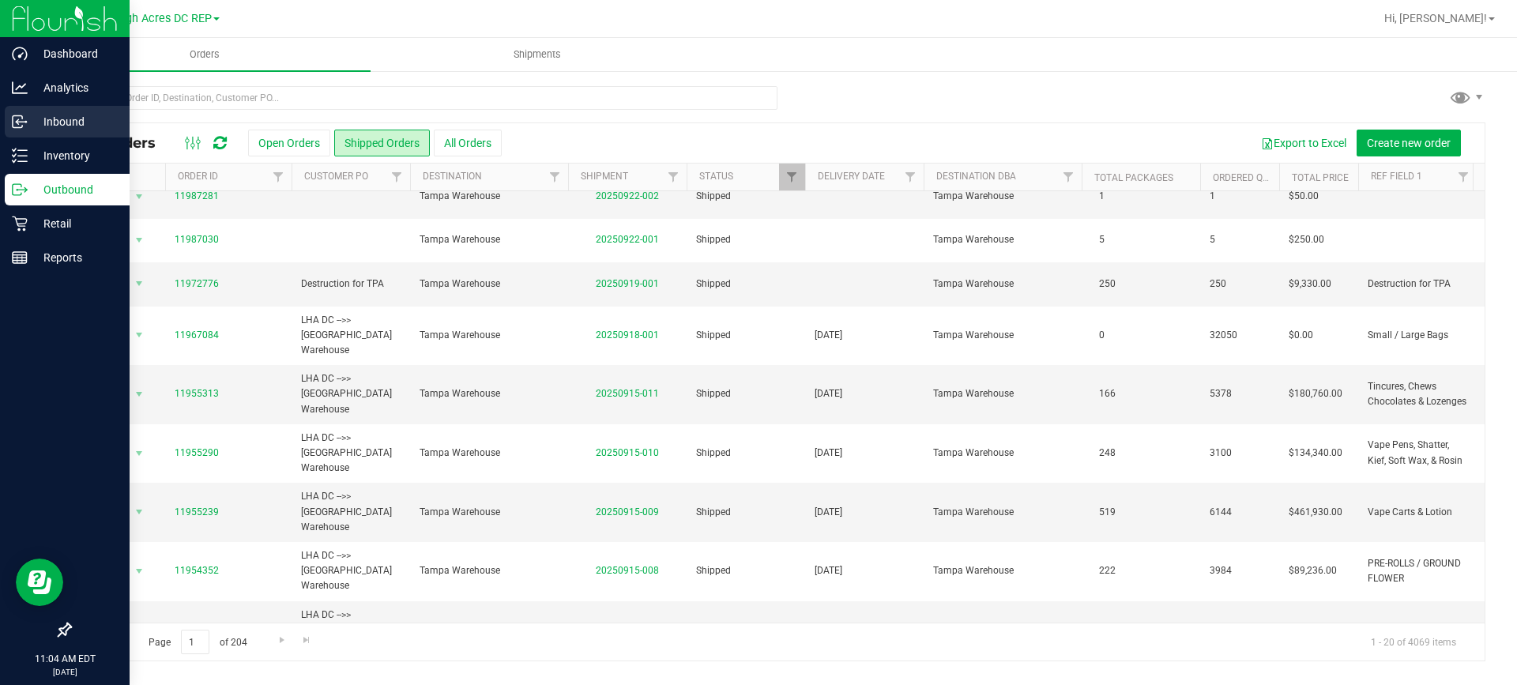
click at [30, 120] on p "Inbound" at bounding box center [75, 121] width 95 height 19
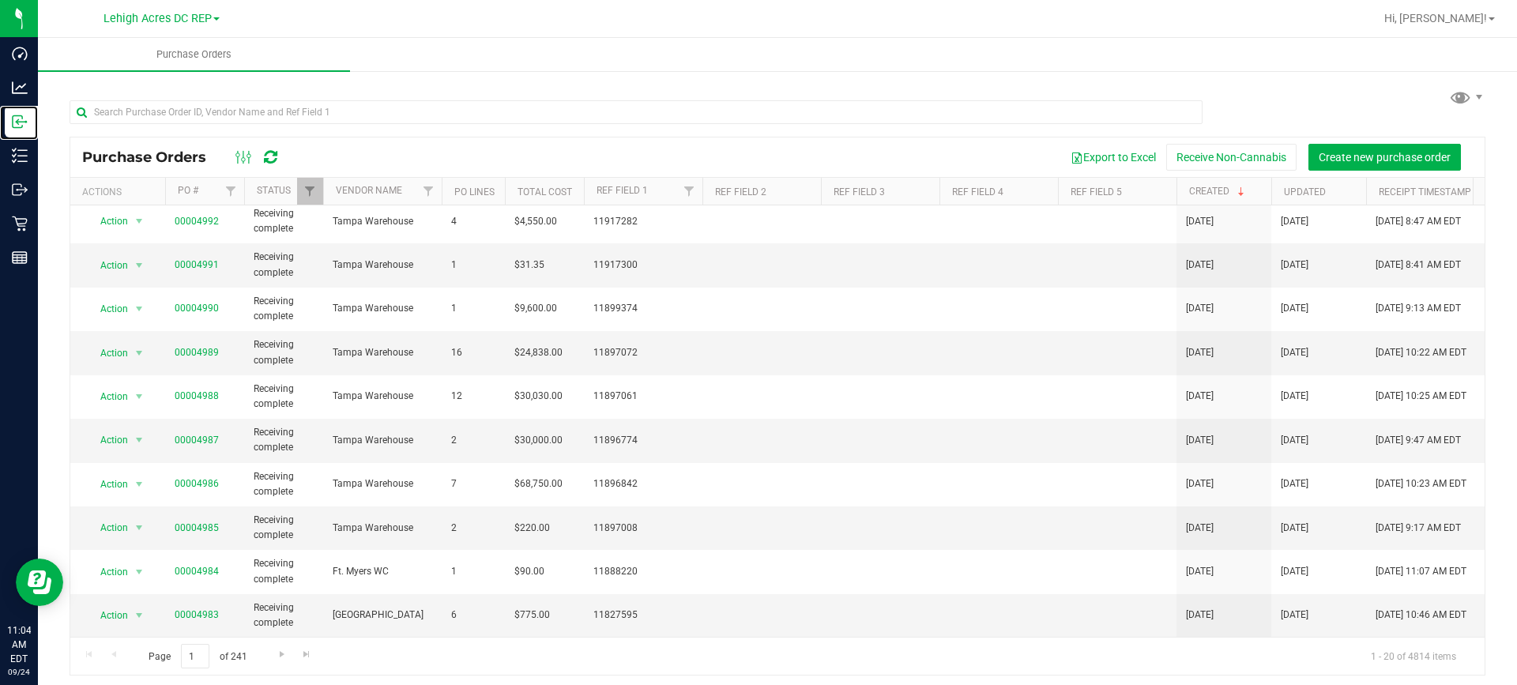
scroll to position [6, 0]
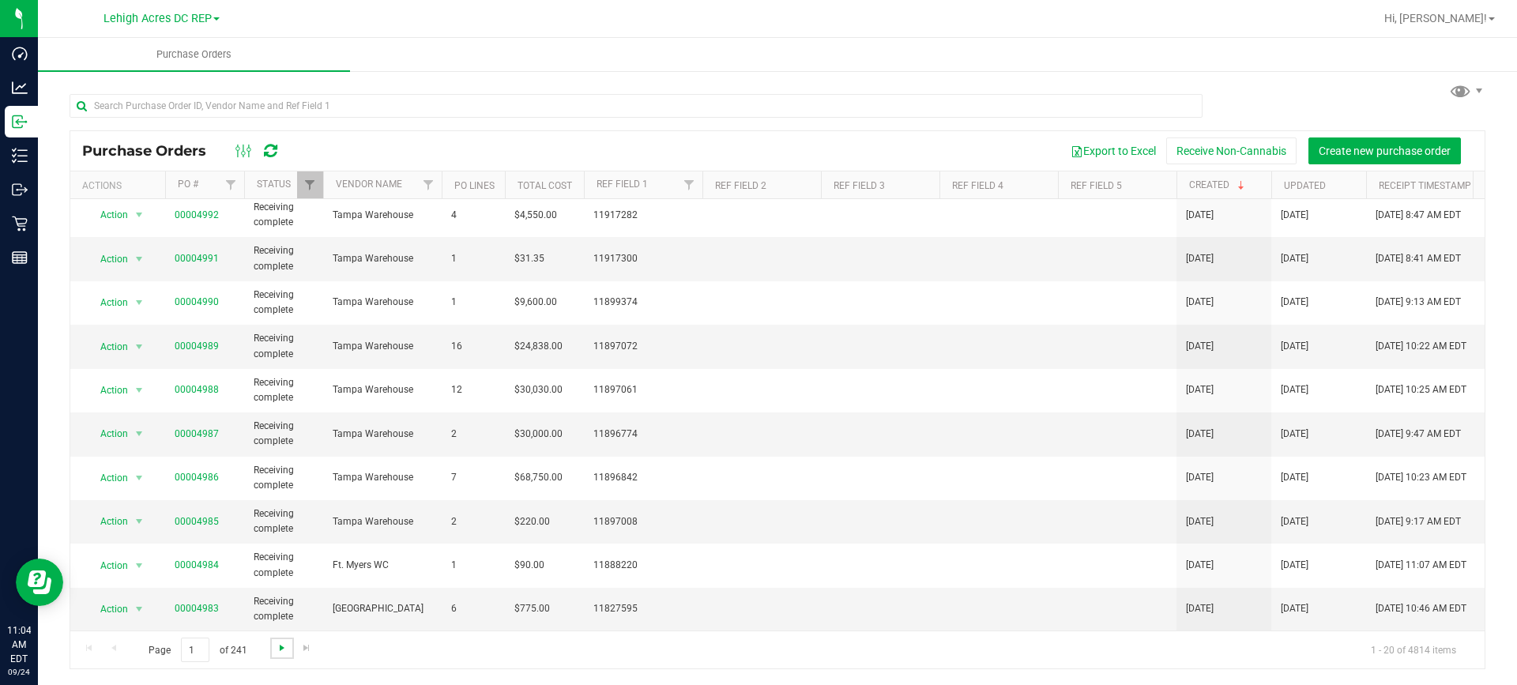
click at [283, 645] on span "Go to the next page" at bounding box center [282, 648] width 13 height 13
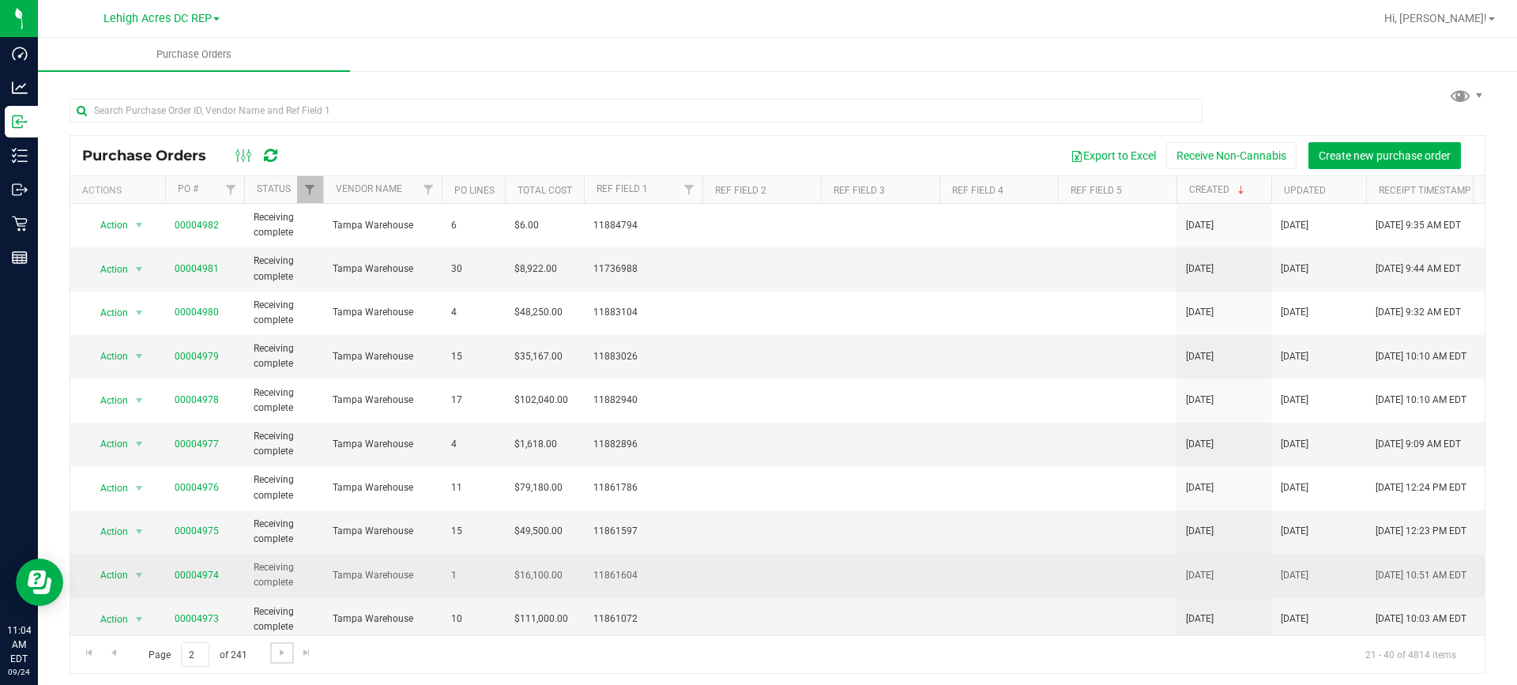
scroll to position [0, 0]
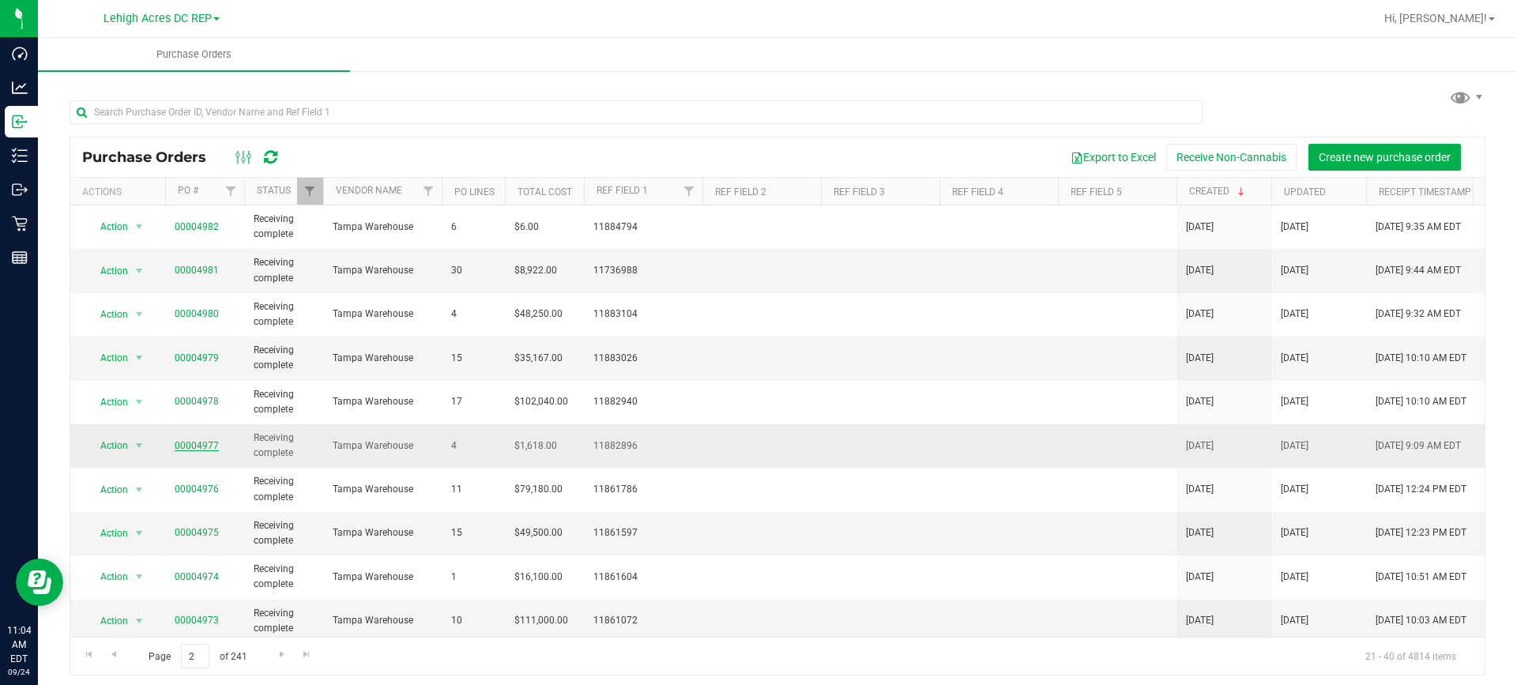
click at [206, 445] on link "00004977" at bounding box center [197, 445] width 44 height 11
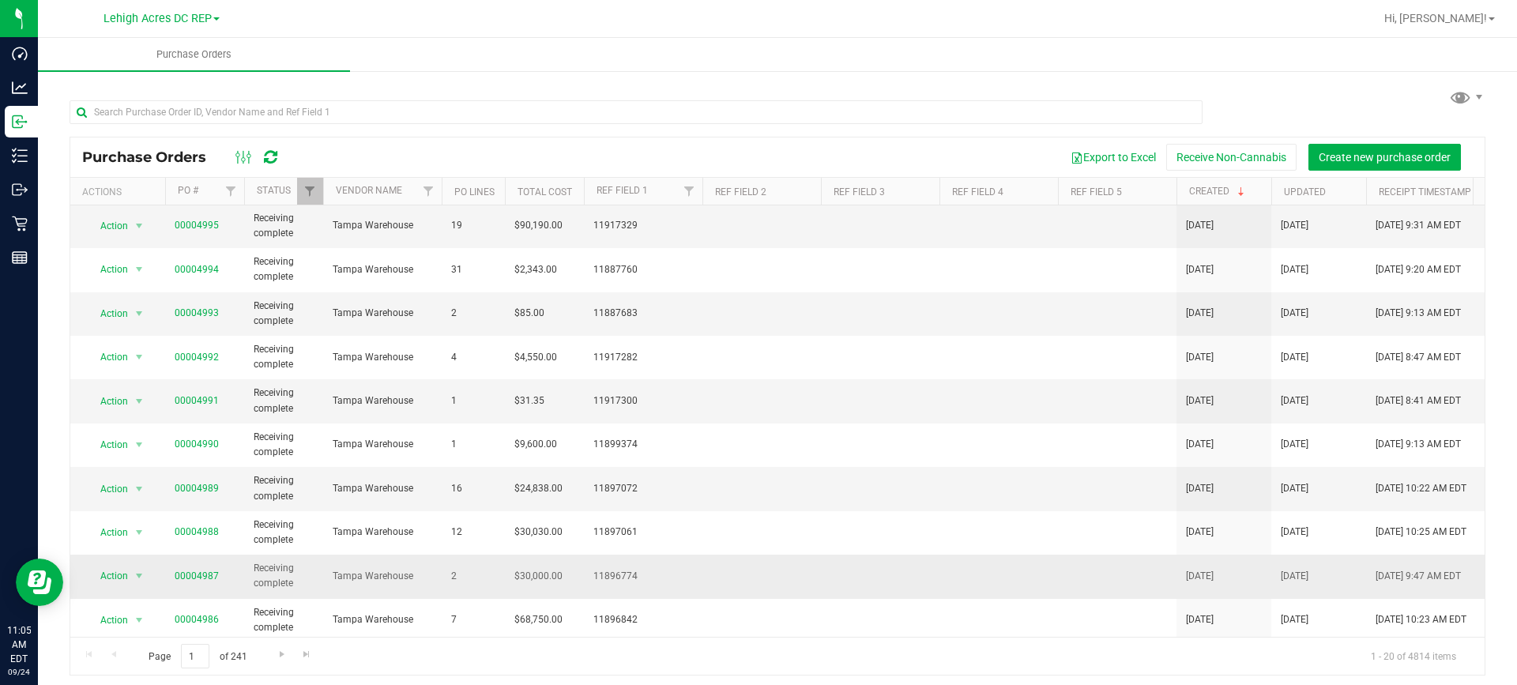
scroll to position [447, 0]
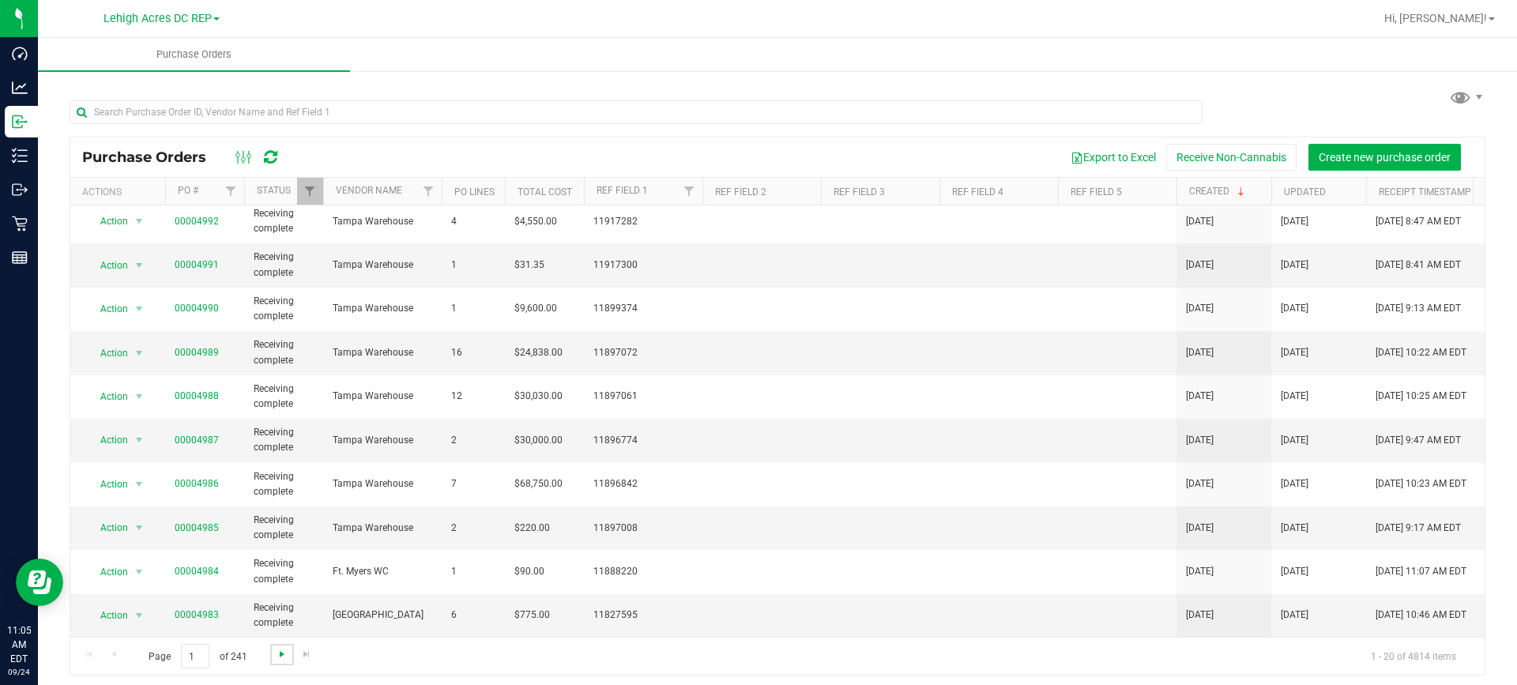
click at [280, 658] on span "Go to the next page" at bounding box center [282, 654] width 13 height 13
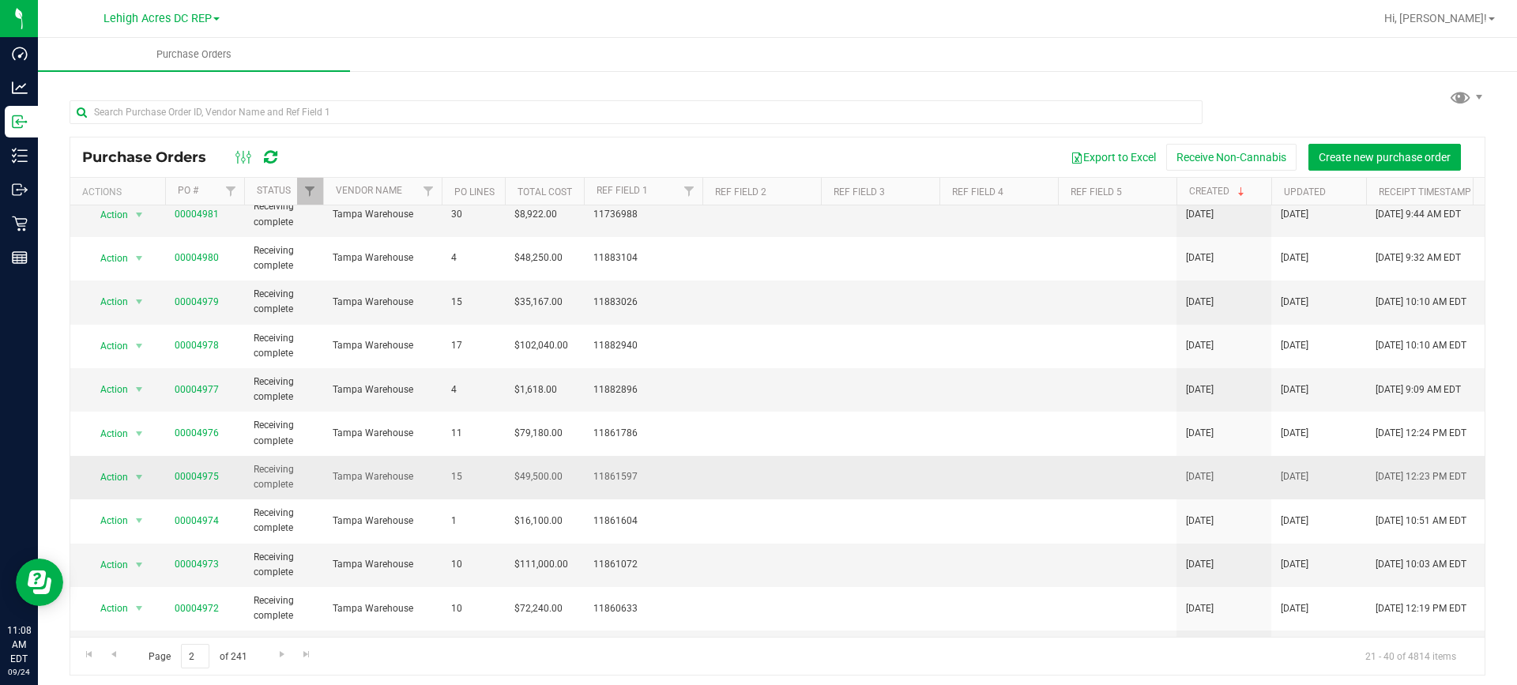
scroll to position [0, 0]
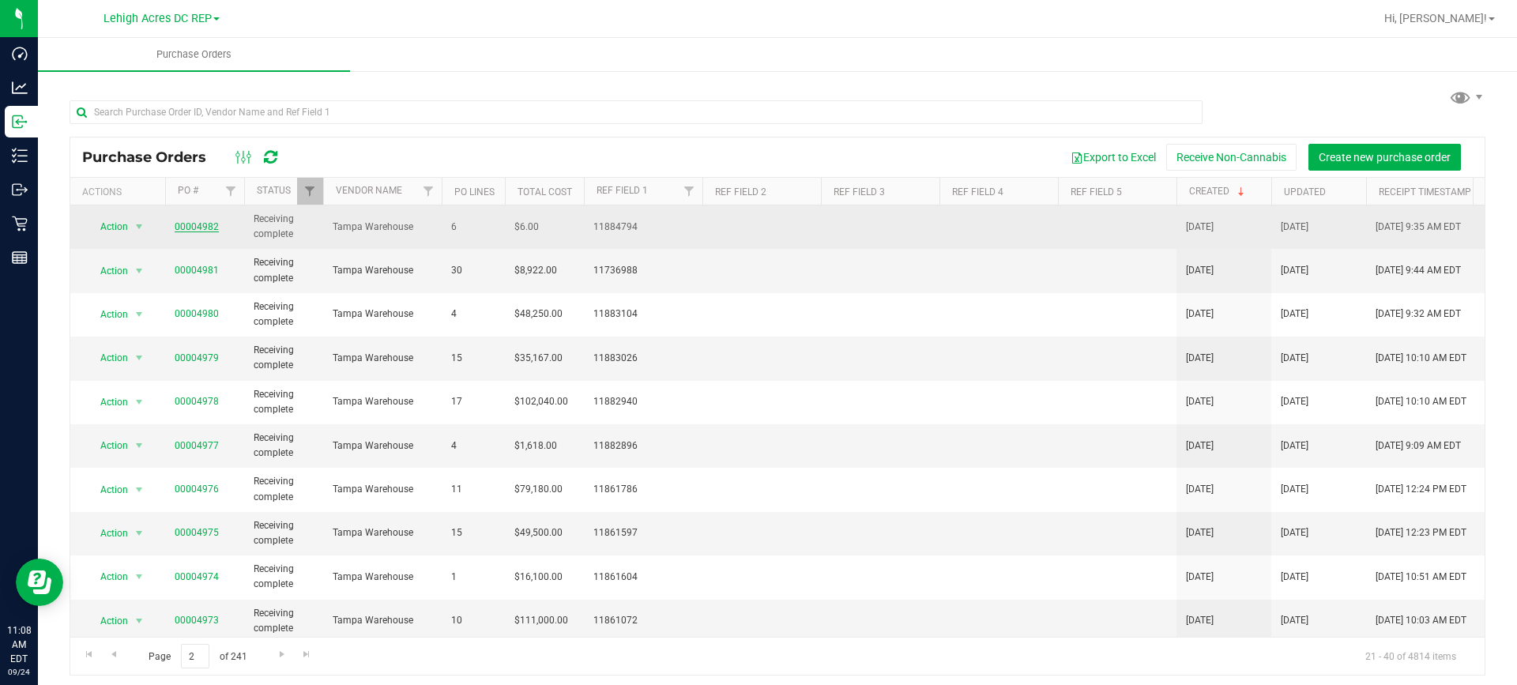
click at [205, 224] on link "00004982" at bounding box center [197, 226] width 44 height 11
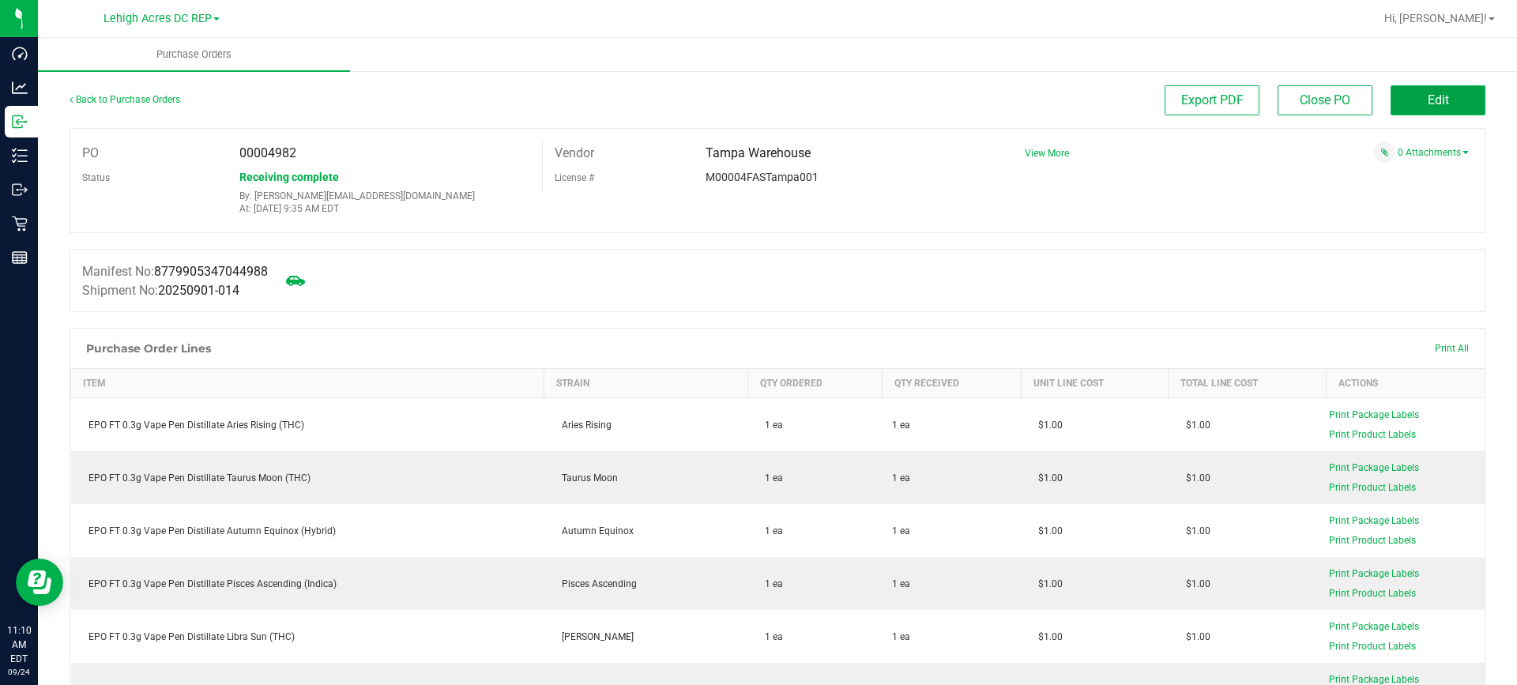
click at [1445, 97] on button "Edit" at bounding box center [1438, 100] width 95 height 30
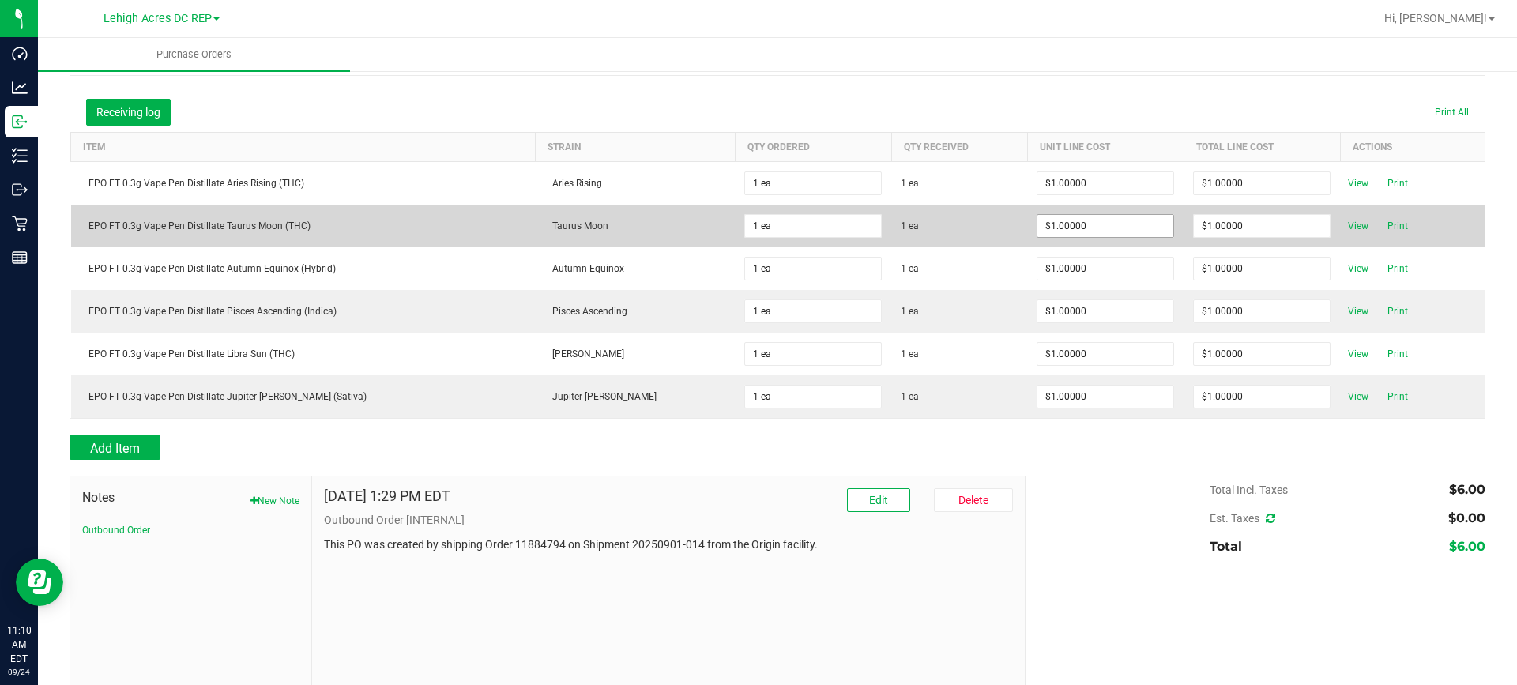
scroll to position [237, 0]
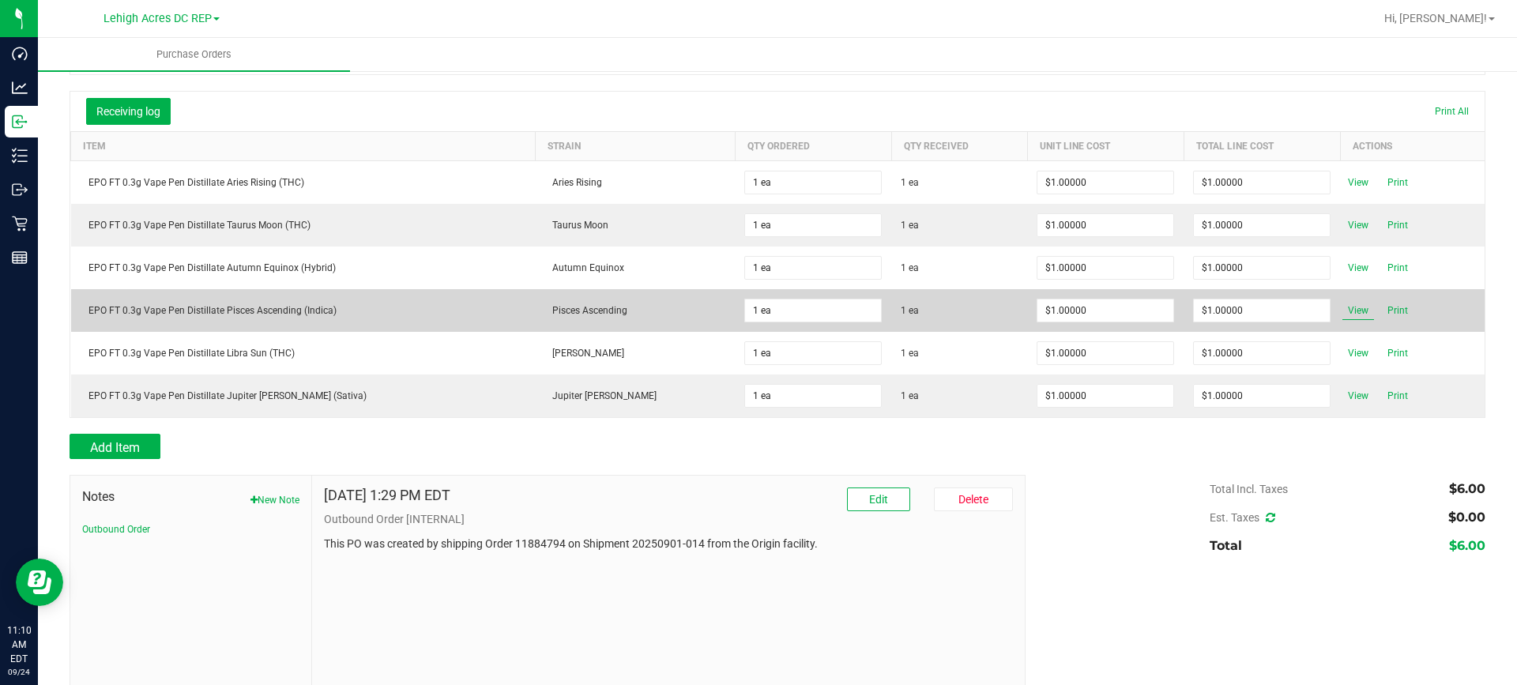
click at [1343, 307] on span "View" at bounding box center [1359, 310] width 32 height 19
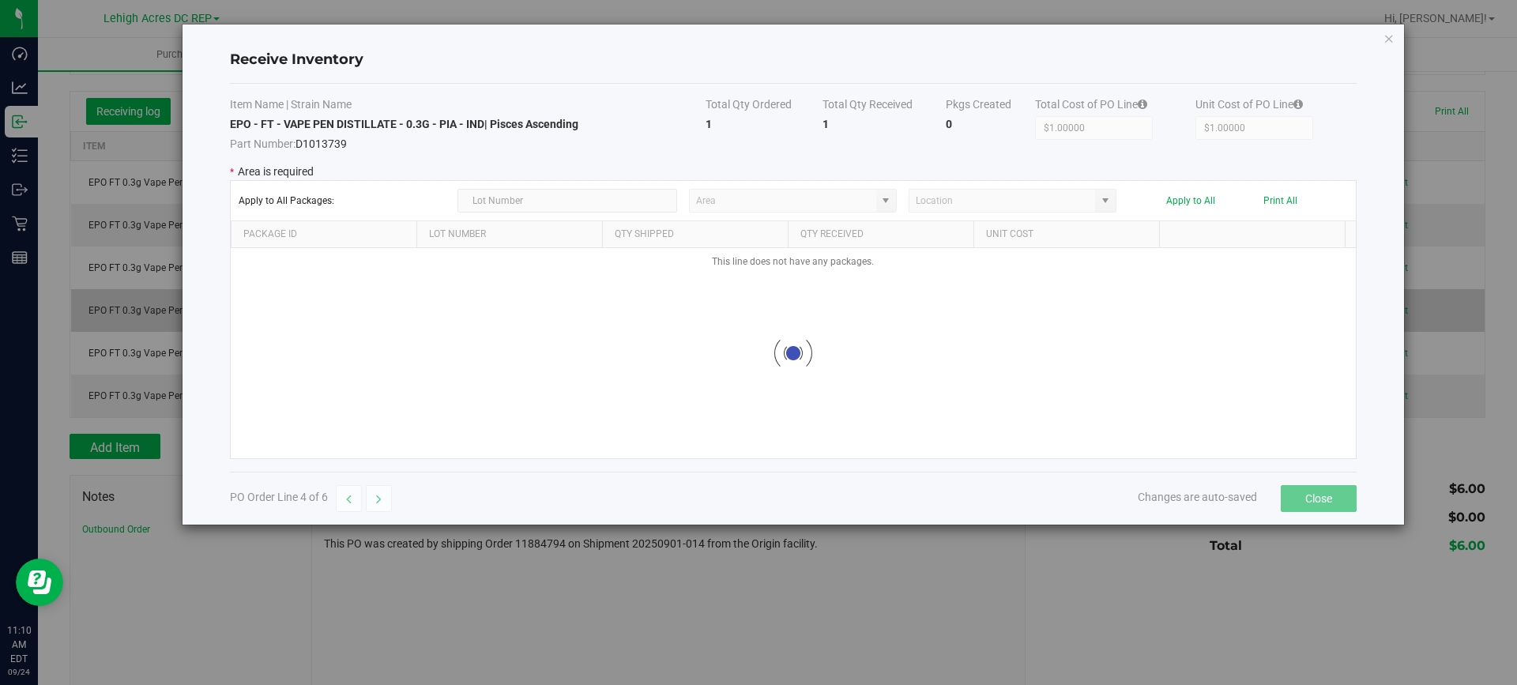
type input "Pantry"
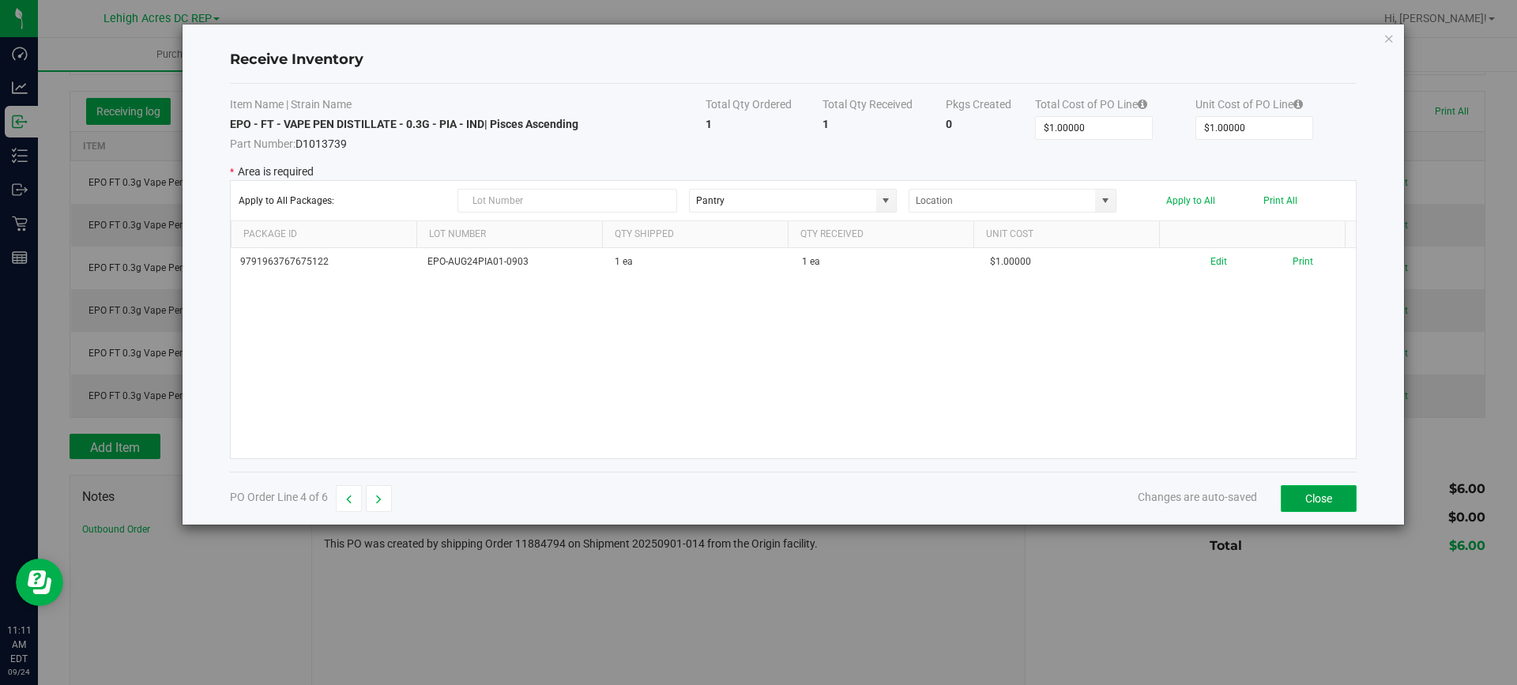
click at [1325, 492] on button "Close" at bounding box center [1319, 498] width 76 height 27
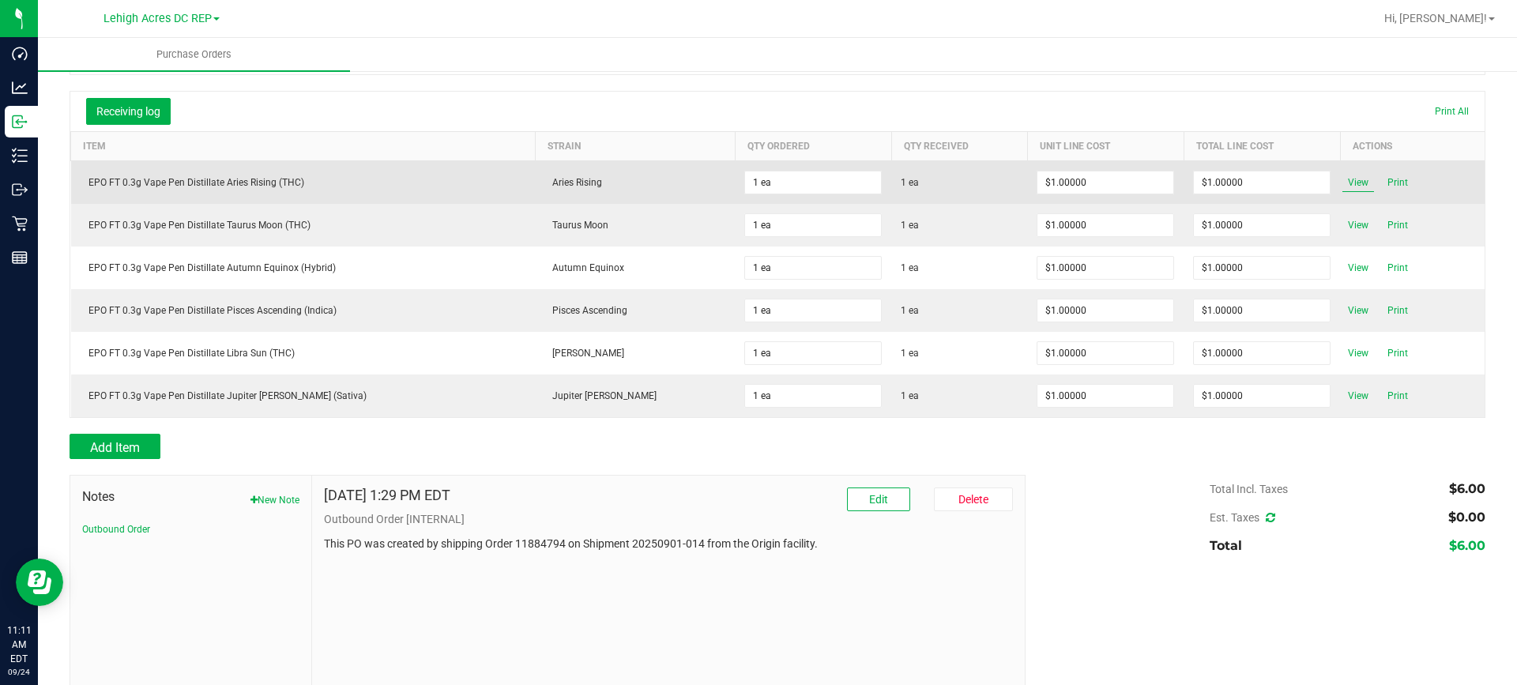
click at [1343, 181] on span "View" at bounding box center [1359, 182] width 32 height 19
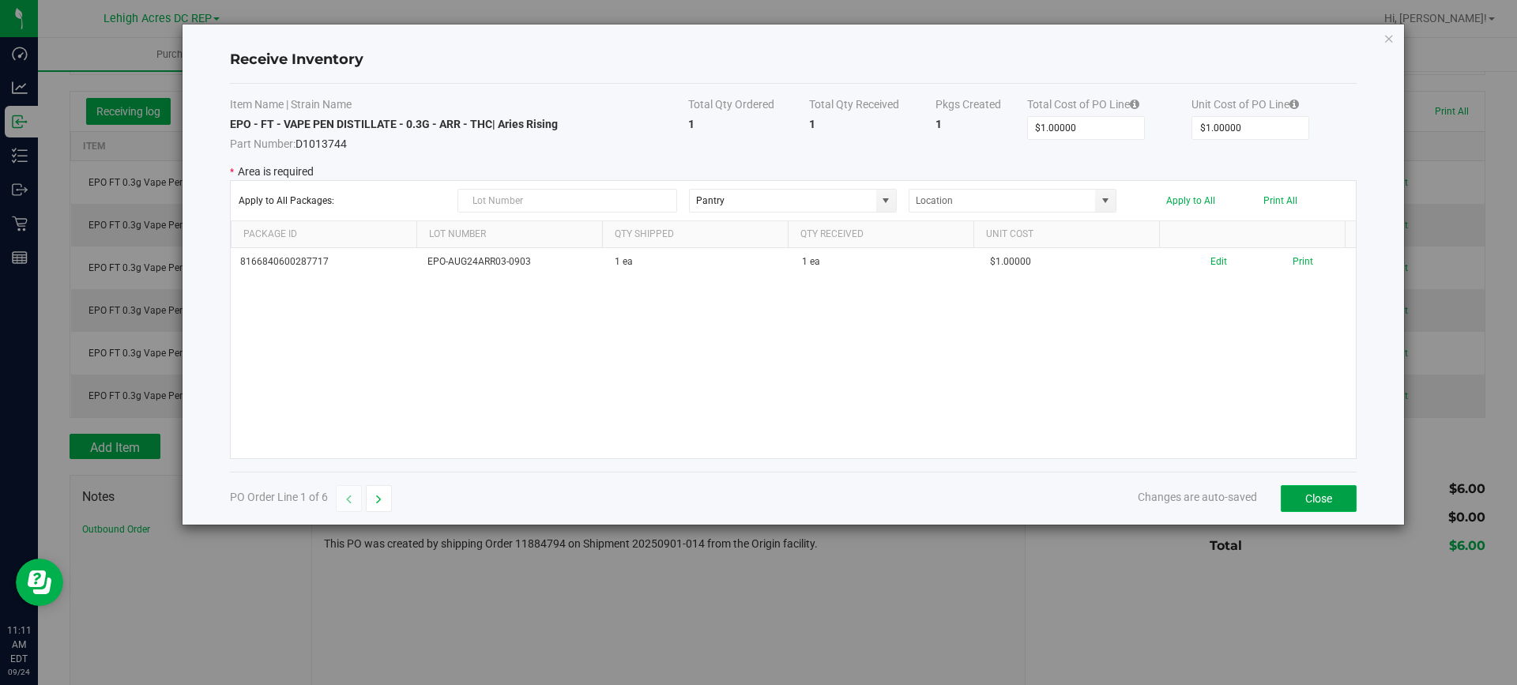
click at [1325, 494] on button "Close" at bounding box center [1319, 498] width 76 height 27
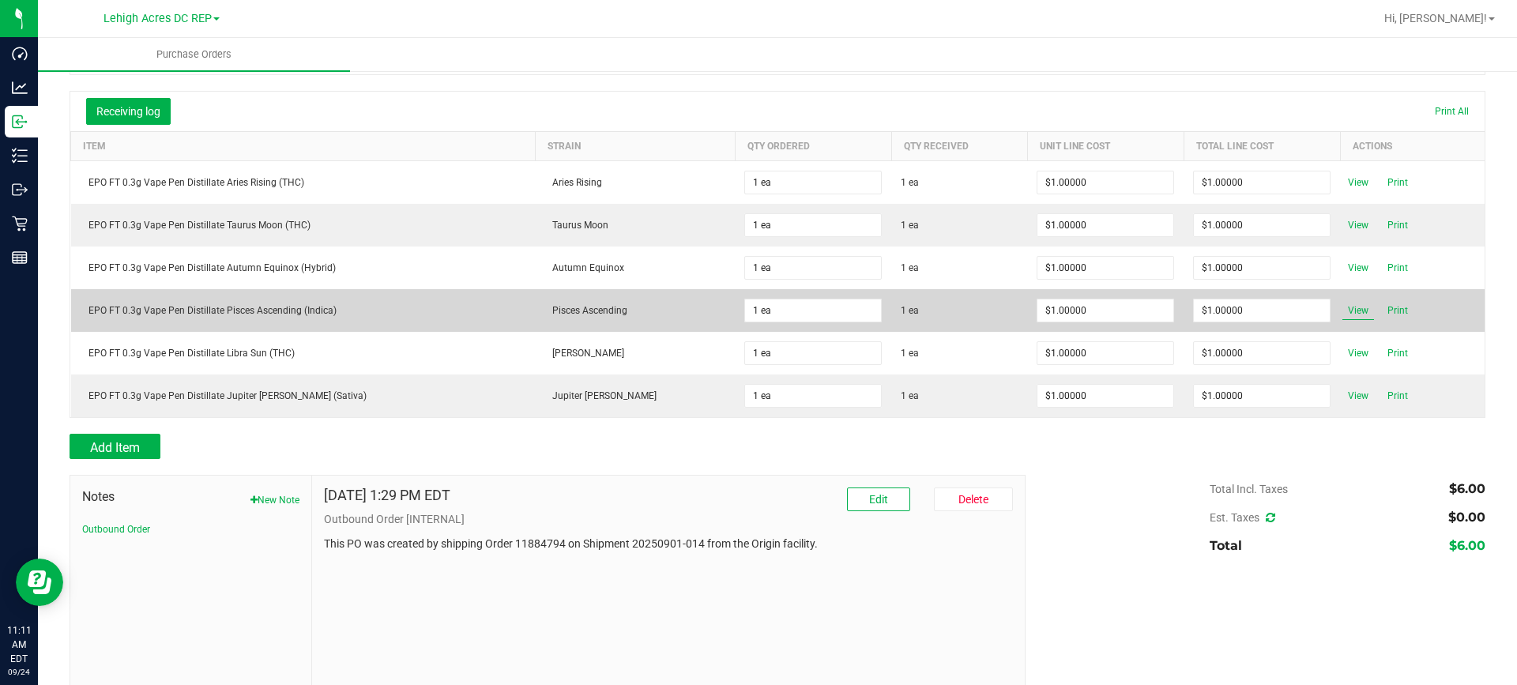
click at [1343, 311] on span "View" at bounding box center [1359, 310] width 32 height 19
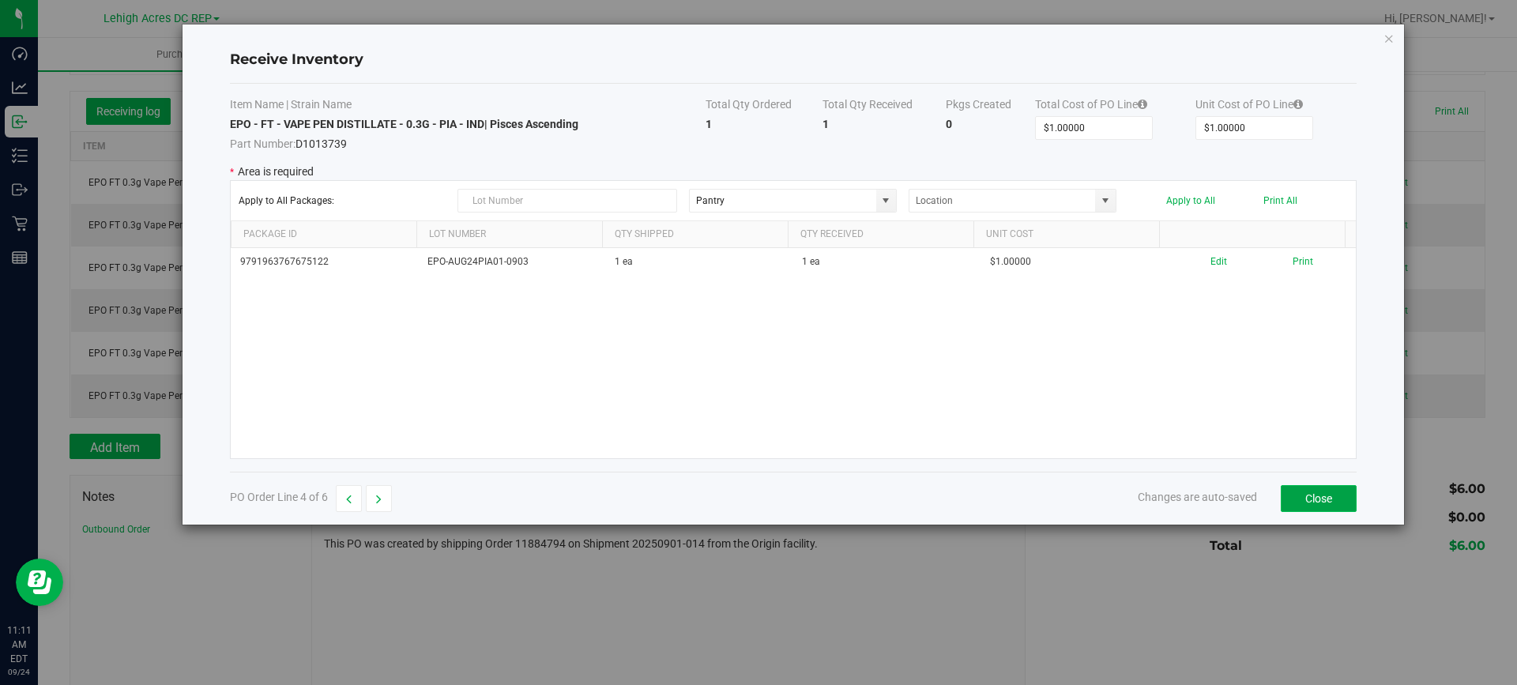
click at [1314, 506] on button "Close" at bounding box center [1319, 498] width 76 height 27
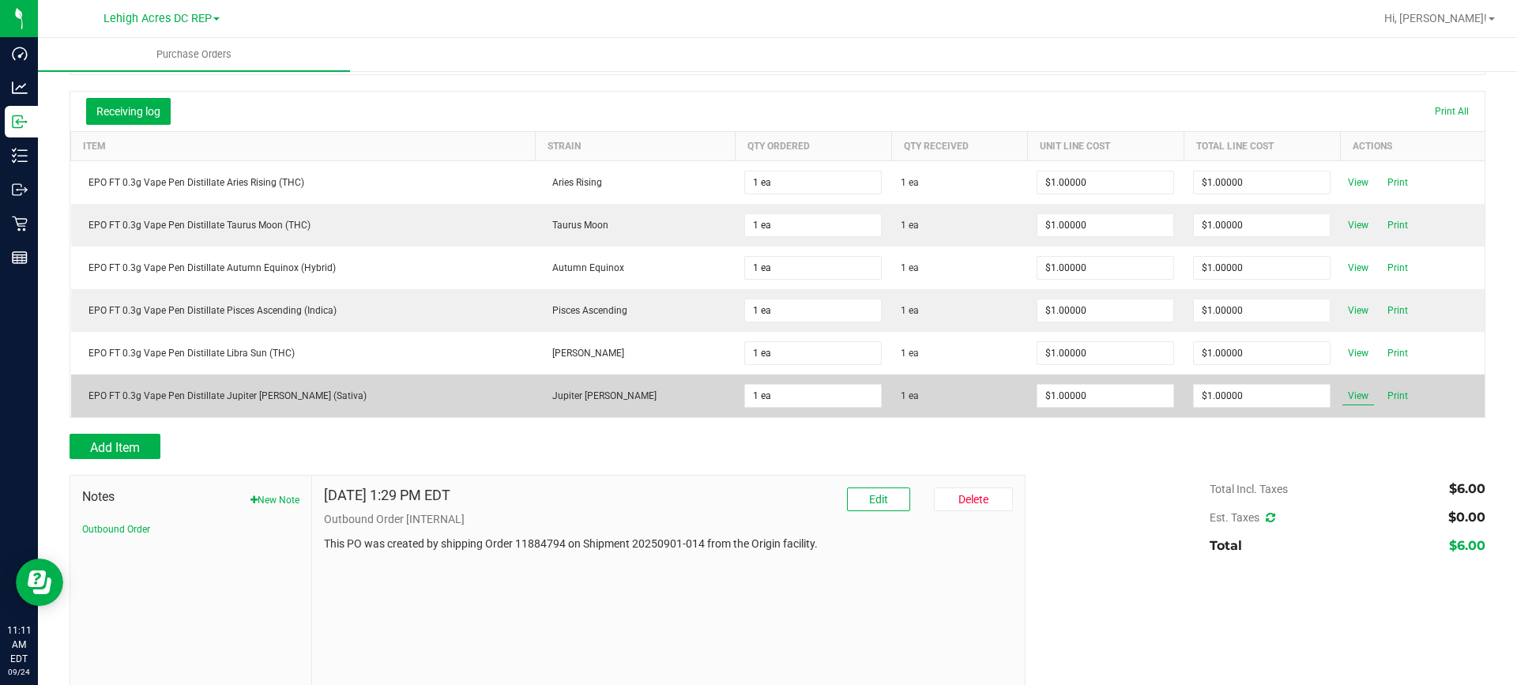
click at [1343, 394] on span "View" at bounding box center [1359, 395] width 32 height 19
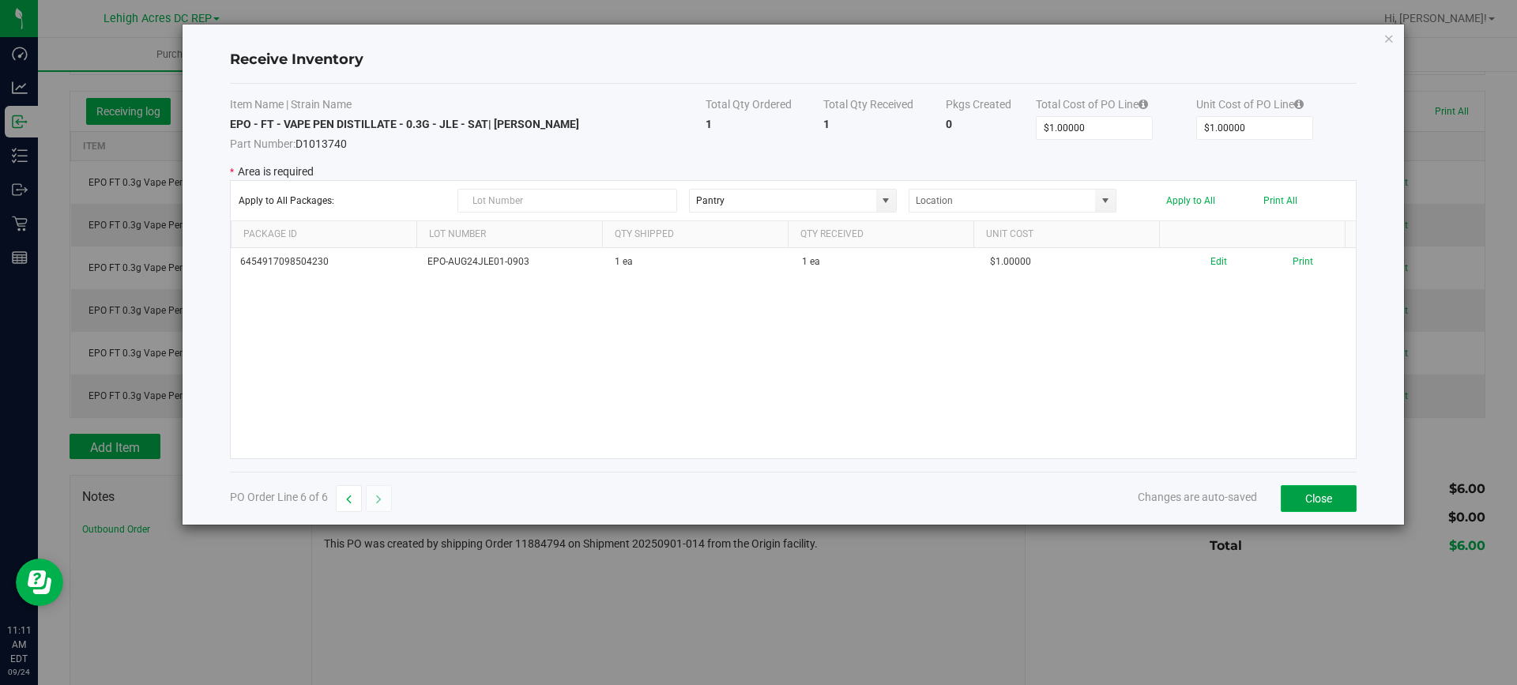
click at [1299, 485] on button "Close" at bounding box center [1319, 498] width 76 height 27
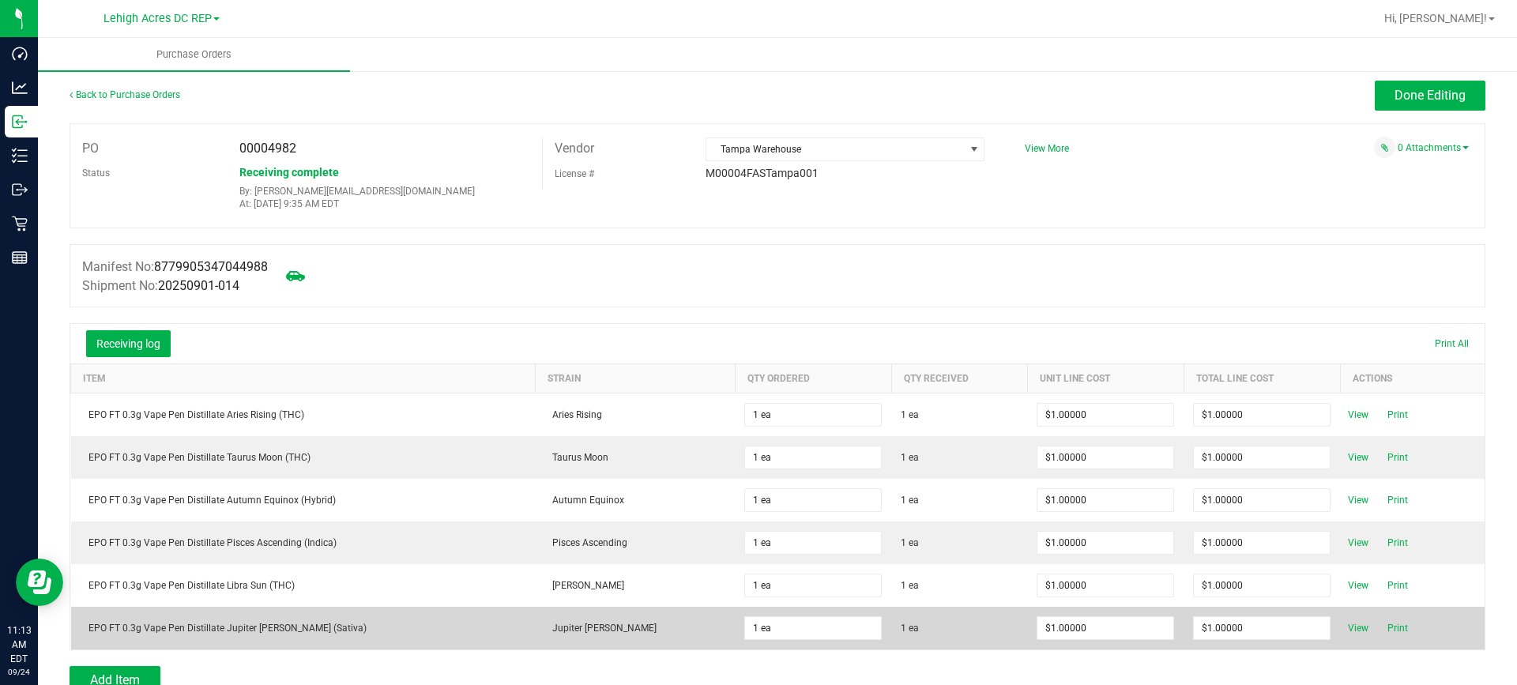
scroll to position [0, 0]
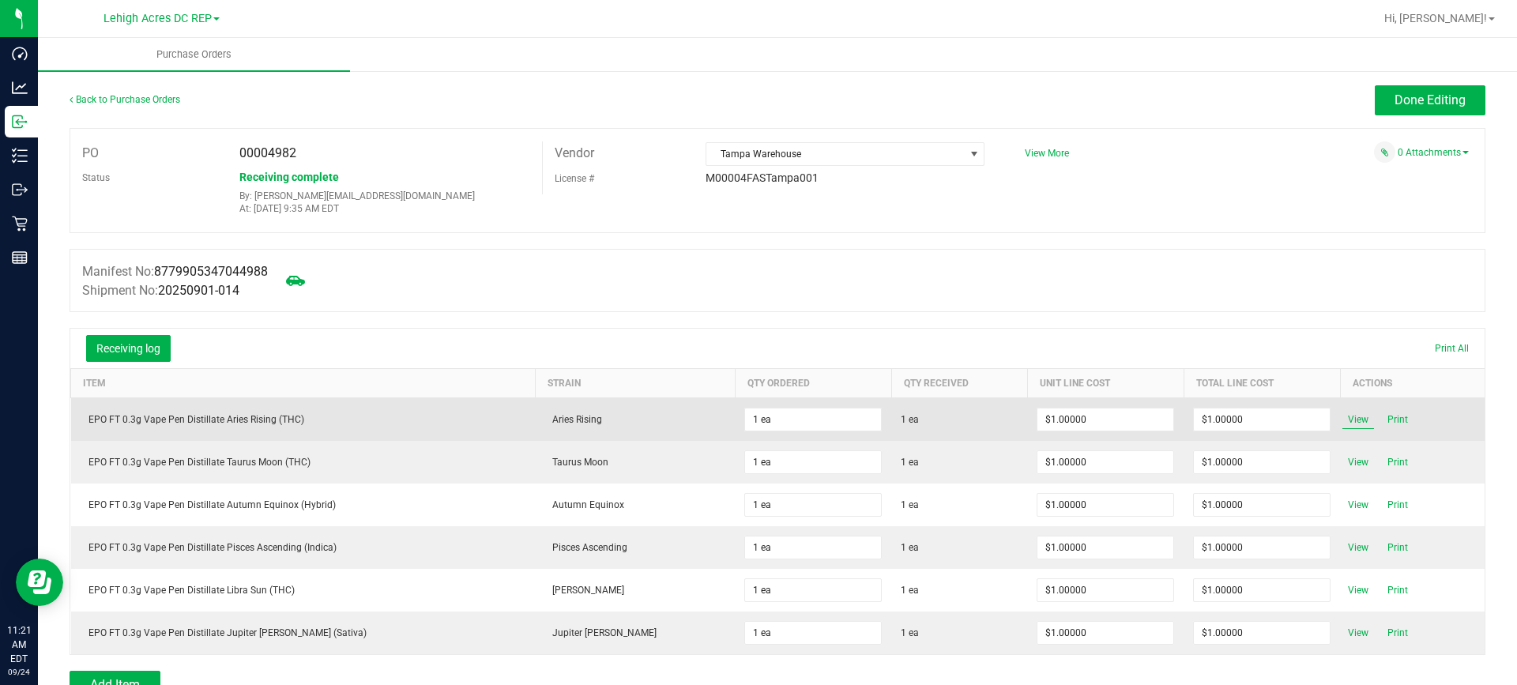
click at [1343, 418] on span "View" at bounding box center [1359, 419] width 32 height 19
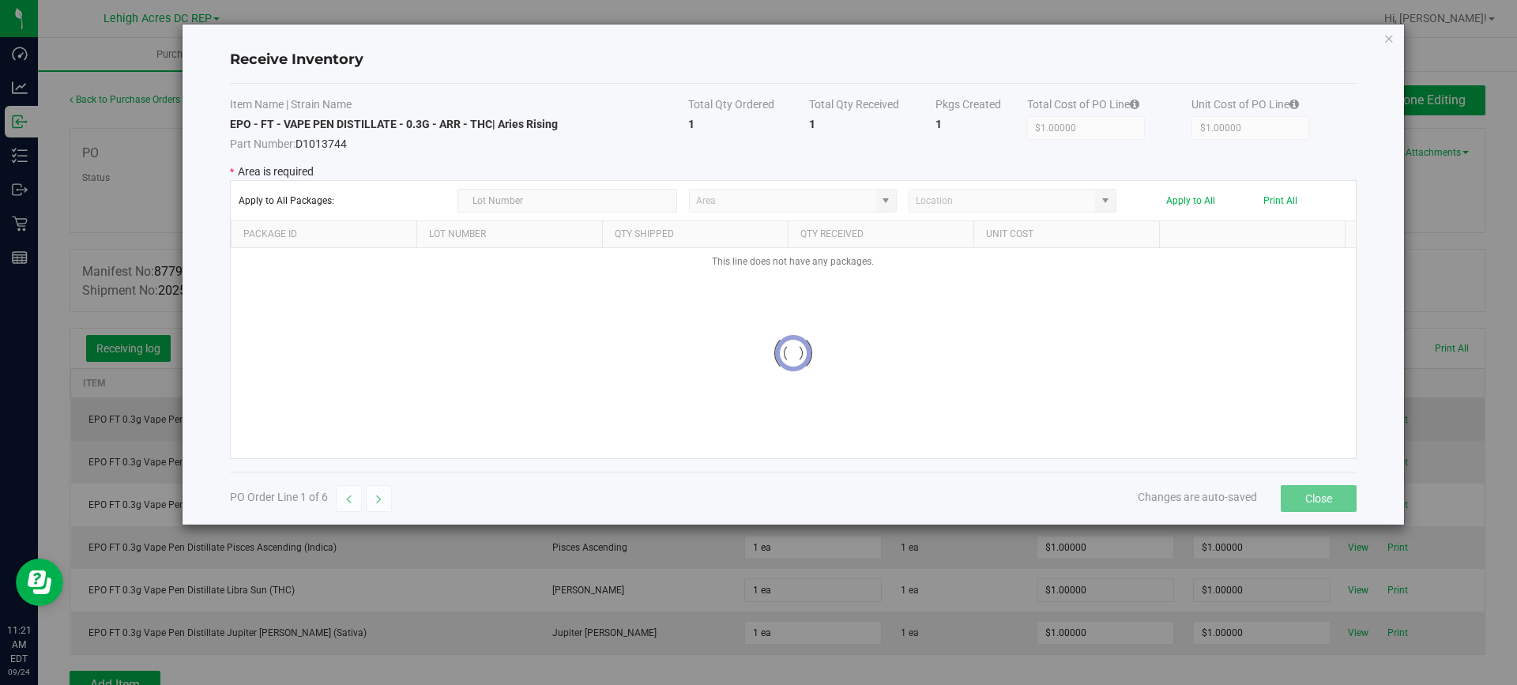
type input "Pantry"
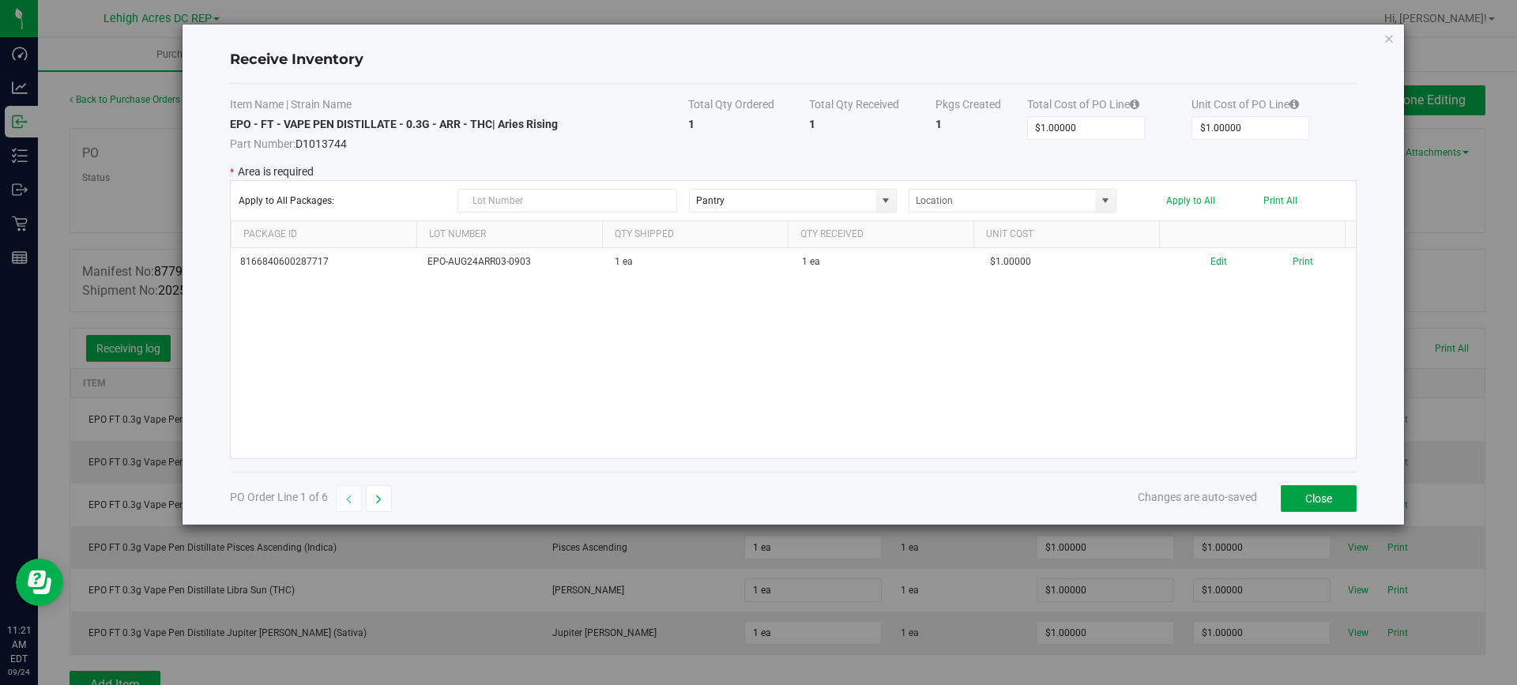
click at [1312, 492] on button "Close" at bounding box center [1319, 498] width 76 height 27
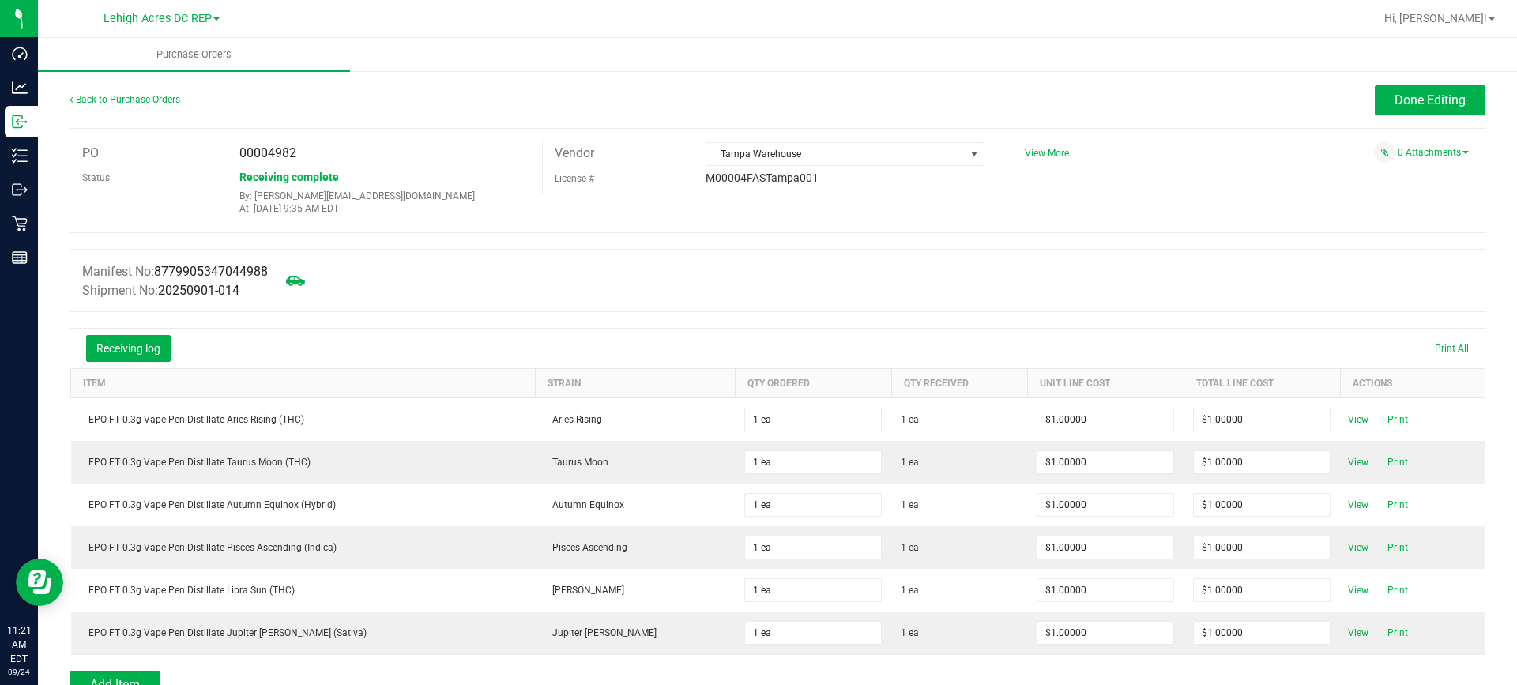
click at [130, 104] on link "Back to Purchase Orders" at bounding box center [125, 99] width 111 height 11
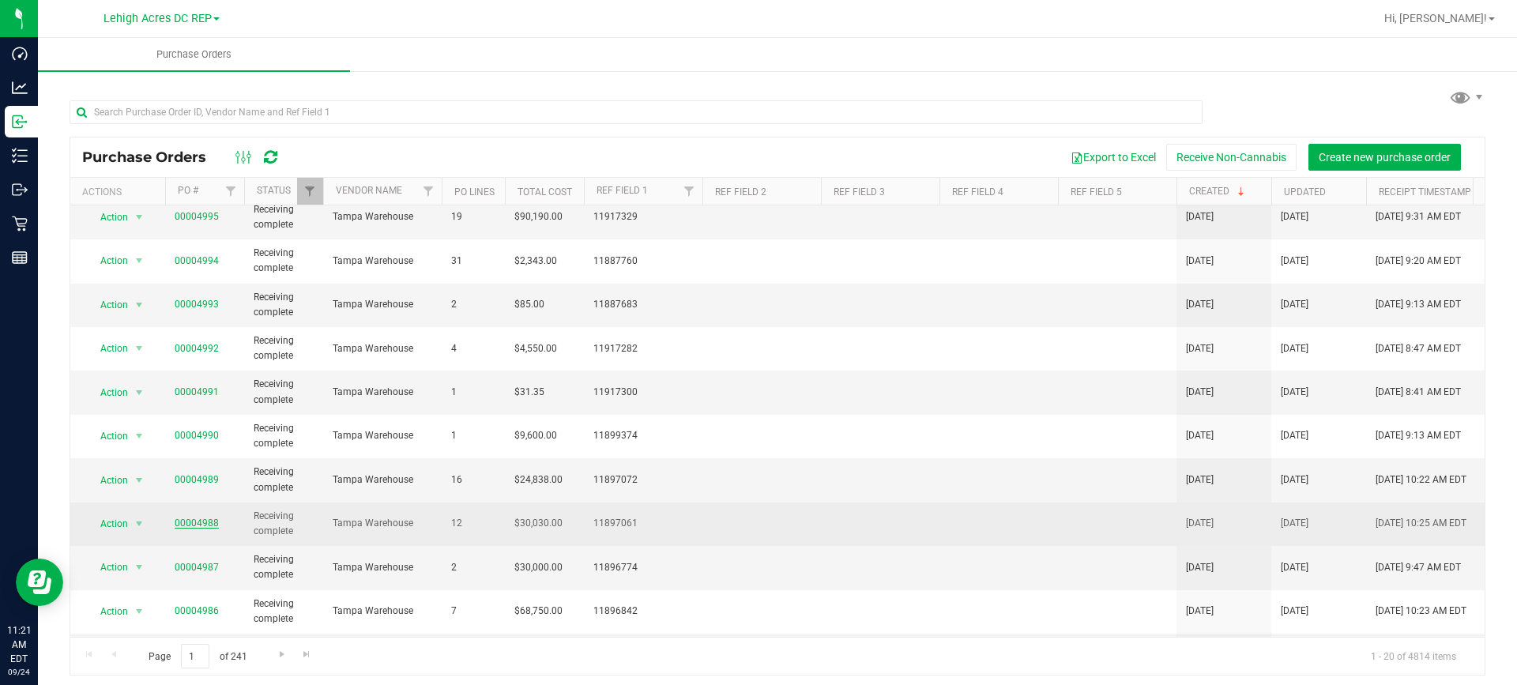
scroll to position [447, 0]
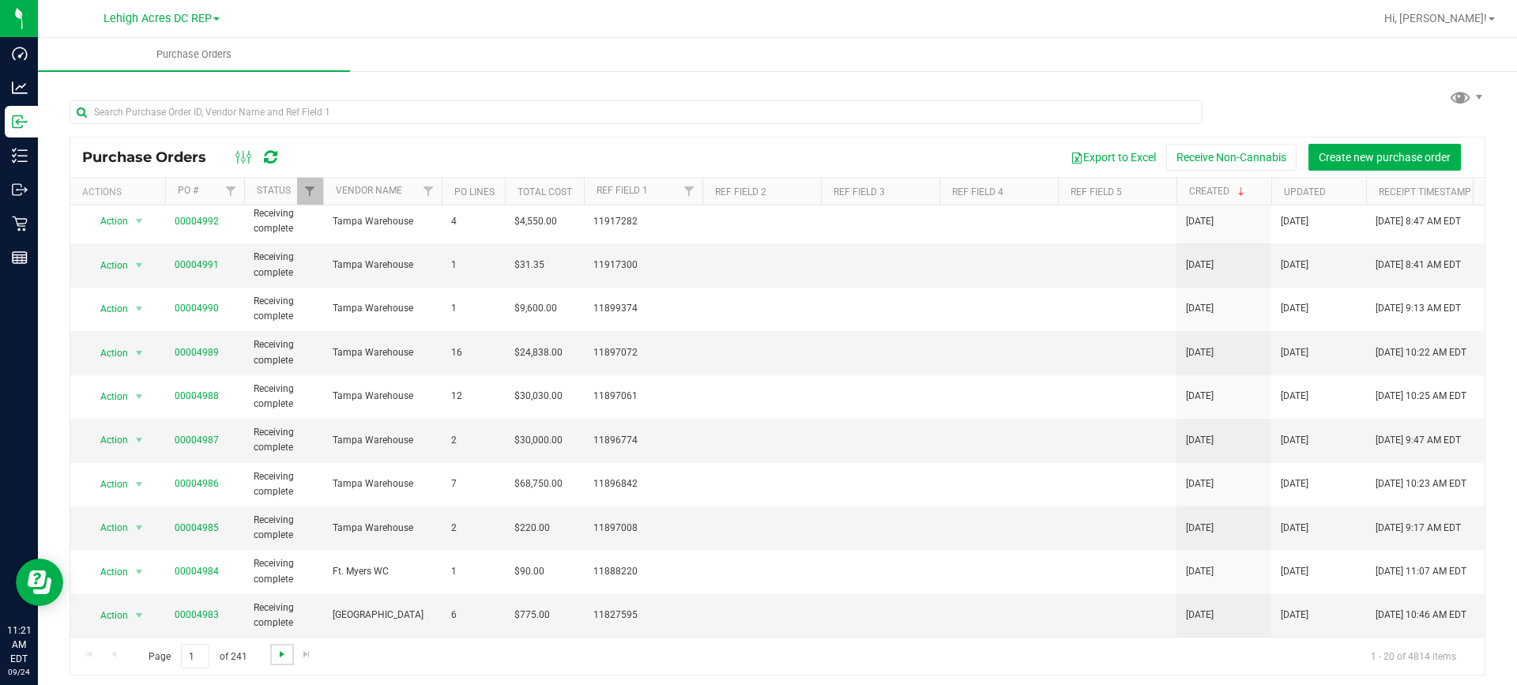
click at [279, 658] on span "Go to the next page" at bounding box center [282, 654] width 13 height 13
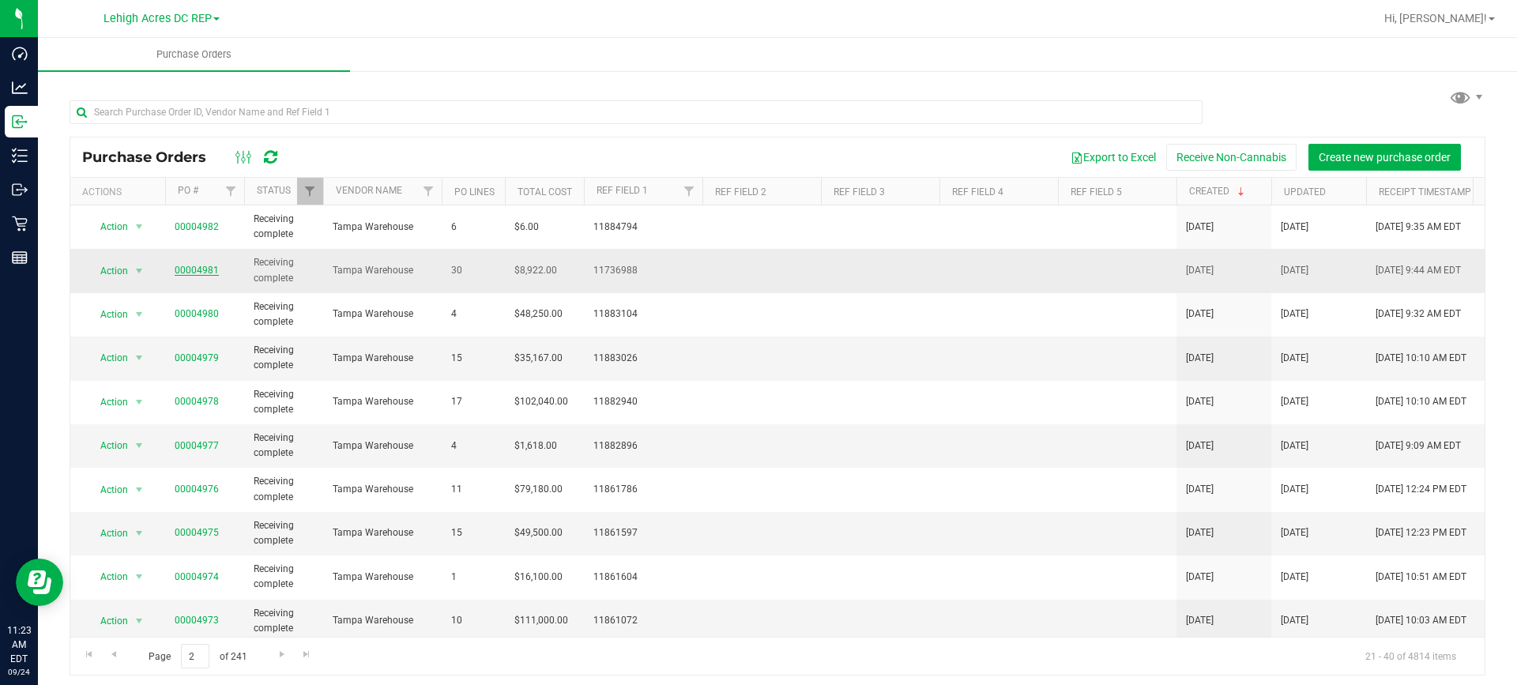
click at [182, 271] on link "00004981" at bounding box center [197, 270] width 44 height 11
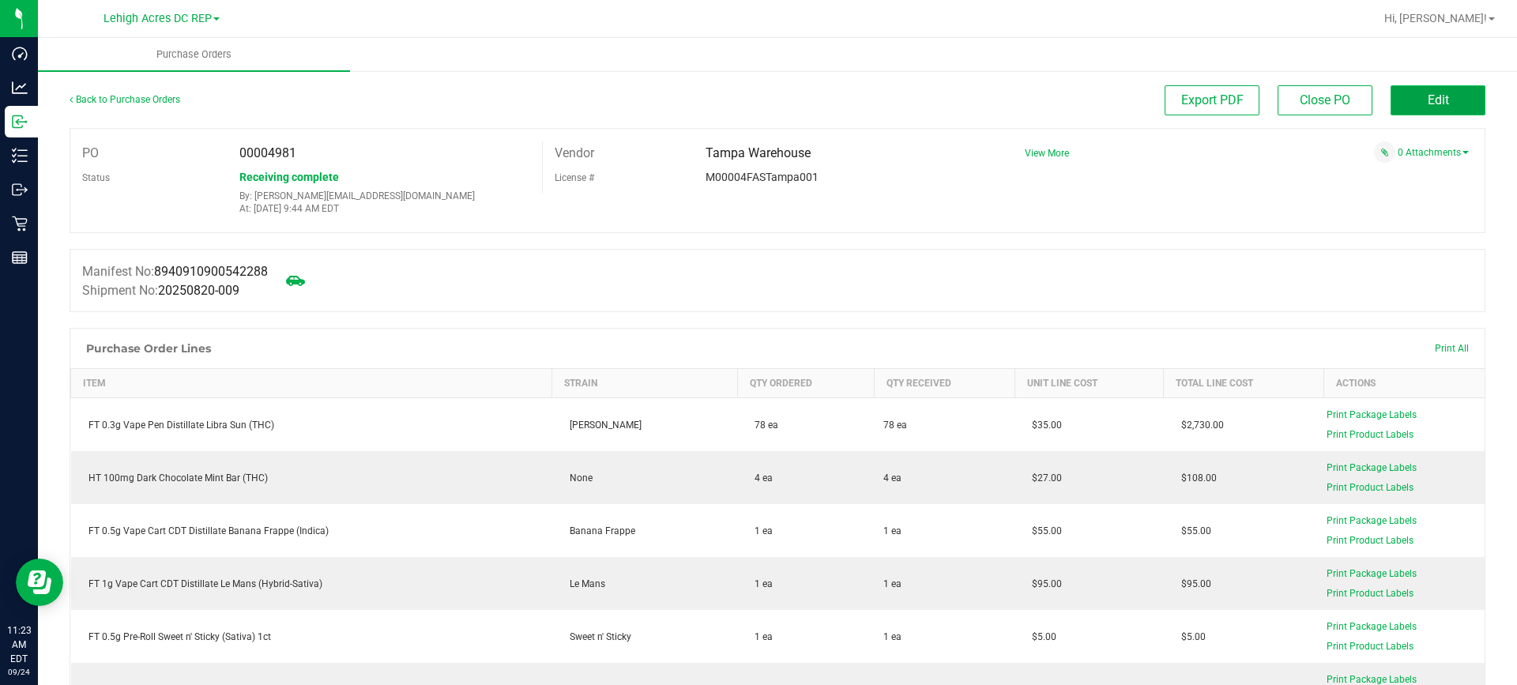
click at [1414, 87] on button "Edit" at bounding box center [1438, 100] width 95 height 30
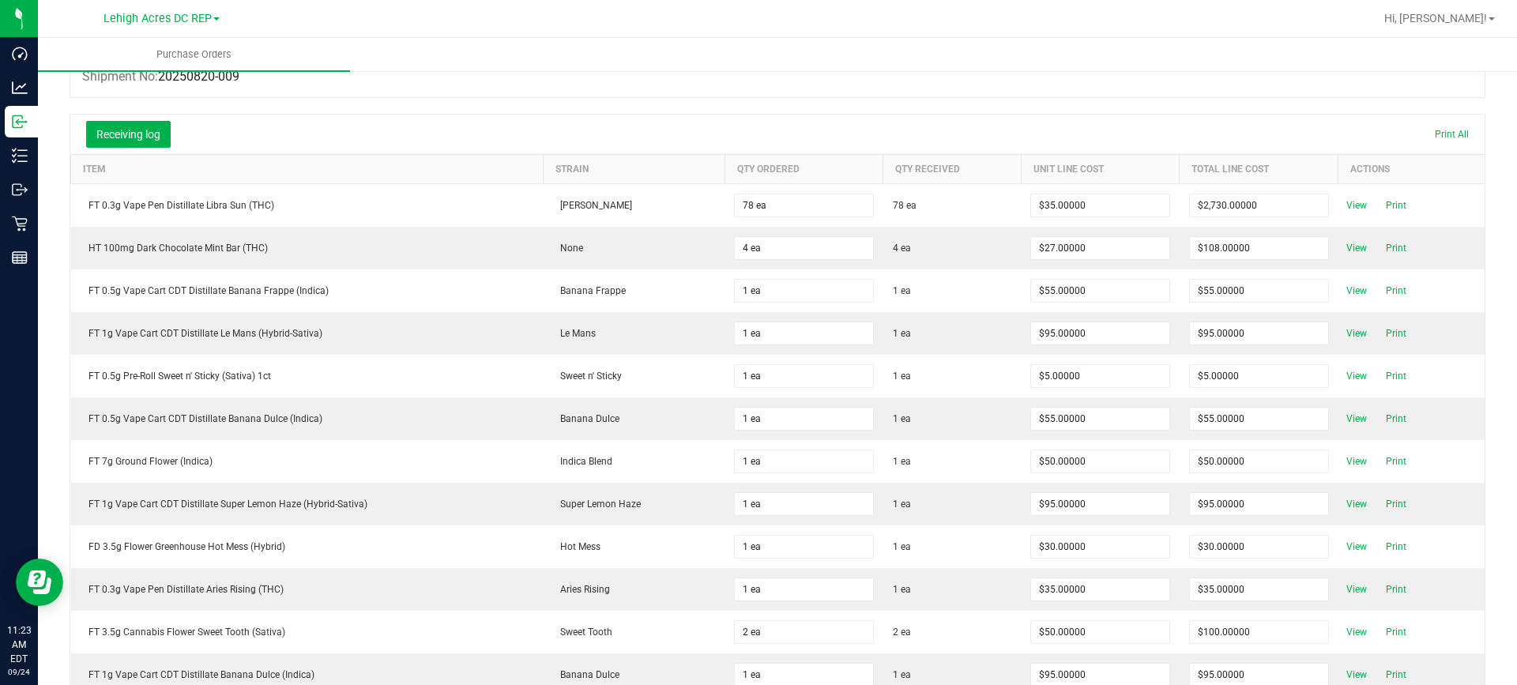
scroll to position [237, 0]
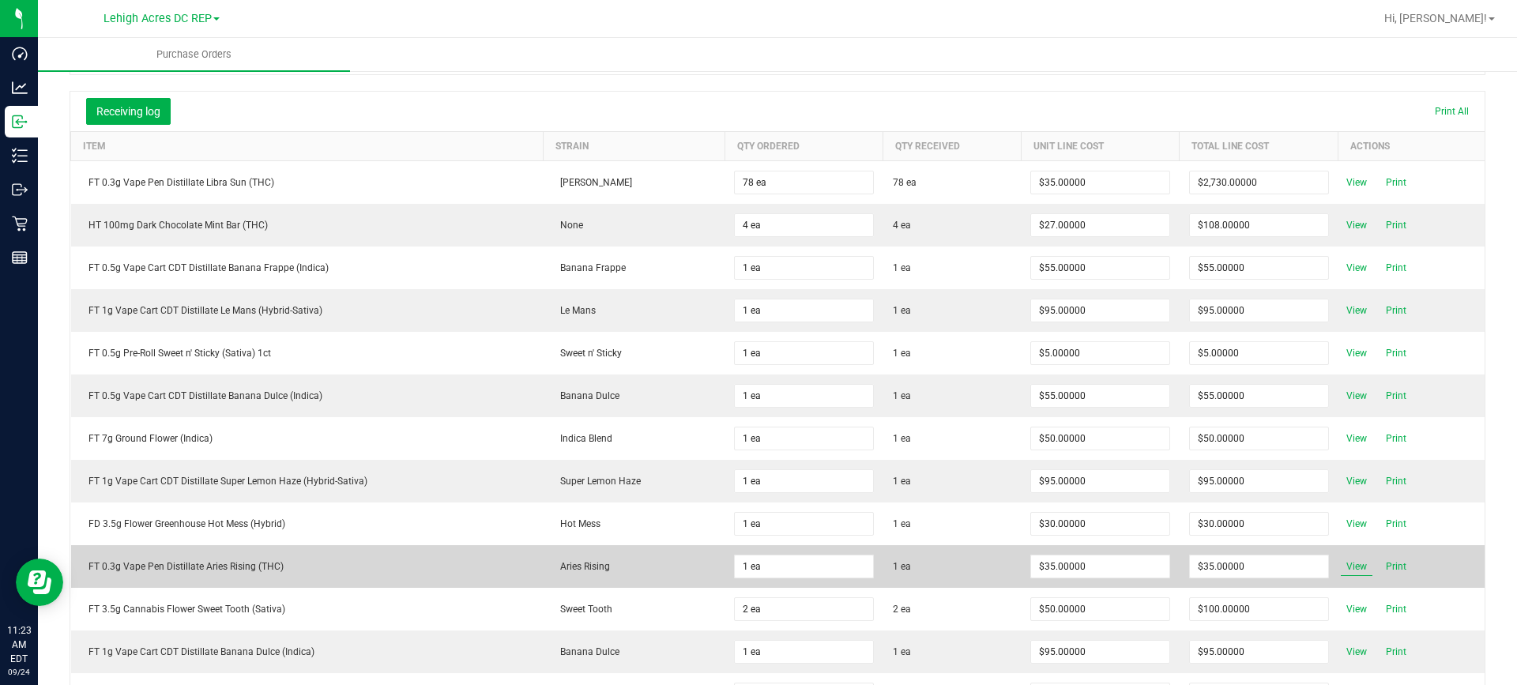
click at [1345, 569] on span "View" at bounding box center [1357, 566] width 32 height 19
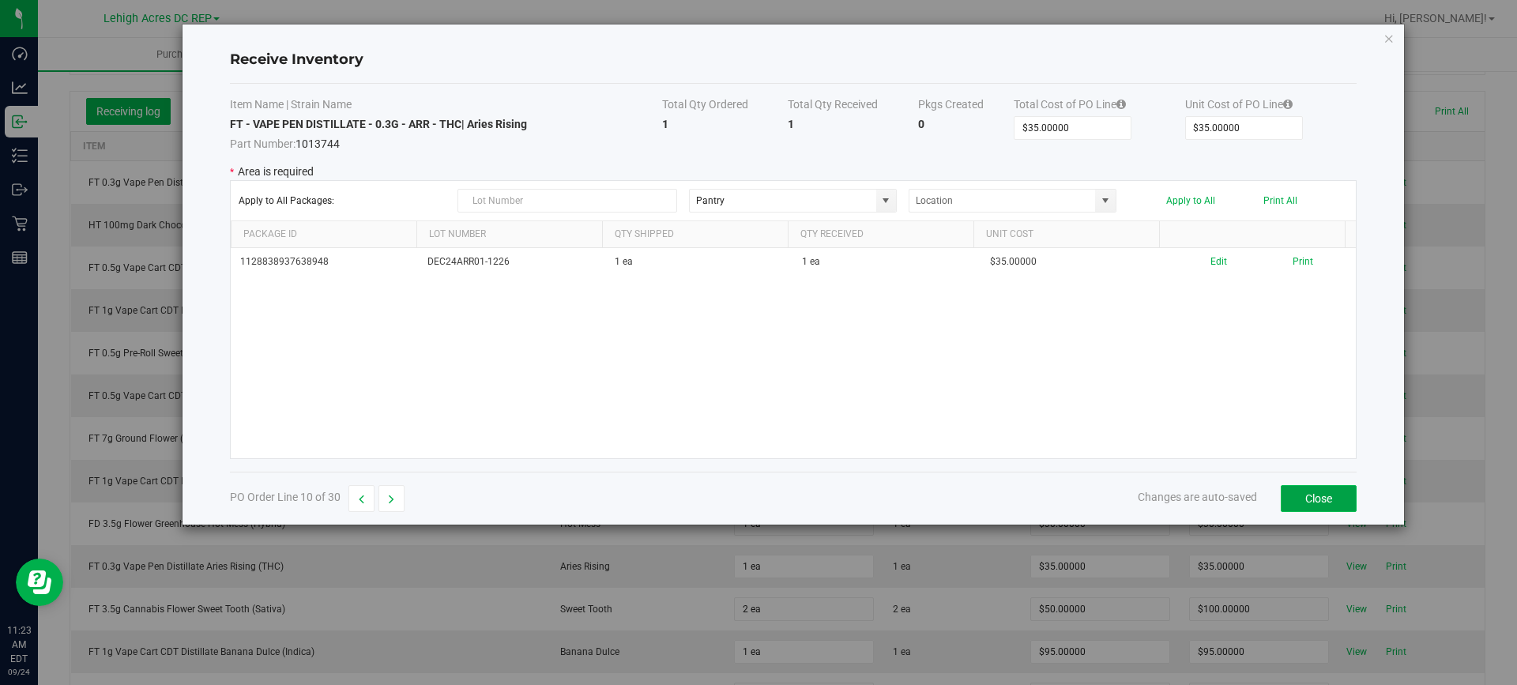
click at [1332, 491] on button "Close" at bounding box center [1319, 498] width 76 height 27
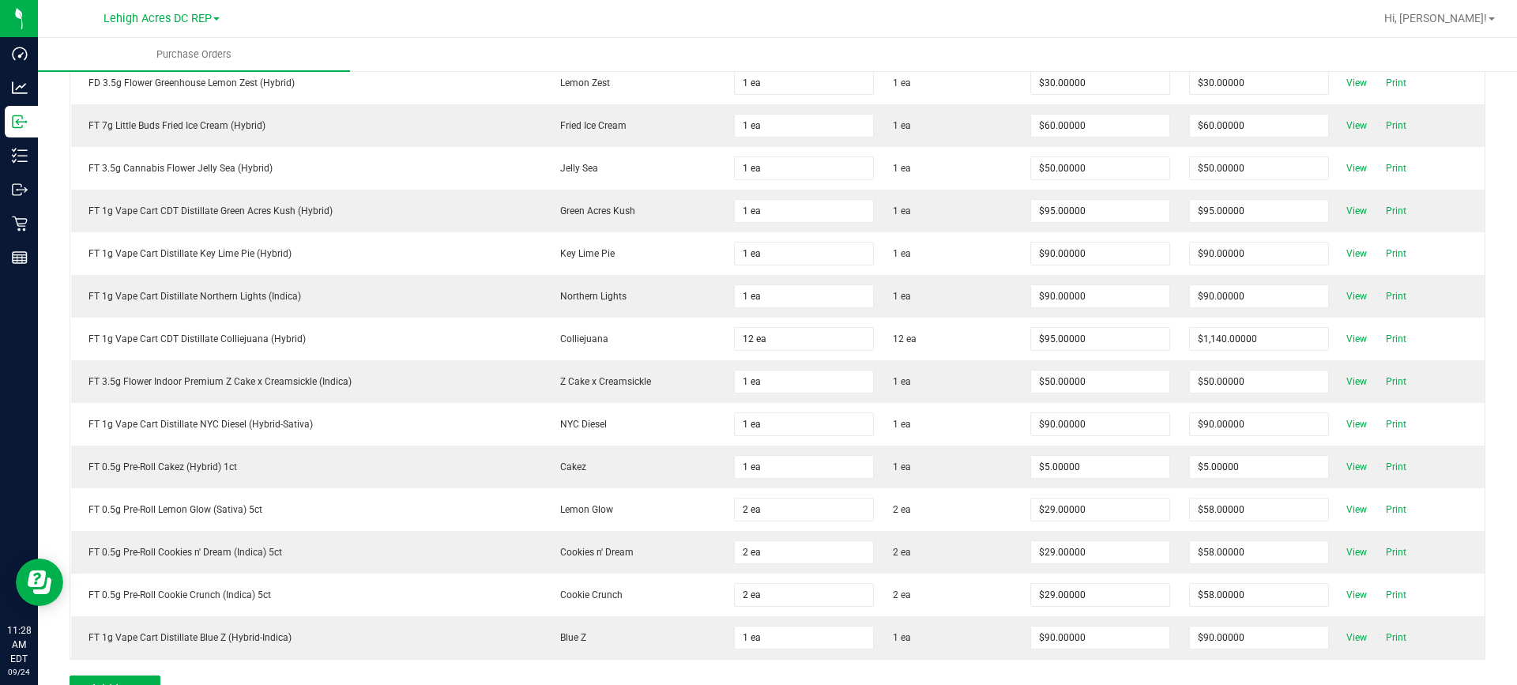
scroll to position [1027, 0]
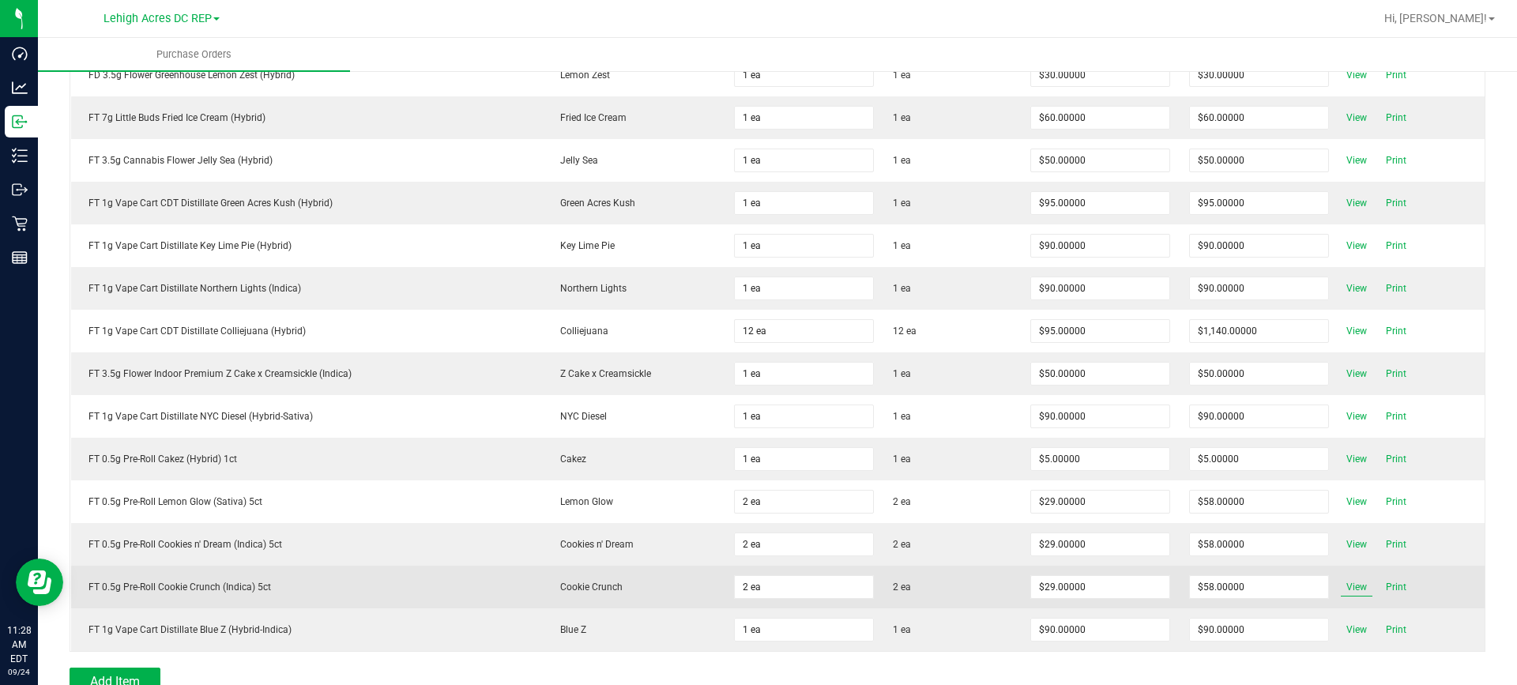
click at [1341, 588] on span "View" at bounding box center [1357, 587] width 32 height 19
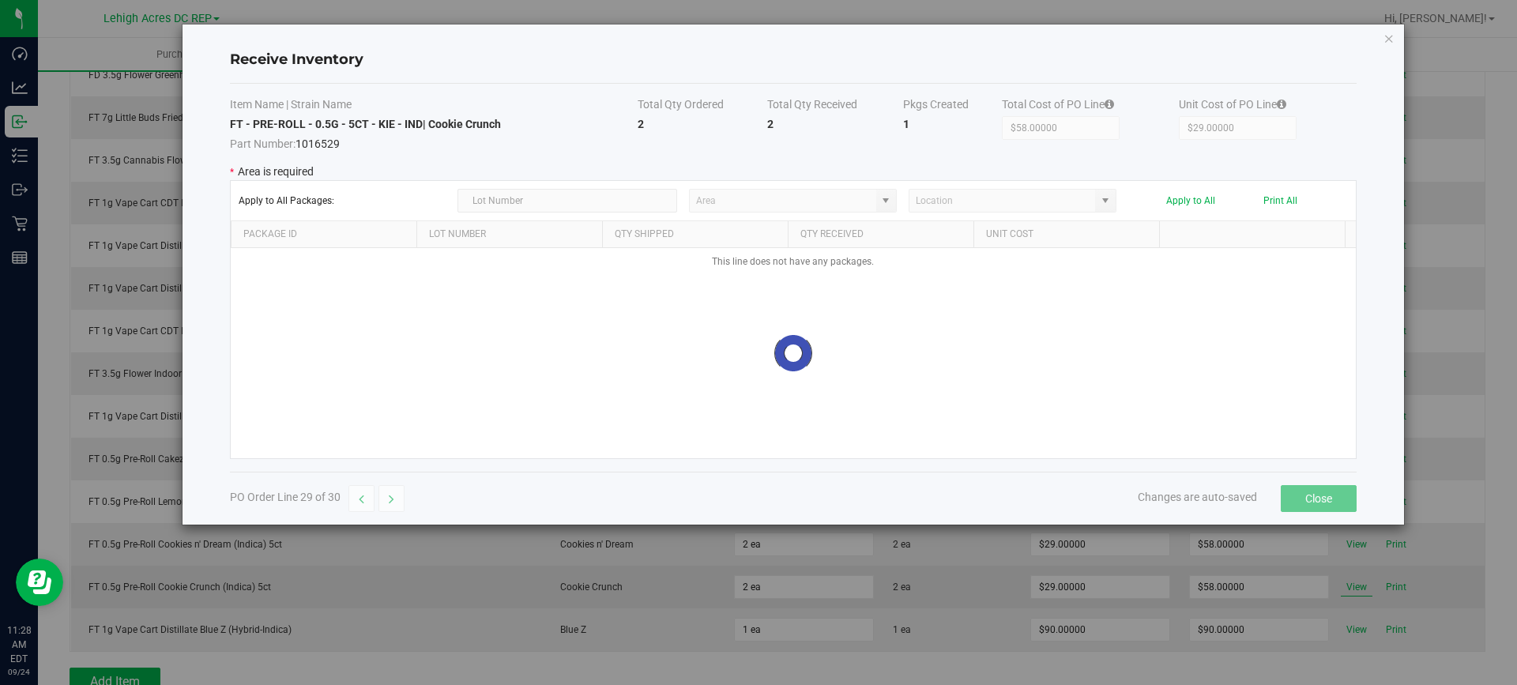
type input "Pantry"
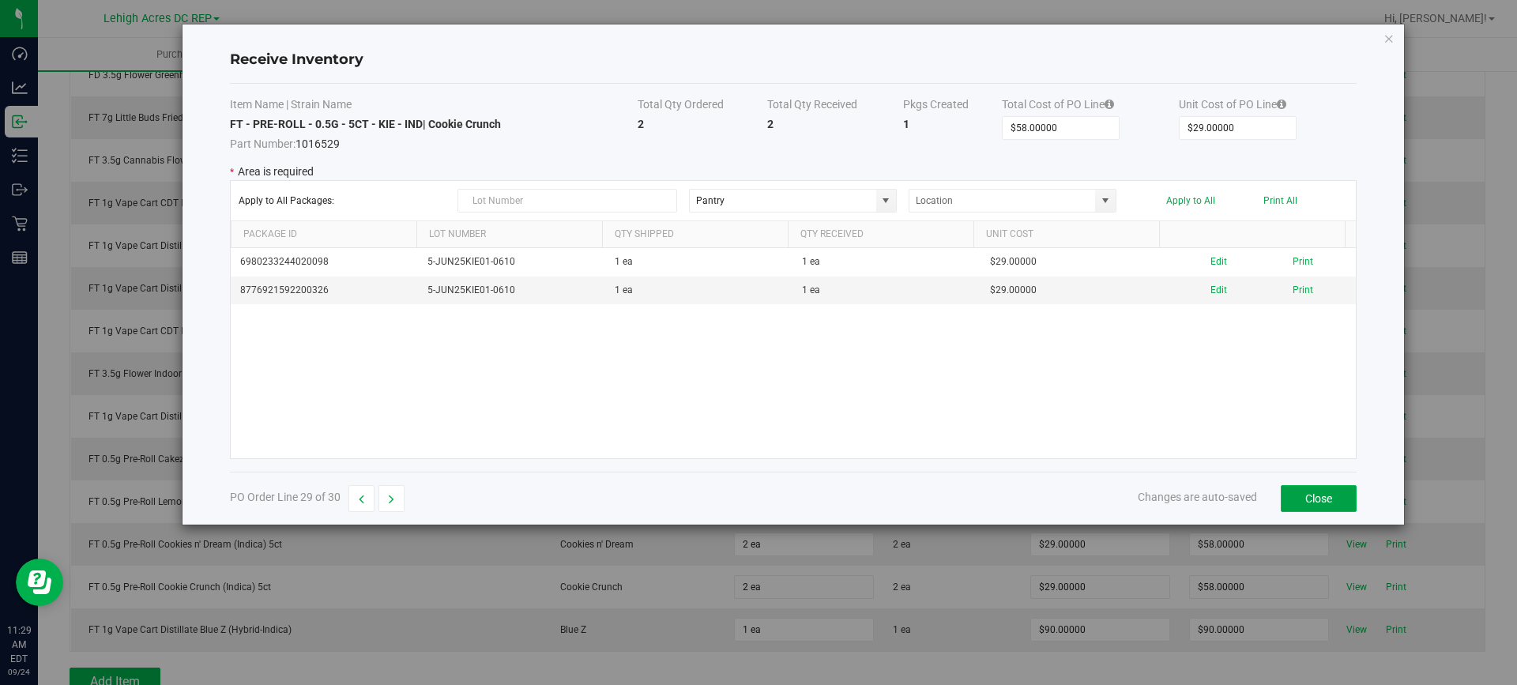
click at [1326, 502] on button "Close" at bounding box center [1319, 498] width 76 height 27
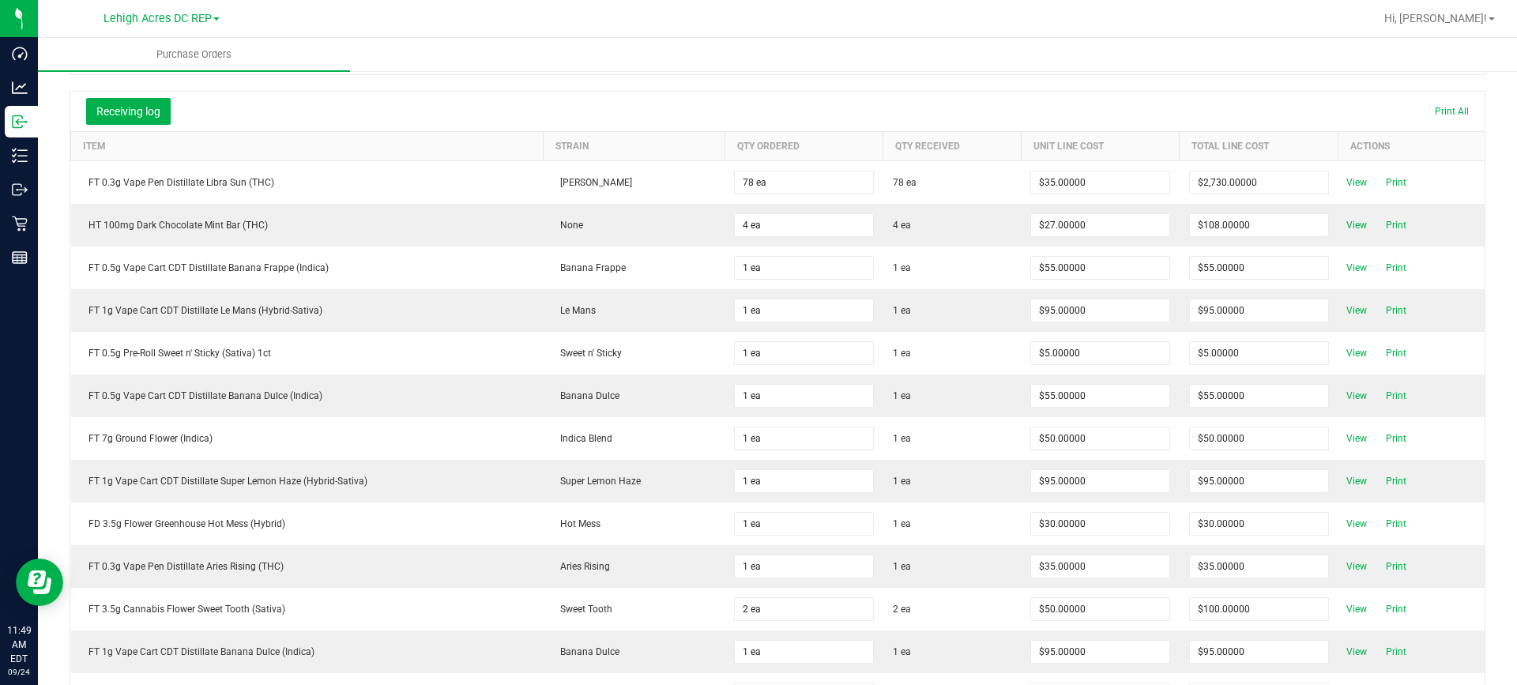
scroll to position [0, 0]
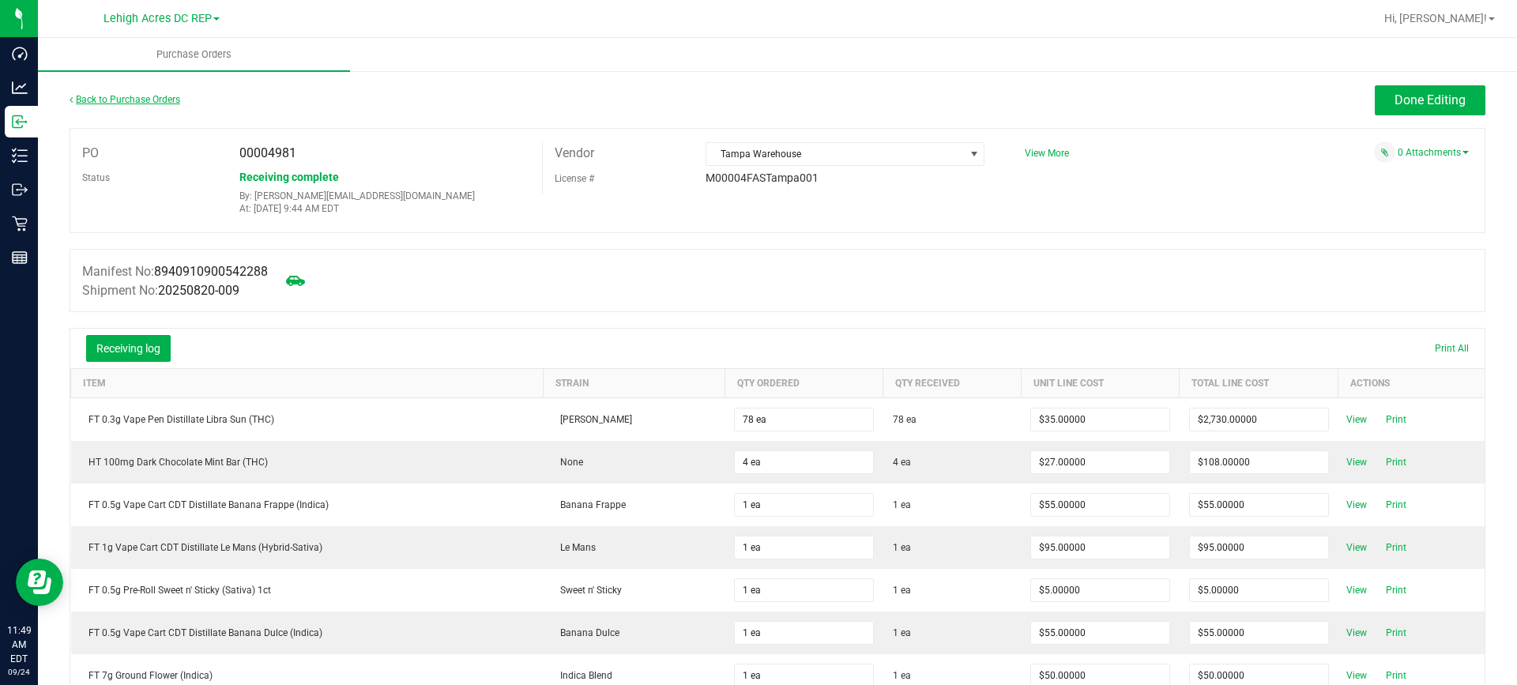
click at [95, 100] on link "Back to Purchase Orders" at bounding box center [125, 99] width 111 height 11
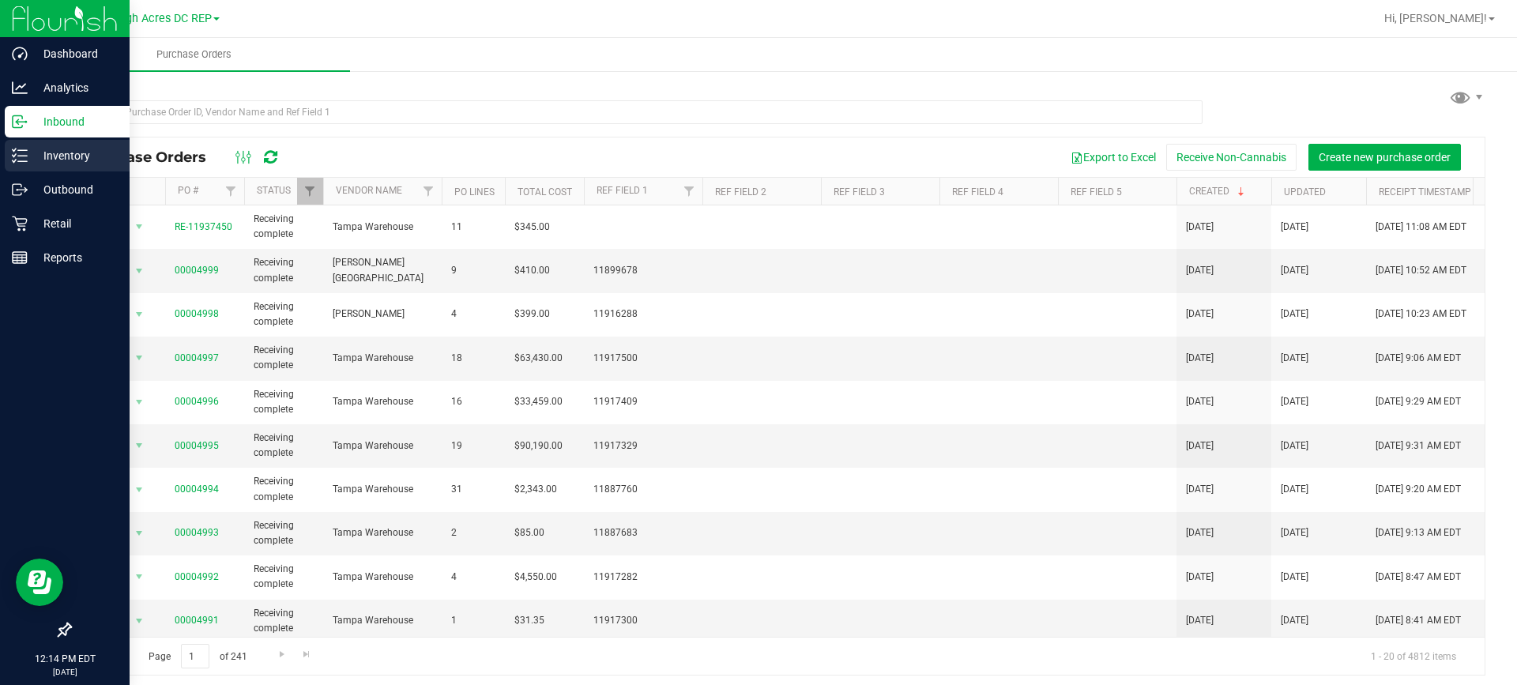
click at [31, 158] on p "Inventory" at bounding box center [75, 155] width 95 height 19
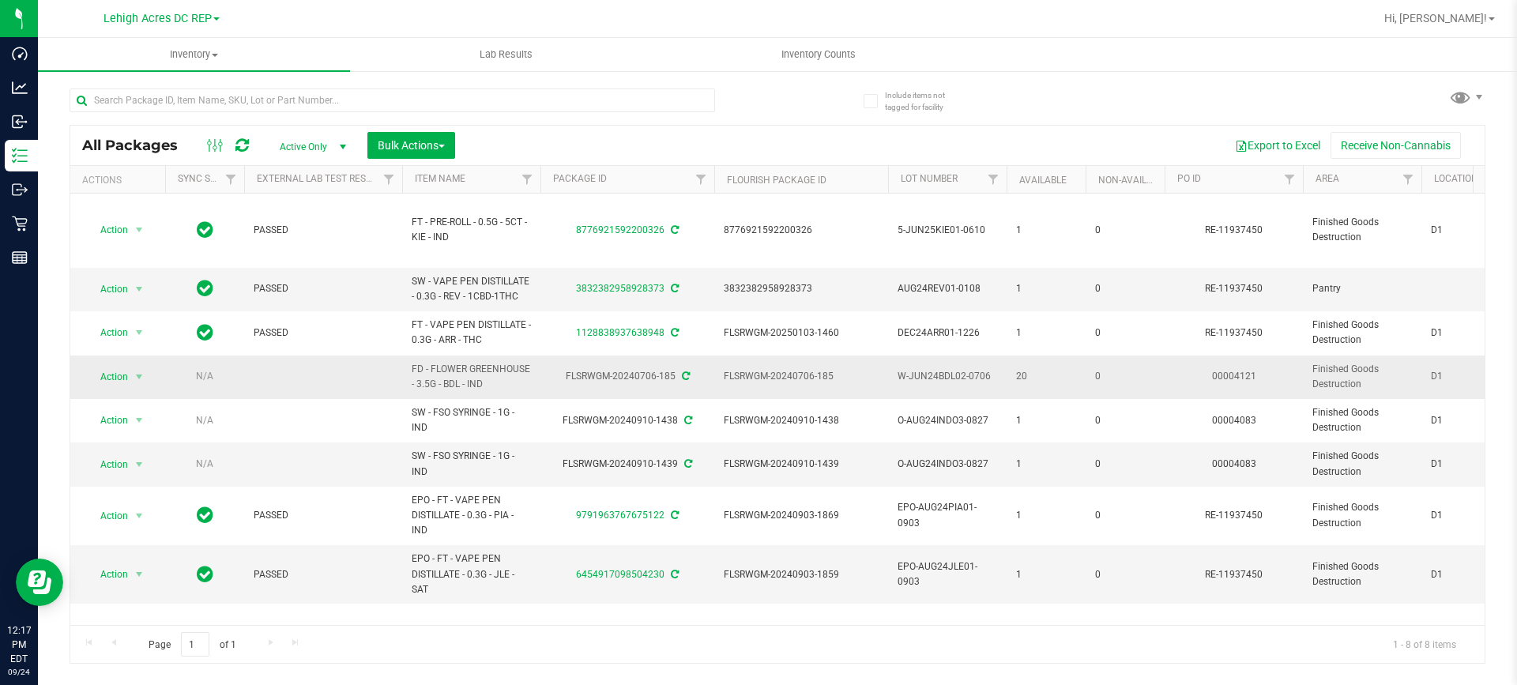
drag, startPoint x: 413, startPoint y: 367, endPoint x: 486, endPoint y: 392, distance: 77.7
click at [486, 392] on span "FD - FLOWER GREENHOUSE - 3.5G - BDL - IND" at bounding box center [471, 377] width 119 height 30
click at [545, 380] on div "FLSRWGM-20240706-185" at bounding box center [627, 376] width 179 height 15
drag, startPoint x: 561, startPoint y: 371, endPoint x: 578, endPoint y: 375, distance: 17.1
click at [578, 375] on div "FLSRWGM-20240706-185" at bounding box center [627, 376] width 179 height 15
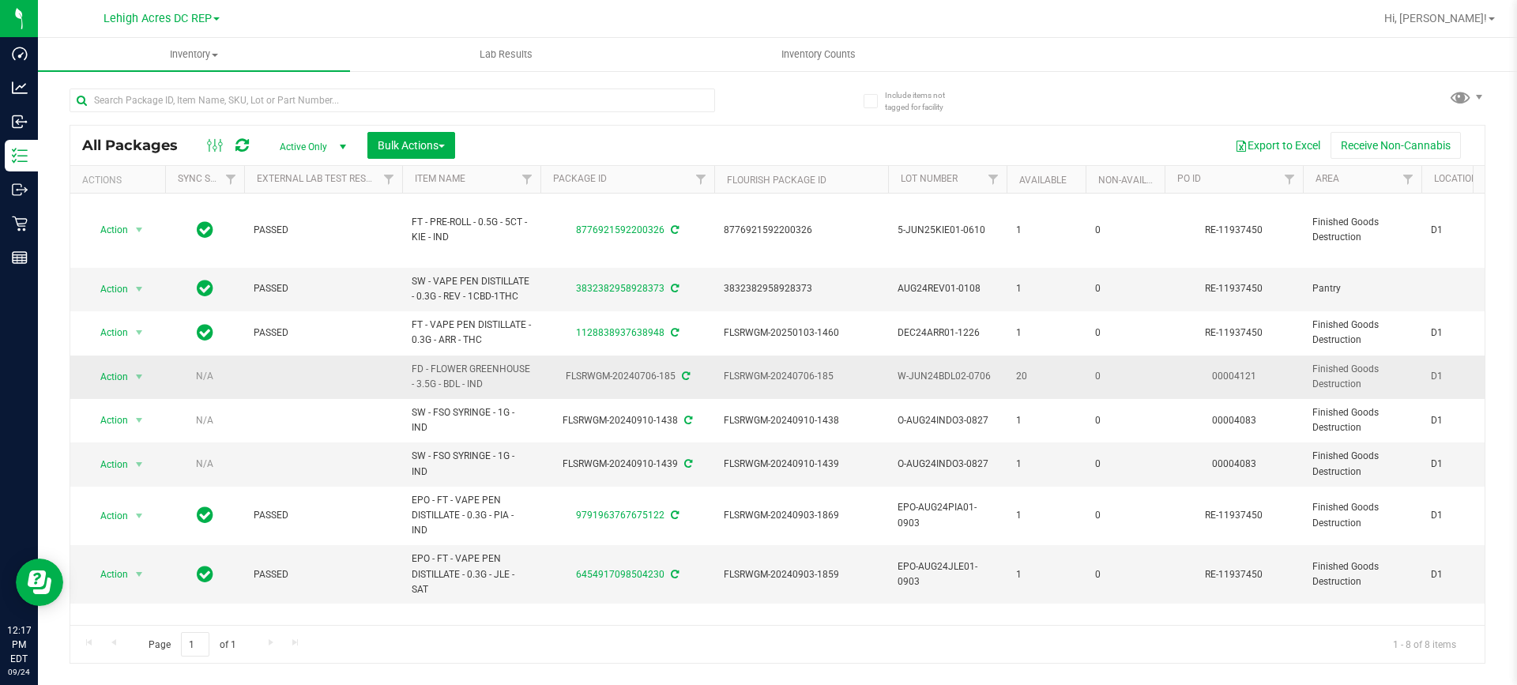
click at [721, 383] on td "FLSRWGM-20240706-185" at bounding box center [801, 377] width 174 height 43
click at [724, 375] on span "FLSRWGM-20240706-185" at bounding box center [801, 376] width 155 height 15
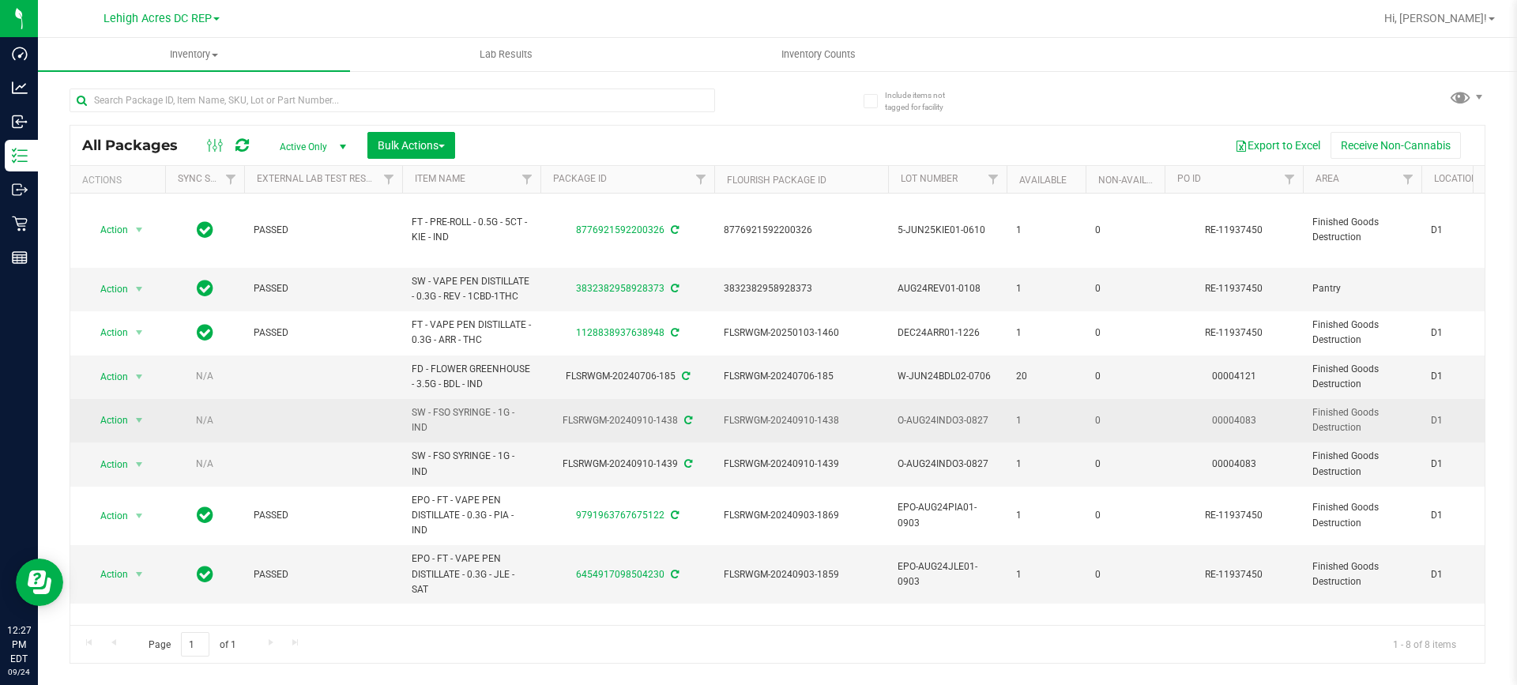
drag, startPoint x: 413, startPoint y: 411, endPoint x: 682, endPoint y: 427, distance: 270.0
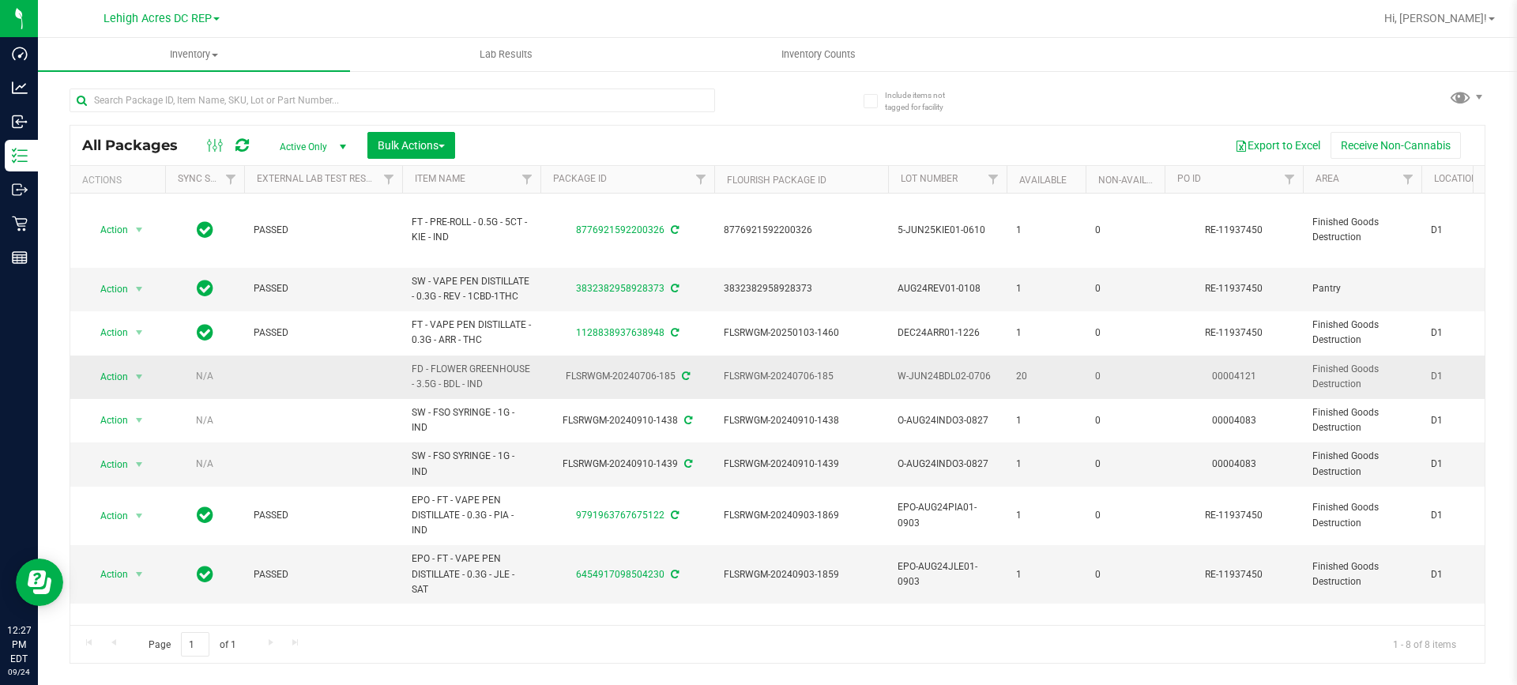
click at [499, 388] on span "FD - FLOWER GREENHOUSE - 3.5G - BDL - IND" at bounding box center [471, 377] width 119 height 30
drag, startPoint x: 409, startPoint y: 367, endPoint x: 674, endPoint y: 380, distance: 265.8
copy tr "FD - FLOWER GREENHOUSE - 3.5G - BDL - IND FLSRWGM-20240706-185"
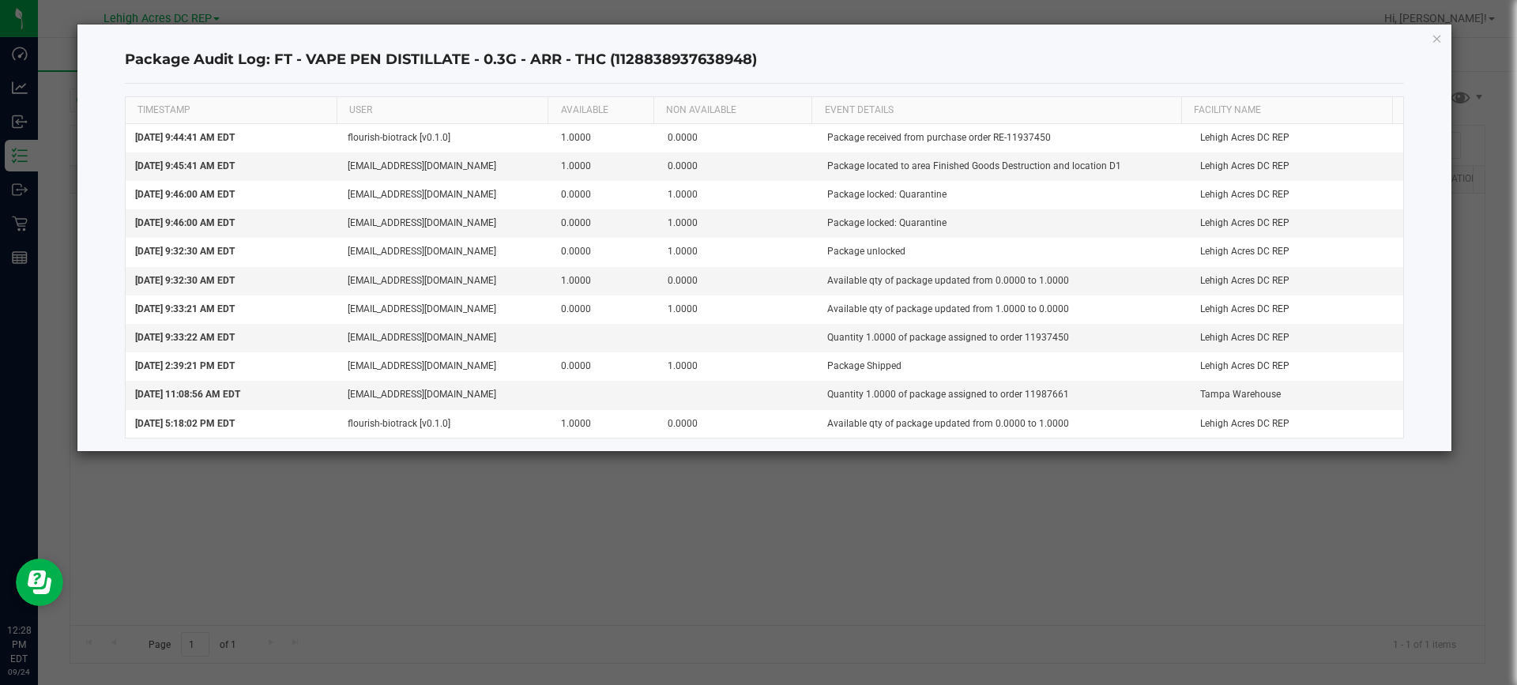
click at [1423, 37] on div "Package Audit Log: FT - VAPE PEN DISTILLATE - 0.3G - ARR - THC (112883893763894…" at bounding box center [764, 237] width 1375 height 427
click at [1442, 36] on icon "button" at bounding box center [1437, 37] width 11 height 19
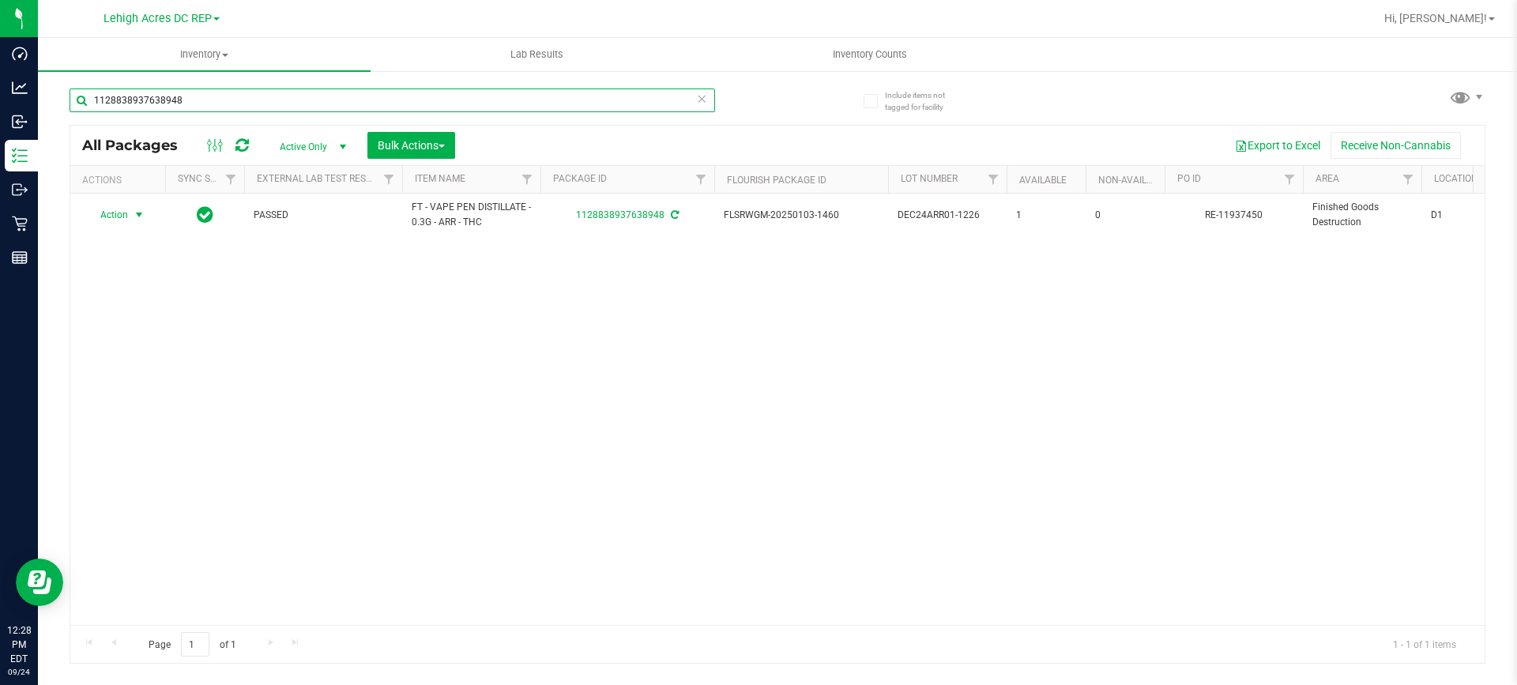
click at [246, 89] on input "1128838937638948" at bounding box center [393, 101] width 646 height 24
type input "1"
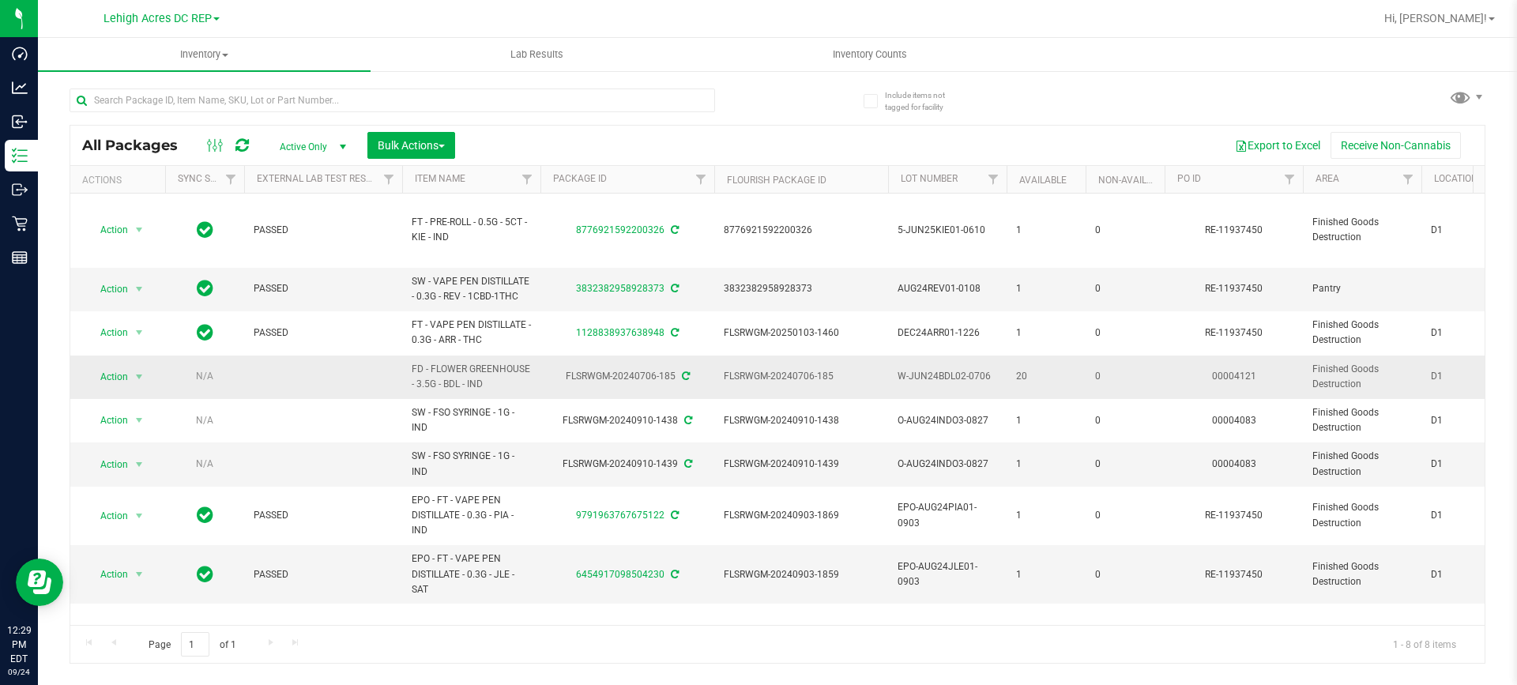
drag, startPoint x: 844, startPoint y: 371, endPoint x: 717, endPoint y: 383, distance: 127.8
click at [717, 383] on td "FLSRWGM-20240706-185" at bounding box center [801, 377] width 174 height 43
copy span "FLSRWGM-20240706-185"
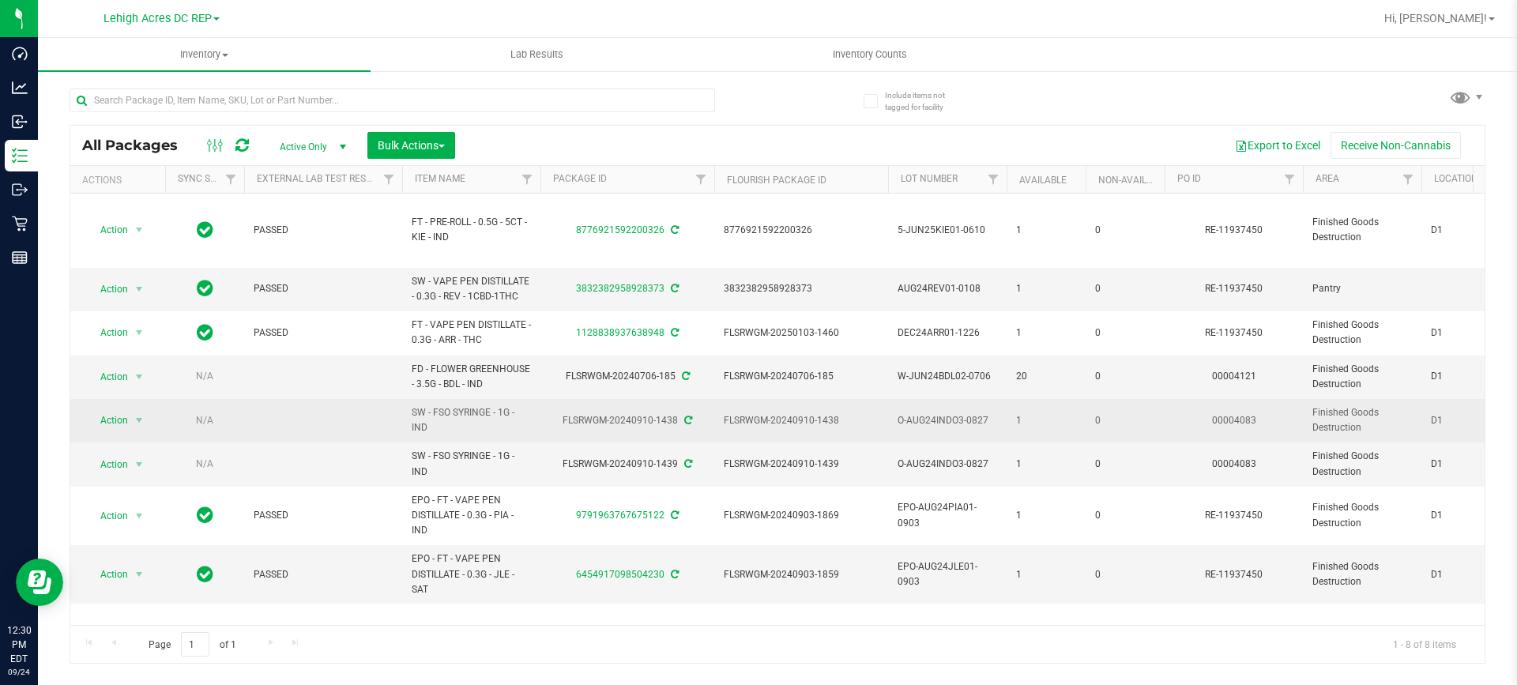
drag, startPoint x: 424, startPoint y: 429, endPoint x: 404, endPoint y: 410, distance: 28.0
click at [404, 410] on td "SW - FSO SYRINGE - 1G - IND" at bounding box center [471, 420] width 138 height 43
copy span "SW - FSO SYRINGE - 1G - IND"
drag, startPoint x: 854, startPoint y: 421, endPoint x: 734, endPoint y: 429, distance: 119.6
click at [734, 429] on td "FLSRWGM-20240910-1438" at bounding box center [801, 420] width 174 height 43
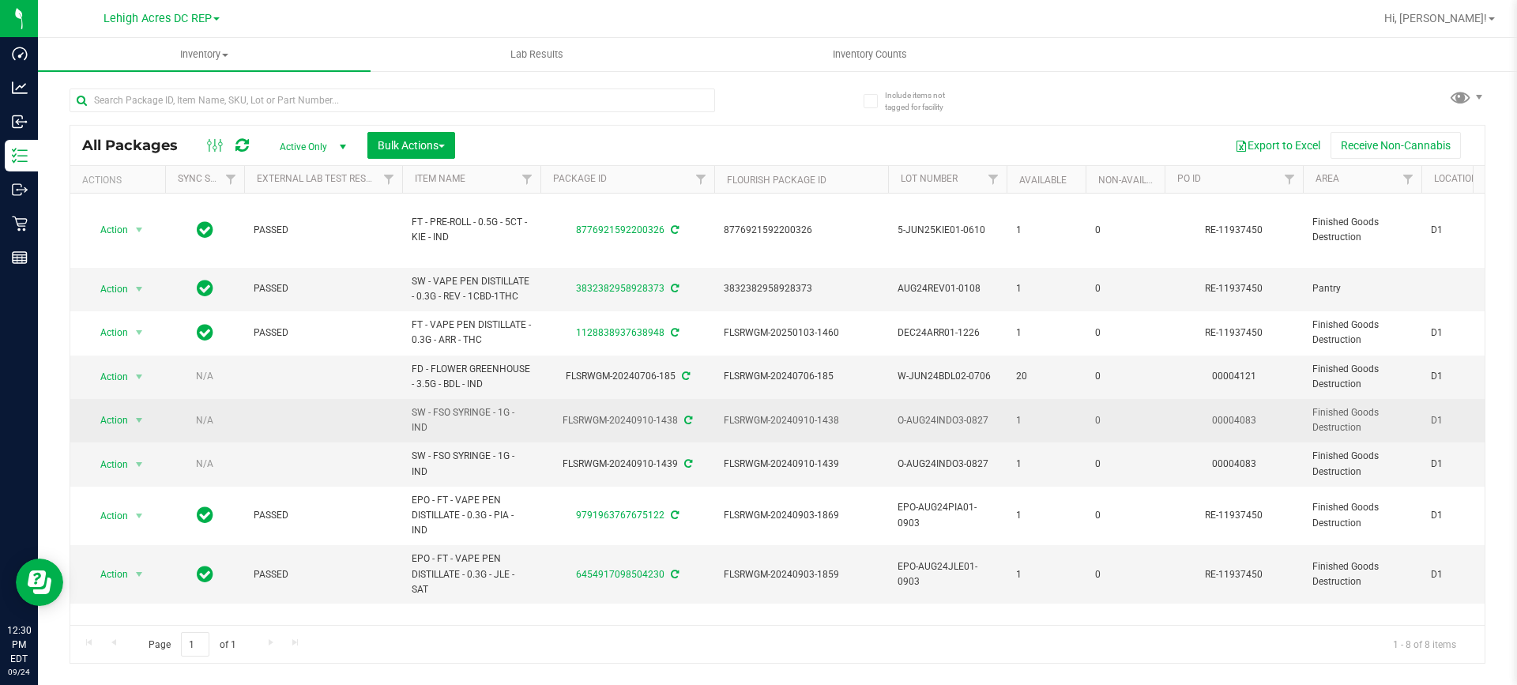
copy span "FLSRWGM-20240910-1438"
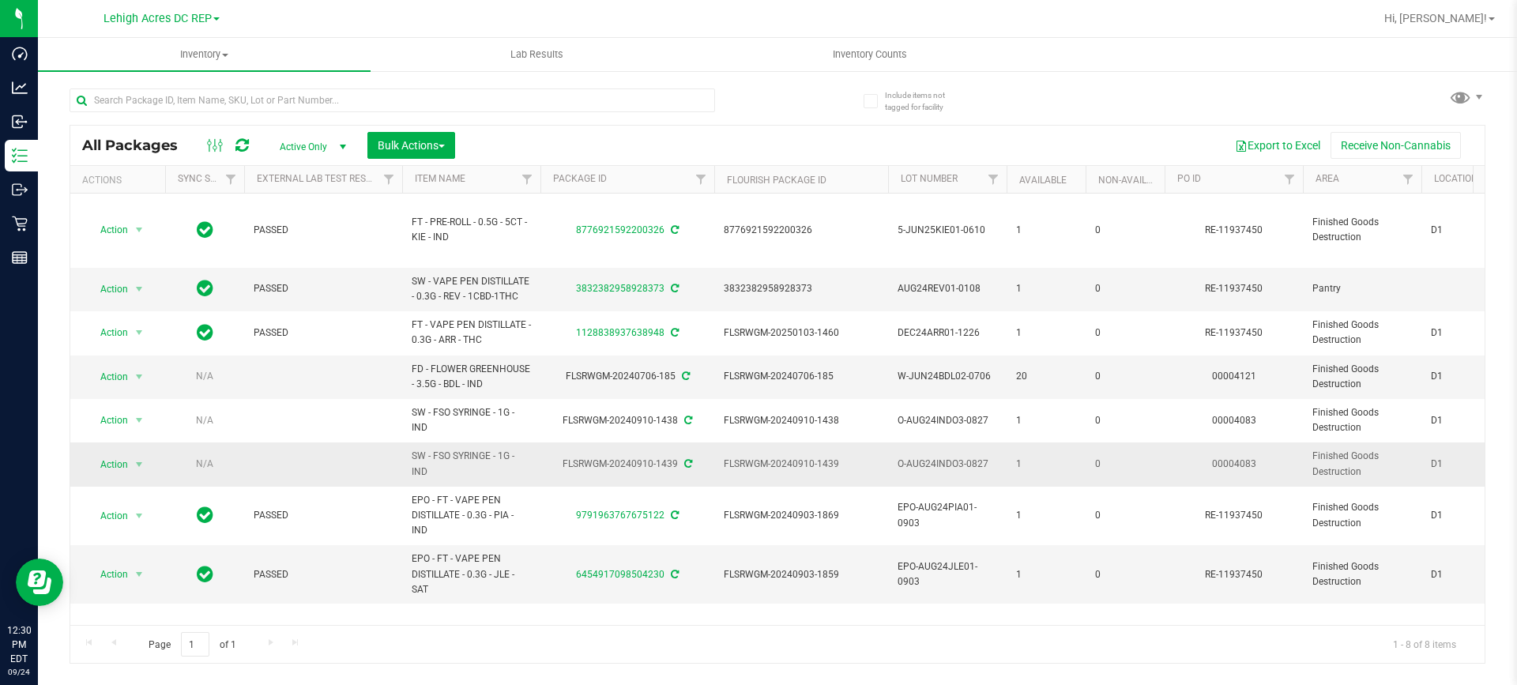
click at [582, 470] on div "FLSRWGM-20240910-1439" at bounding box center [627, 464] width 179 height 15
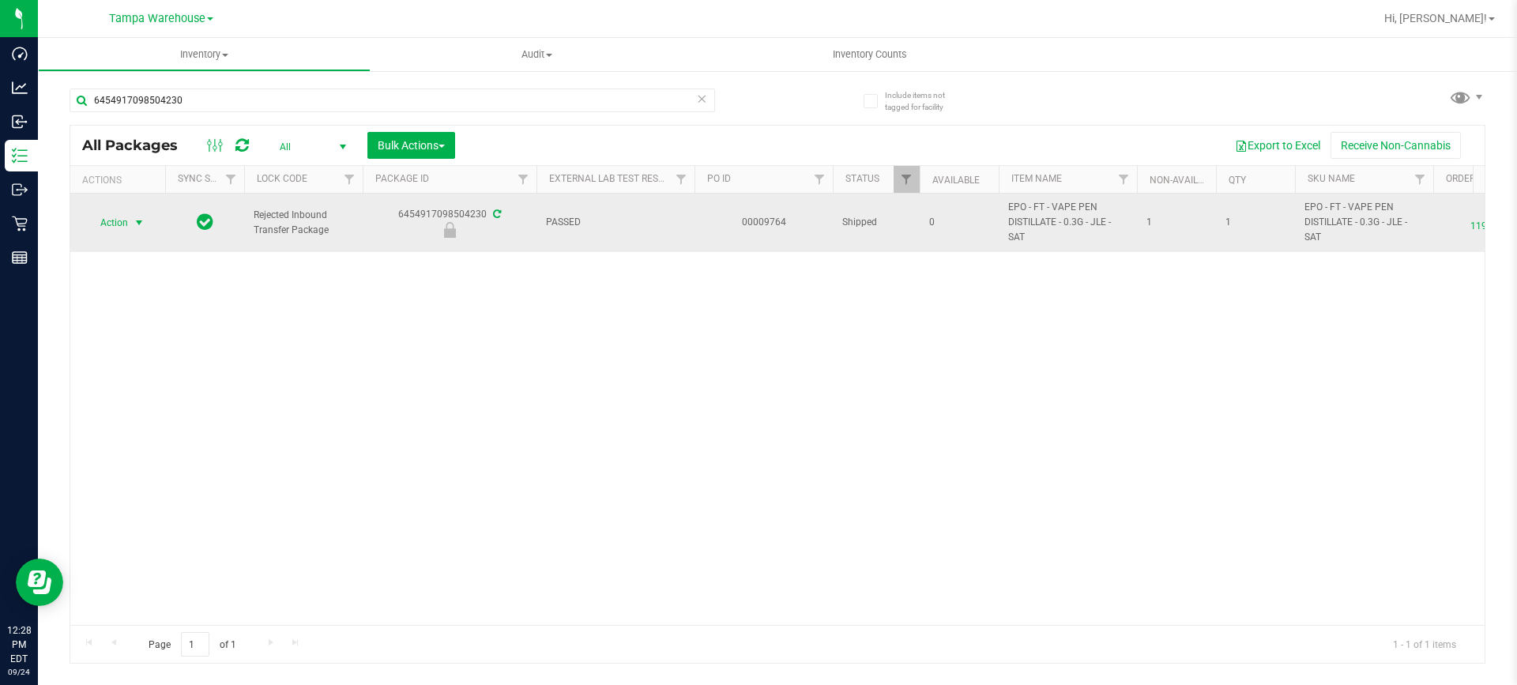
click at [111, 228] on span "Action" at bounding box center [107, 223] width 43 height 22
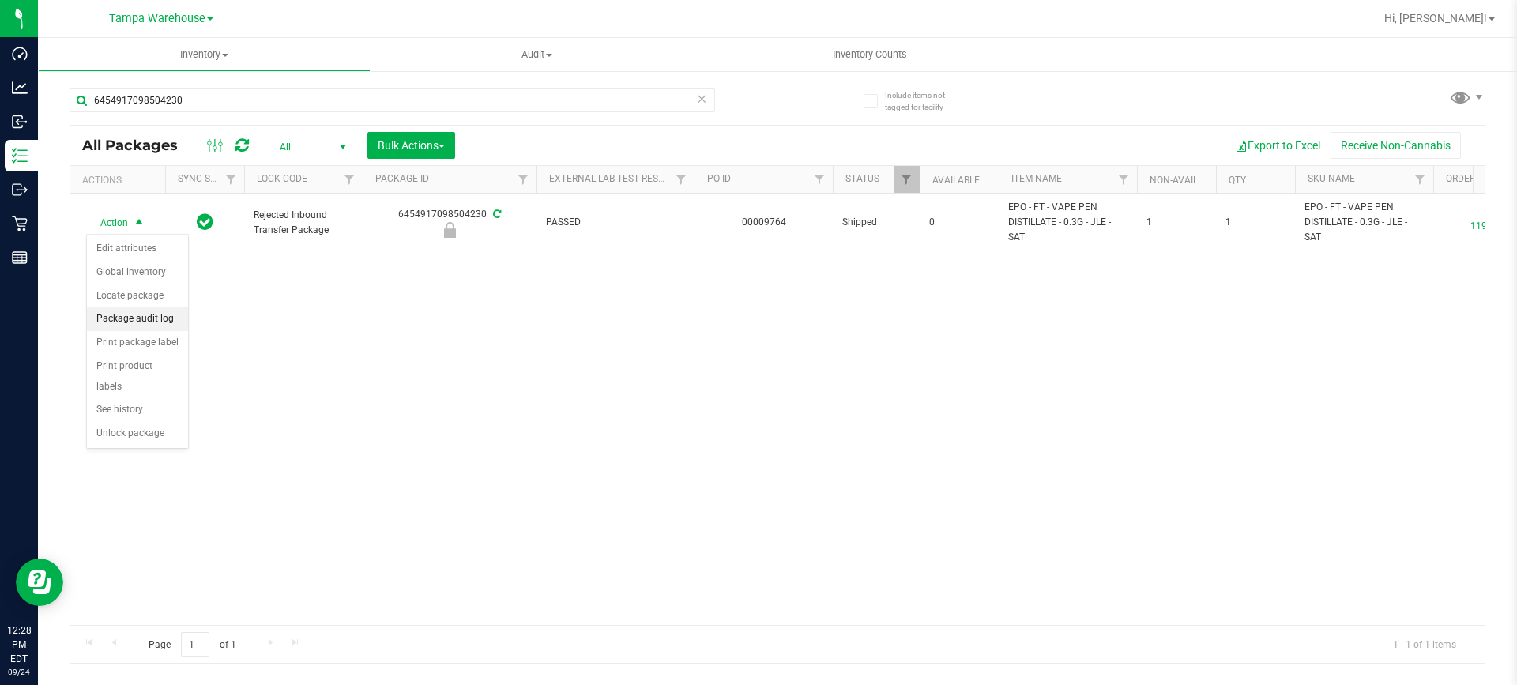
click at [105, 317] on li "Package audit log" at bounding box center [137, 319] width 101 height 24
